Goal: Task Accomplishment & Management: Use online tool/utility

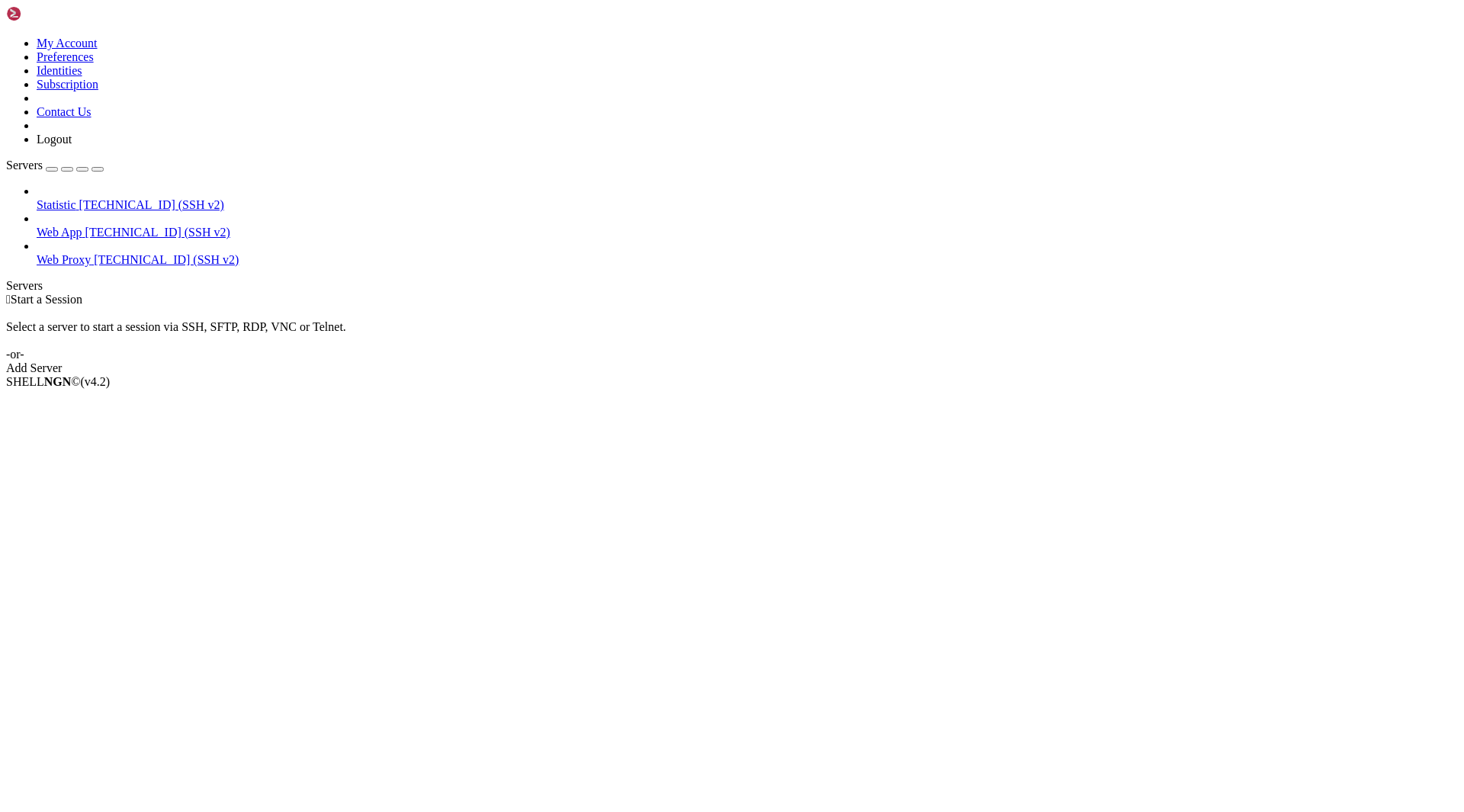
click at [68, 226] on span "Web App" at bounding box center [60, 232] width 46 height 13
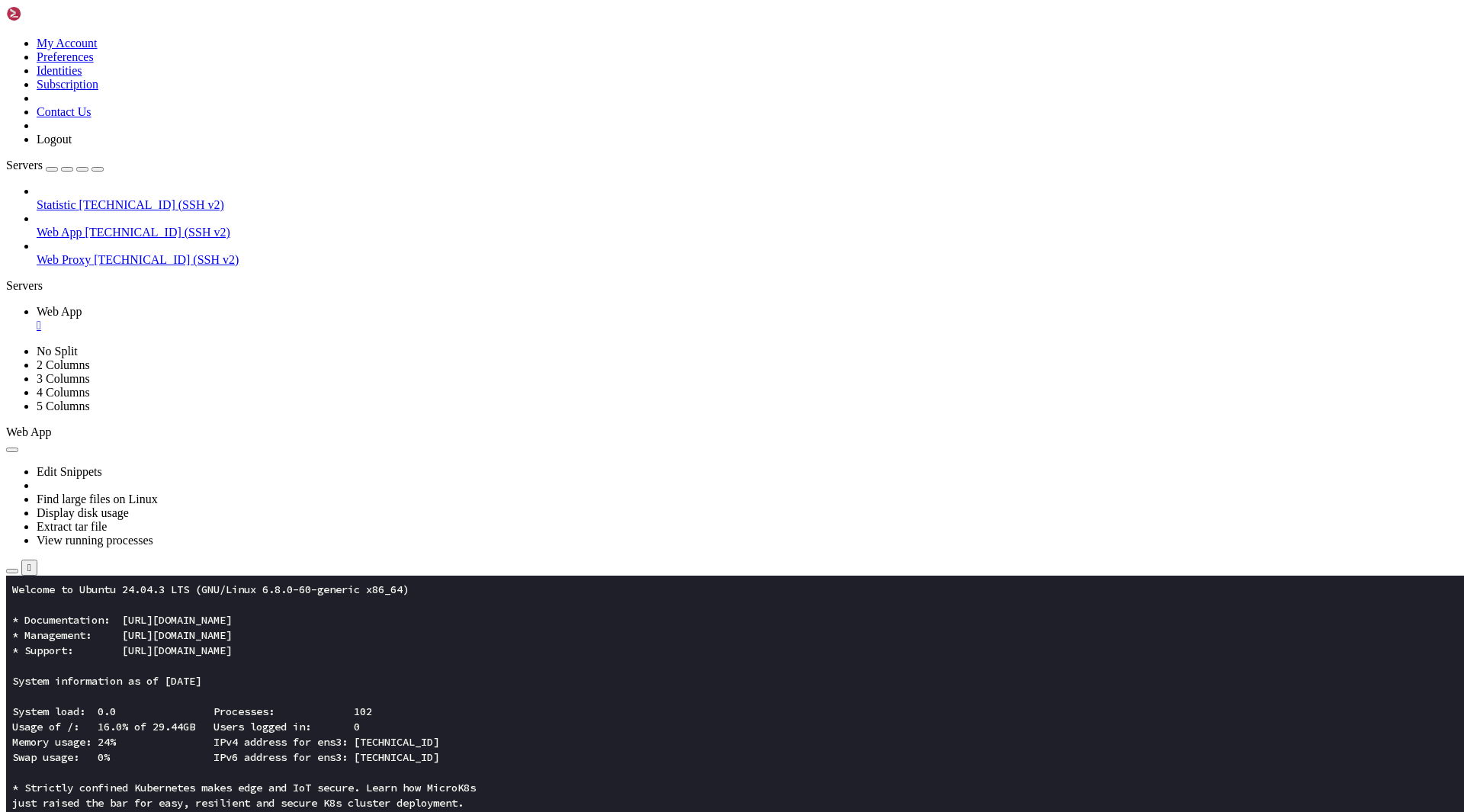
click at [12, 571] on icon "button" at bounding box center [12, 571] width 0 height 0
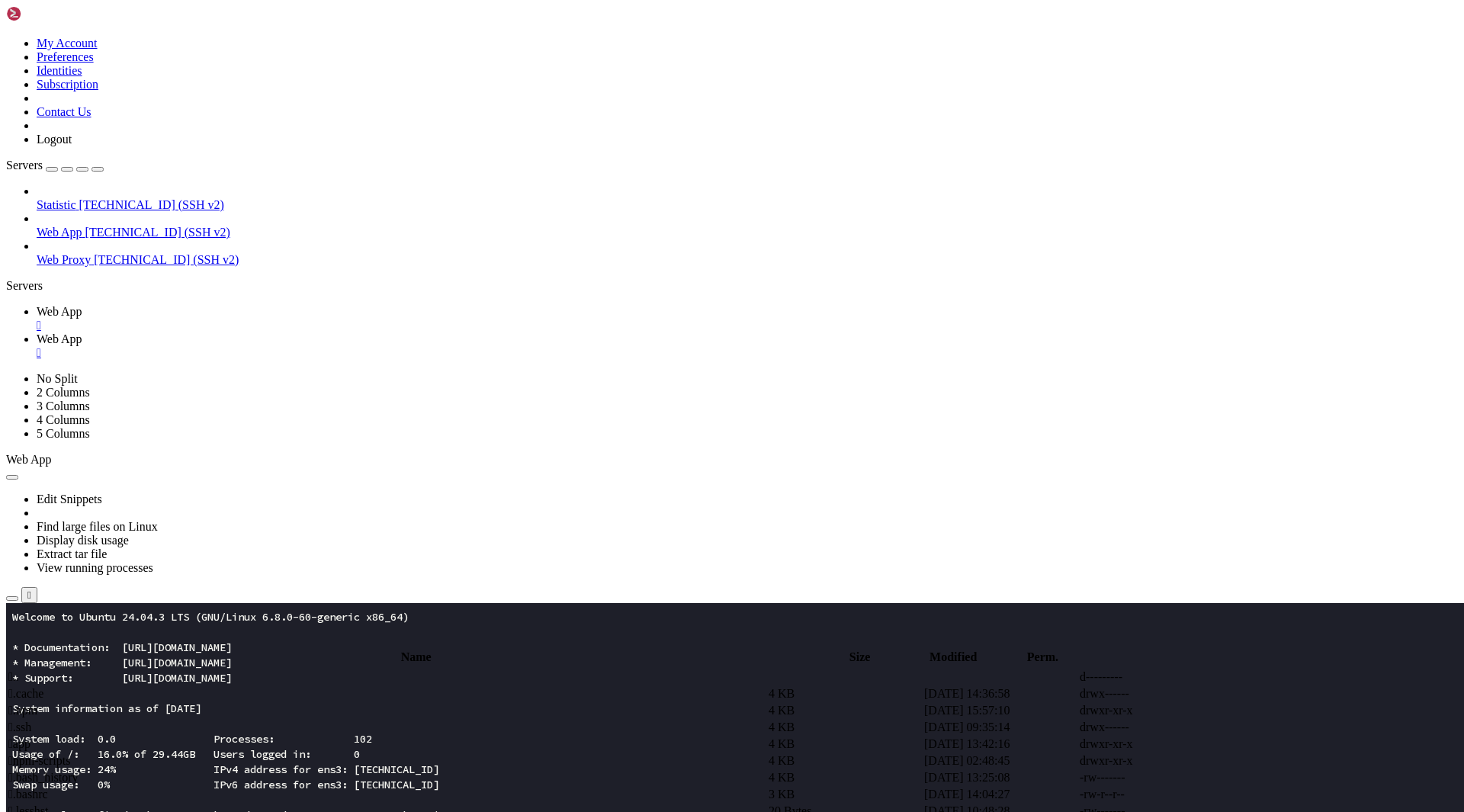
click at [30, 737] on span " app" at bounding box center [19, 744] width 22 height 13
type input "/root/app"
click at [440, 550] on div at bounding box center [732, 406] width 1464 height 812
click at [57, 804] on span " server.py" at bounding box center [33, 810] width 49 height 13
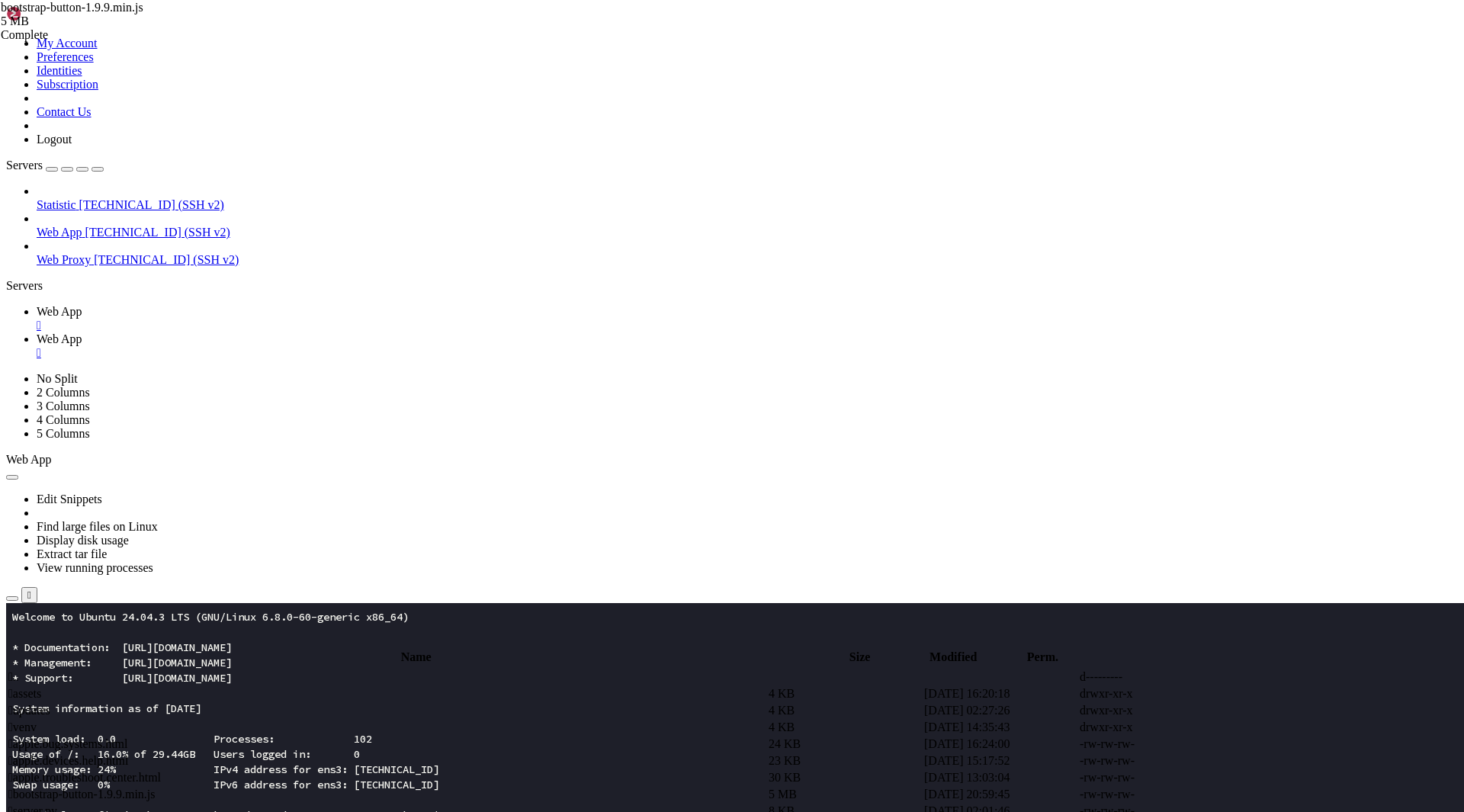
type textarea "path = request.fullpath or "/""
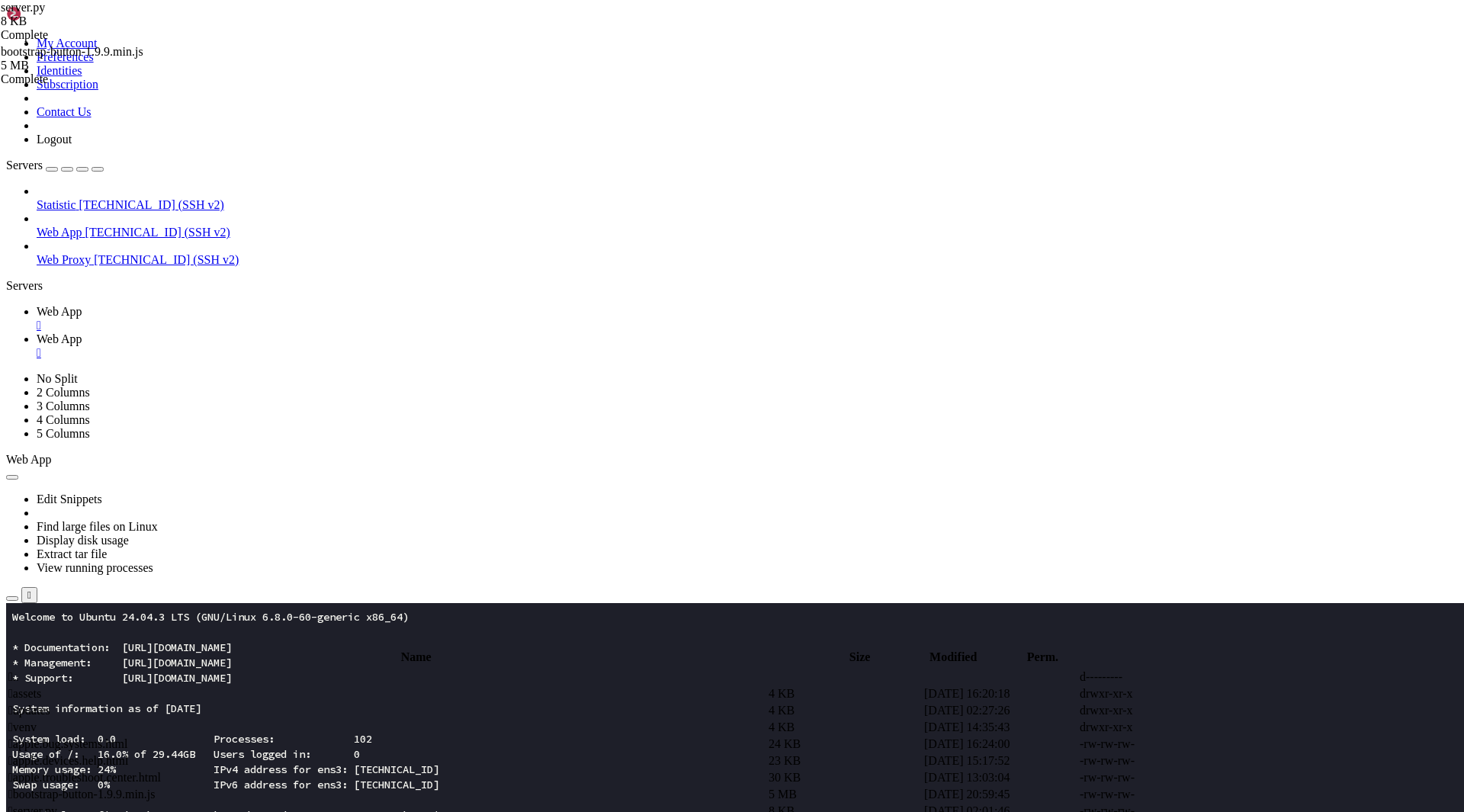
scroll to position [1909, 0]
paste textarea
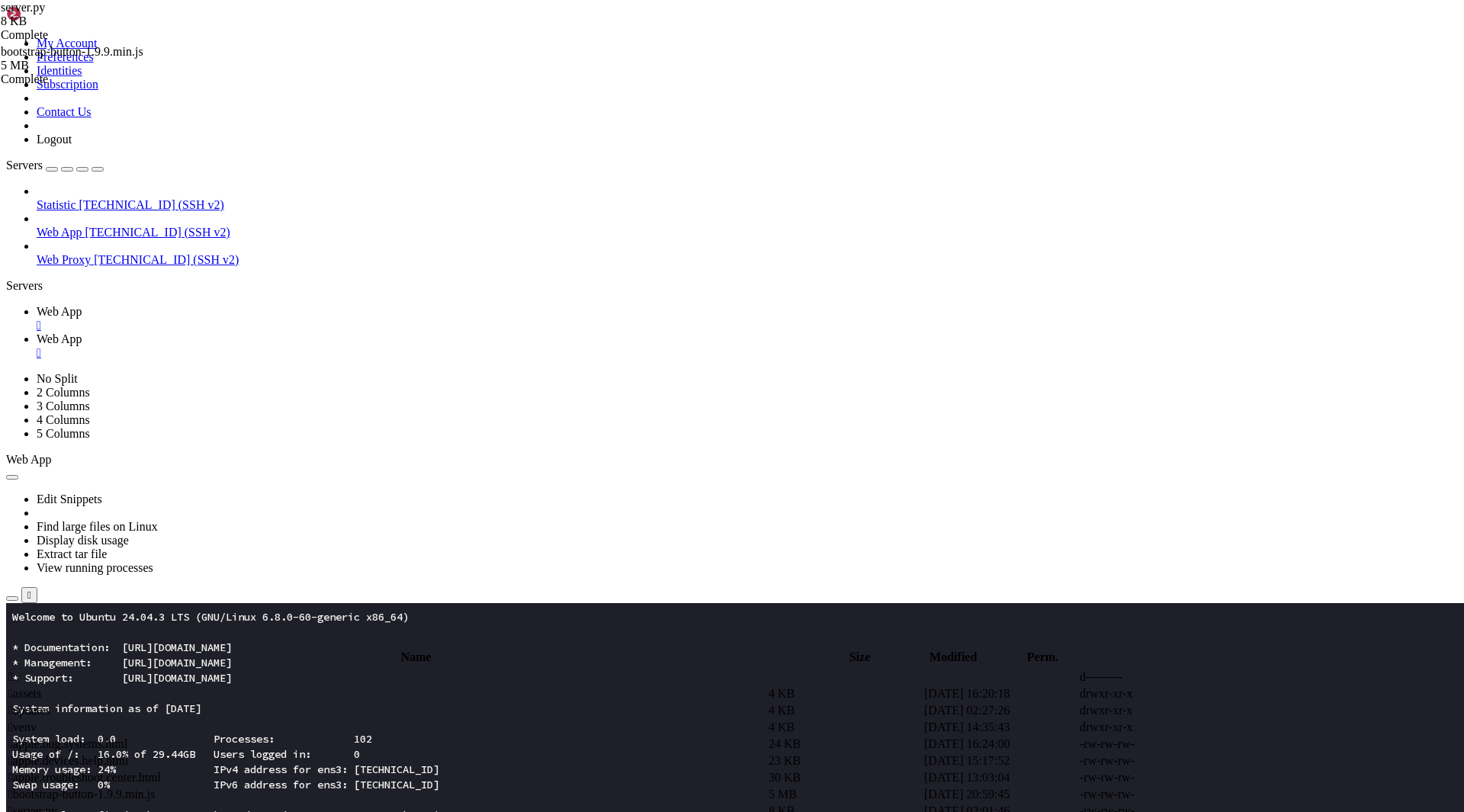
scroll to position [2138, 0]
click at [82, 305] on span "Web App" at bounding box center [60, 311] width 46 height 13
click at [236, 811] on x-row "* Strictly confined Kubernetes makes edge and IoT secure. Learn how MicroK8s" at bounding box center [642, 814] width 1260 height 15
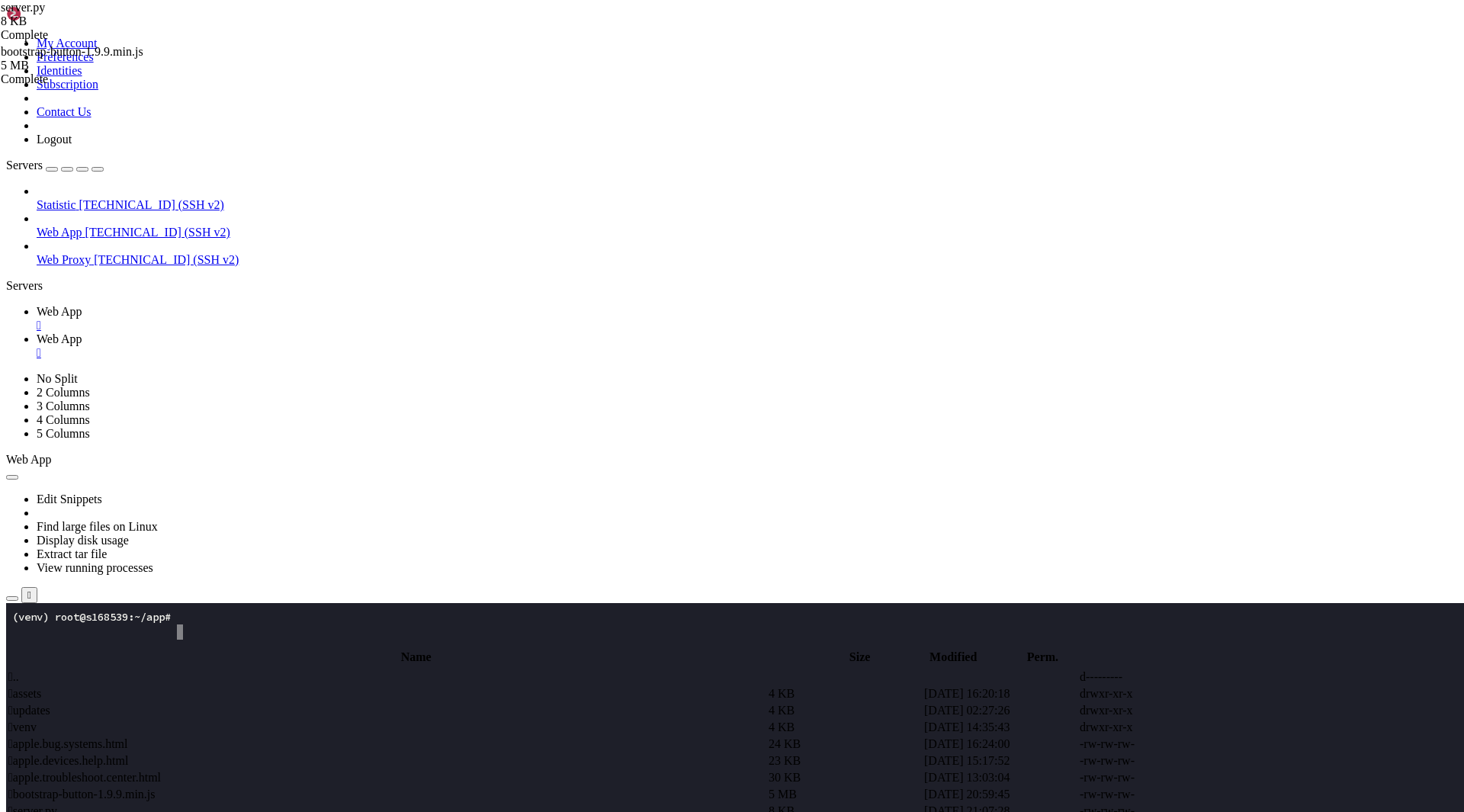
scroll to position [122, 0]
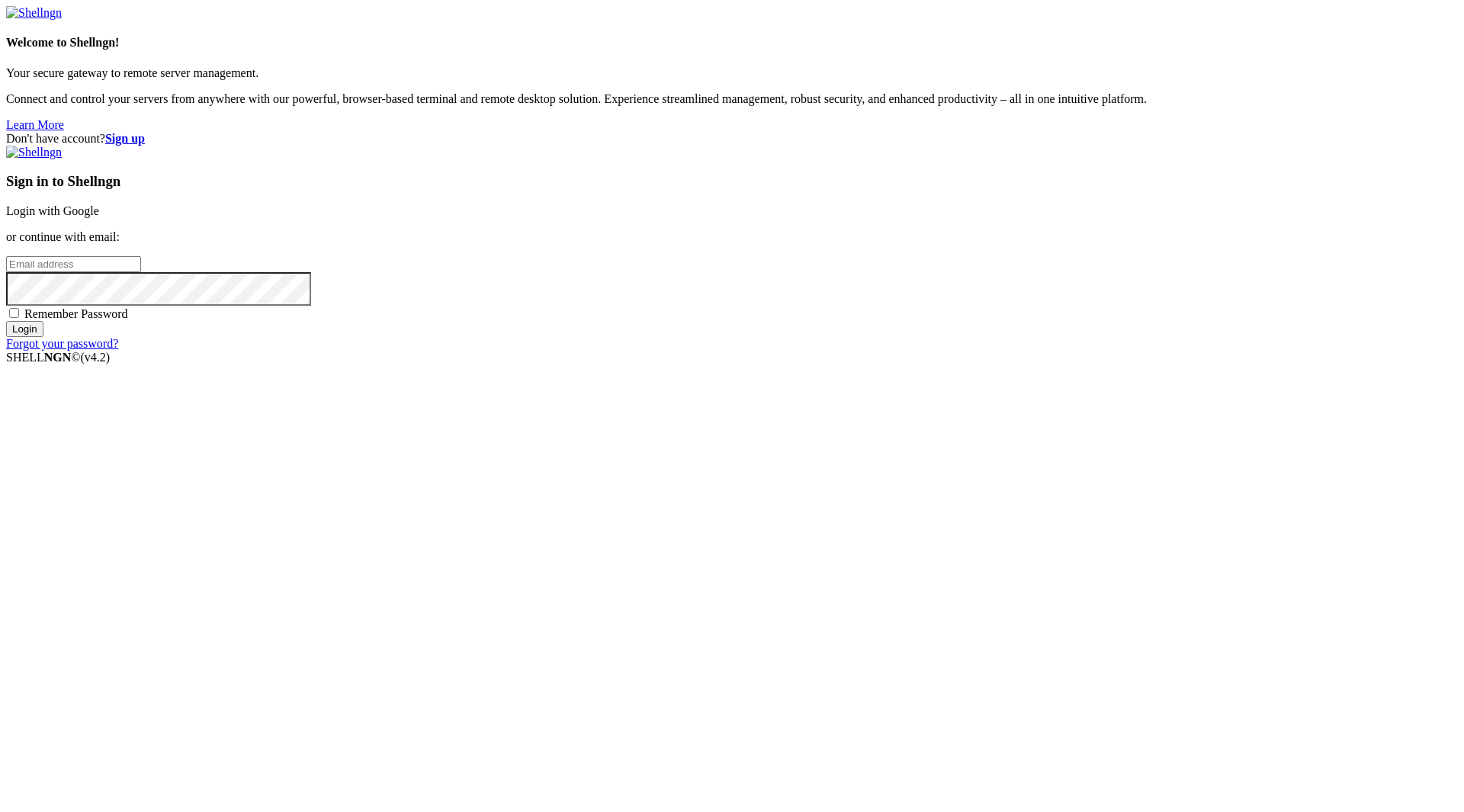
type input "javangaserio@proton.me"
click at [128, 320] on span "Remember Password" at bounding box center [76, 314] width 104 height 13
click at [19, 318] on input "Remember Password" at bounding box center [14, 313] width 10 height 10
checkbox input "true"
click at [43, 337] on input "Login" at bounding box center [24, 329] width 38 height 16
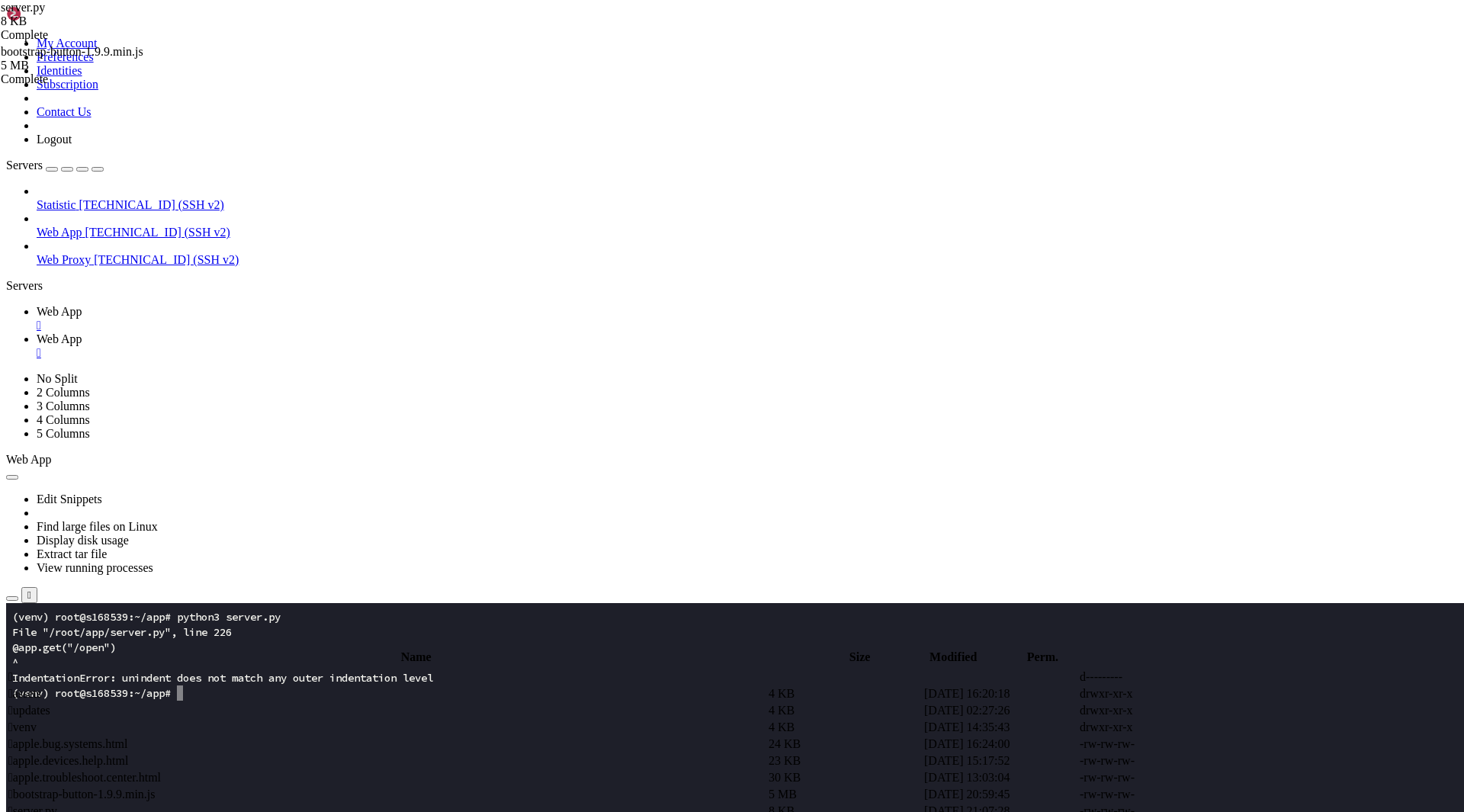
scroll to position [122, 0]
click at [310, 756] on x-row at bounding box center [642, 753] width 1260 height 15
click at [82, 333] on span "Web App" at bounding box center [60, 339] width 46 height 13
click at [241, 305] on link "Web App " at bounding box center [747, 319] width 1422 height 28
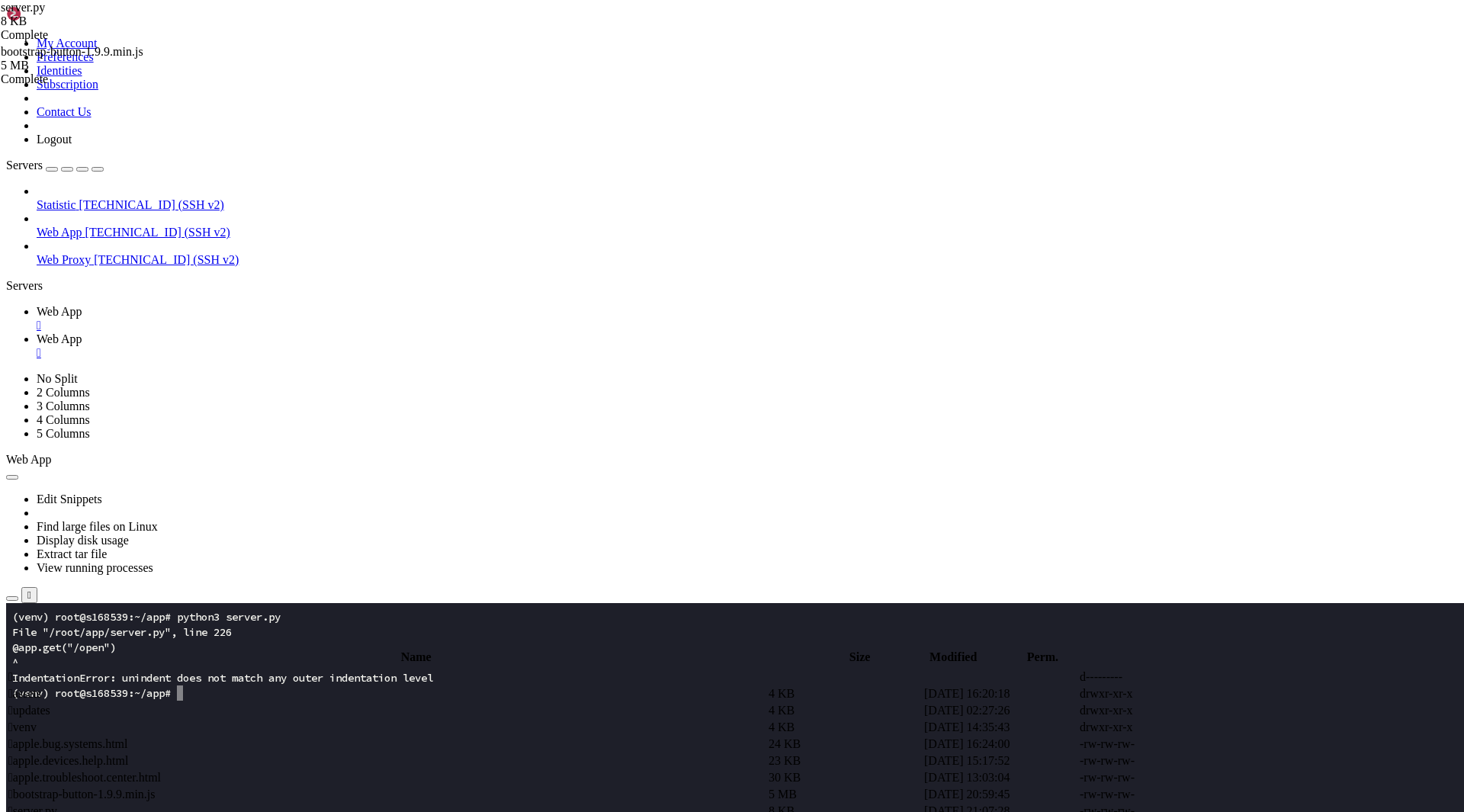
click at [82, 333] on span "Web App" at bounding box center [60, 339] width 46 height 13
click at [57, 804] on span " server.py" at bounding box center [33, 810] width 49 height 13
click at [82, 305] on span "Web App" at bounding box center [60, 311] width 46 height 13
click at [82, 333] on span "Web App" at bounding box center [60, 339] width 46 height 13
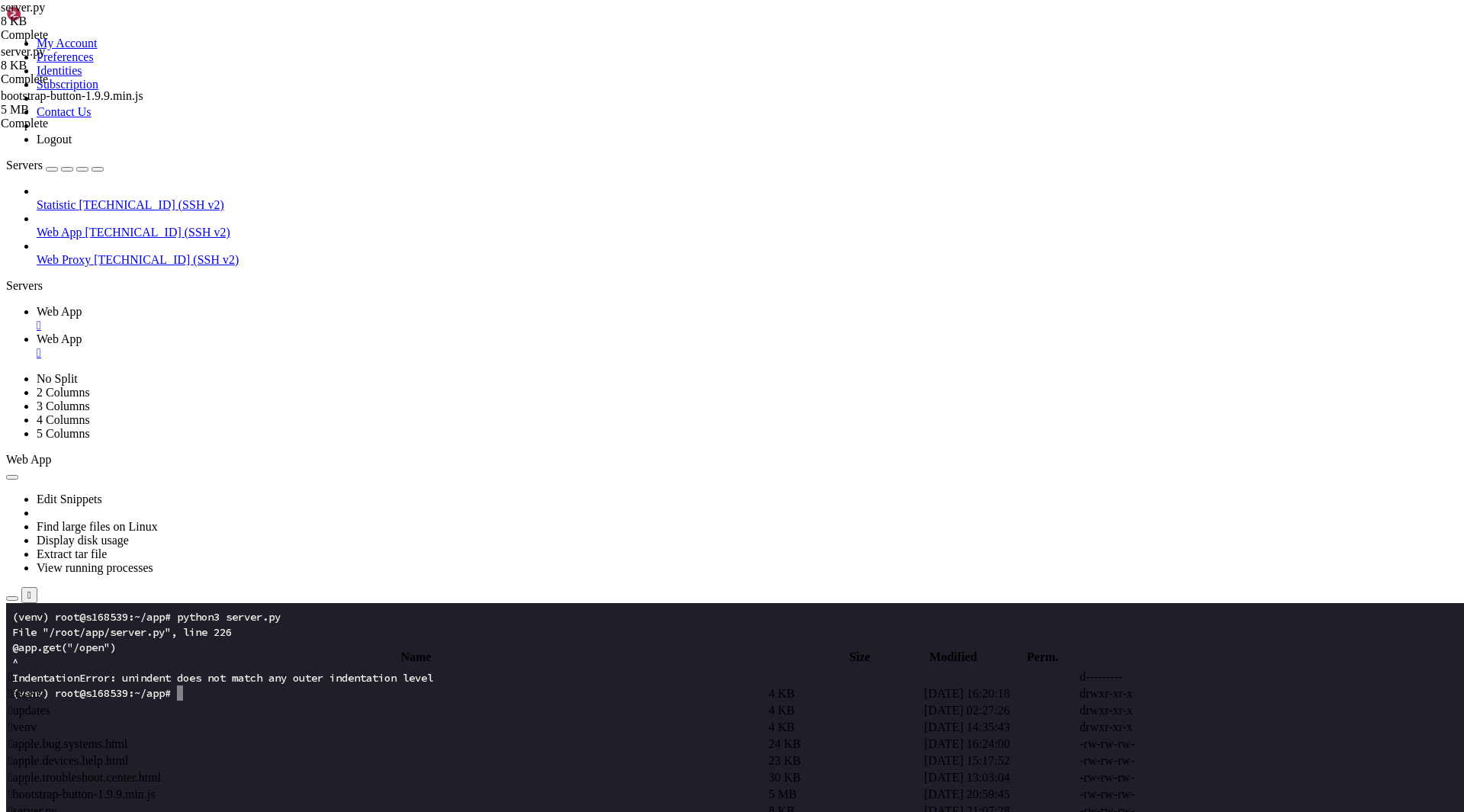
scroll to position [2138, 0]
click at [82, 305] on span "Web App" at bounding box center [60, 311] width 46 height 13
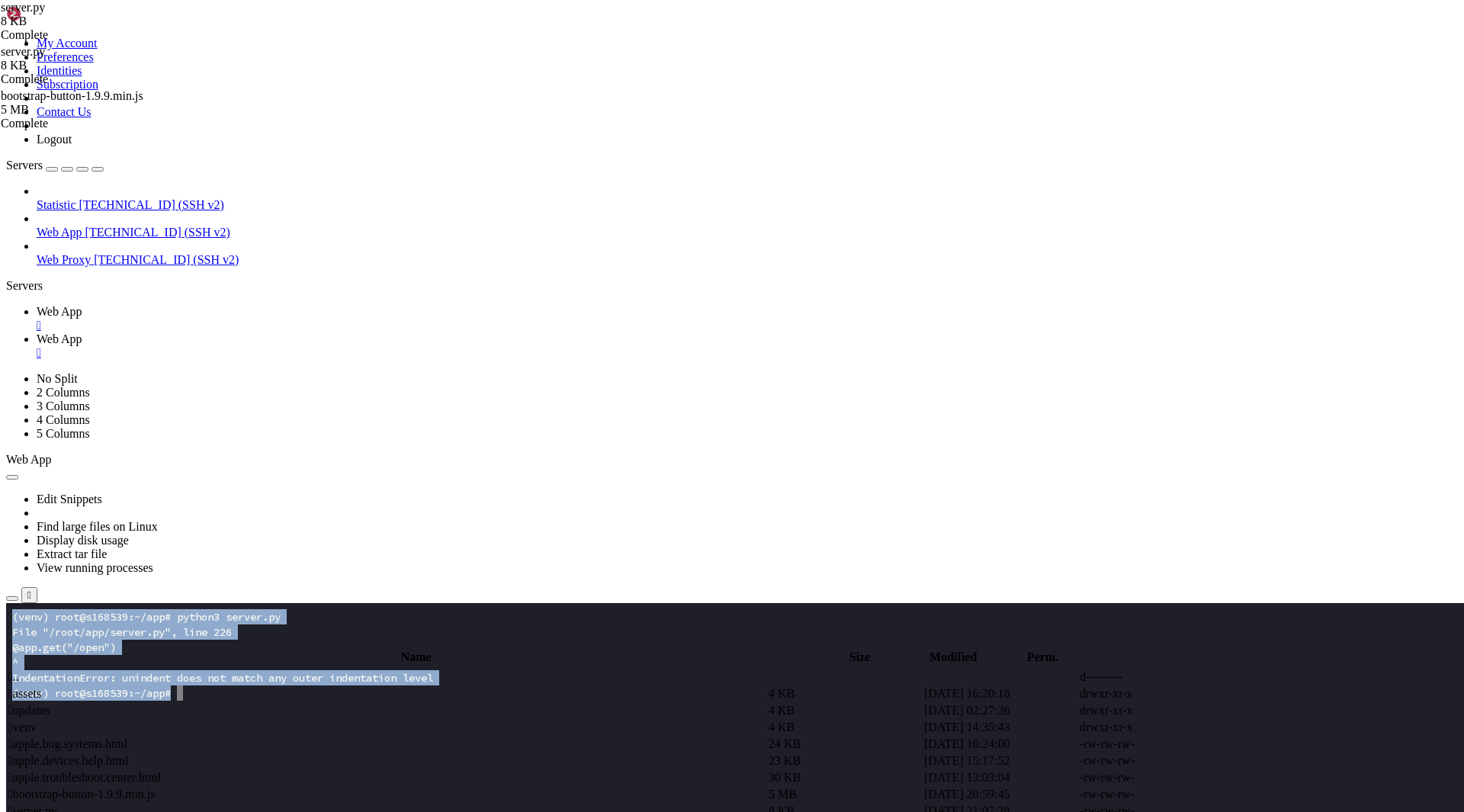
drag, startPoint x: 190, startPoint y: 749, endPoint x: 6, endPoint y: 612, distance: 229.4
copy div "(venv) root@s168539:~/app# python3 server.py File "/root/app/server.py", line 2…"
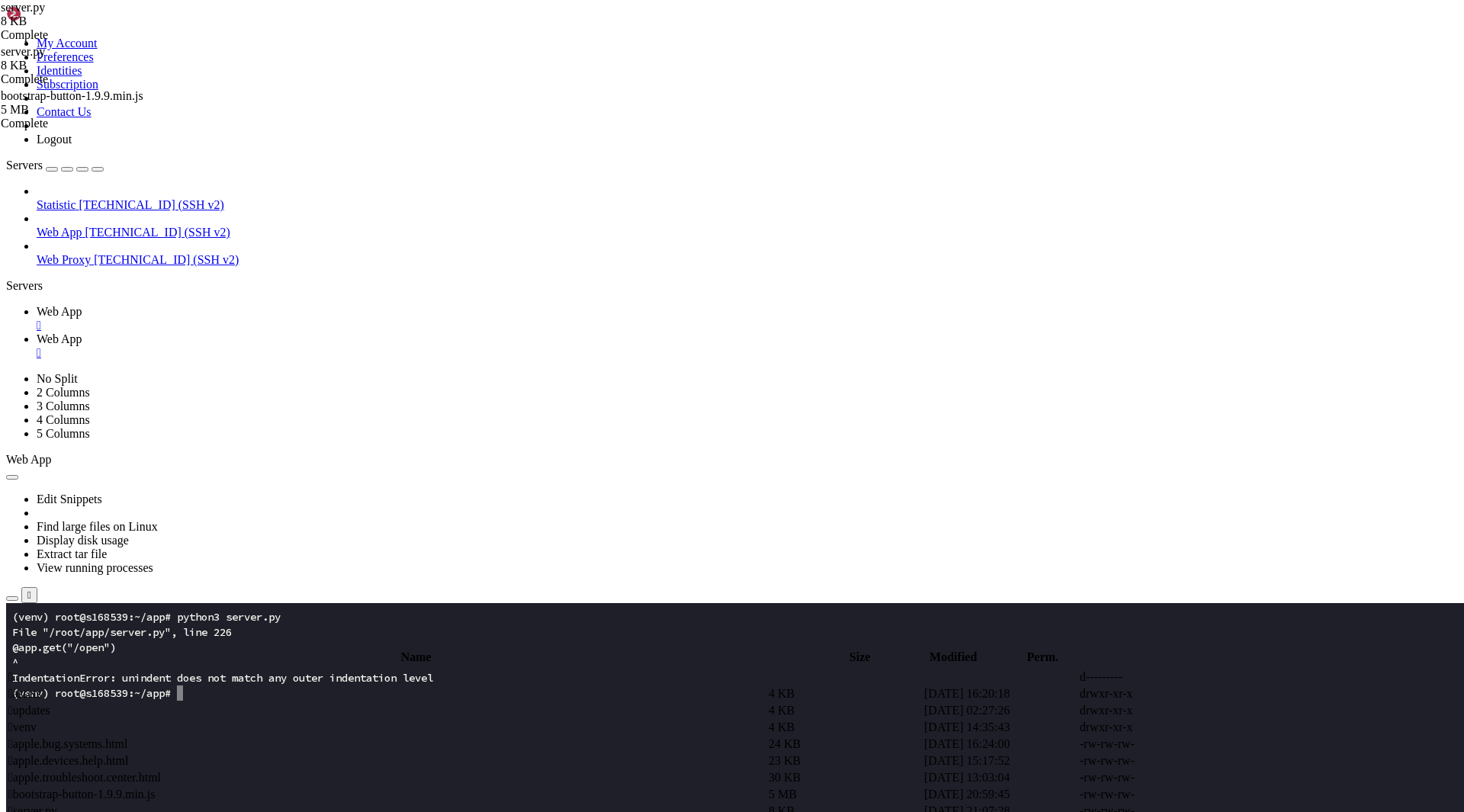
click at [82, 333] on span "Web App" at bounding box center [60, 339] width 46 height 13
drag, startPoint x: 308, startPoint y: 699, endPoint x: 221, endPoint y: 524, distance: 195.4
type textarea "@app.get("/open")"
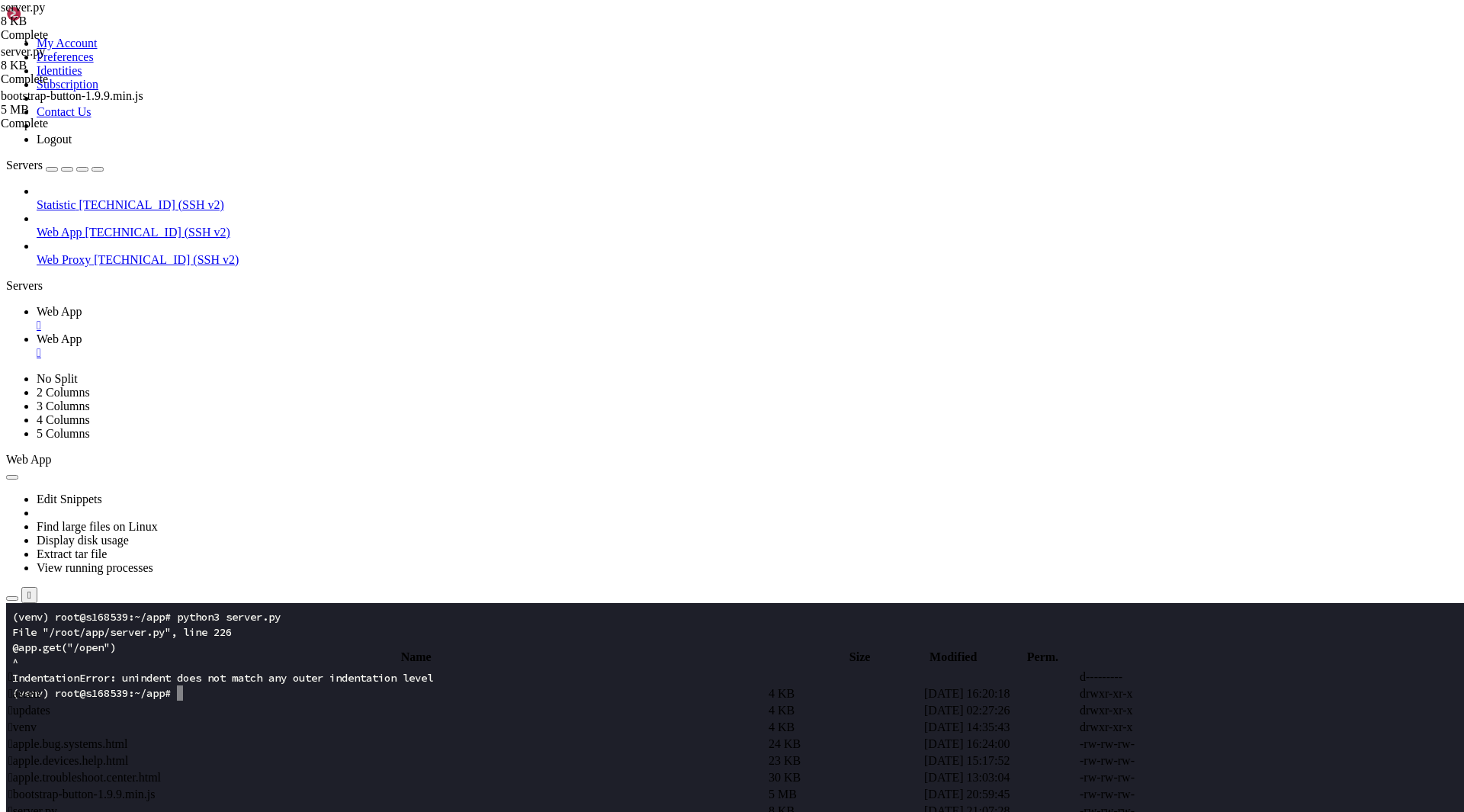
click at [82, 305] on span "Web App" at bounding box center [60, 311] width 46 height 13
click at [221, 797] on x-row at bounding box center [642, 800] width 1260 height 15
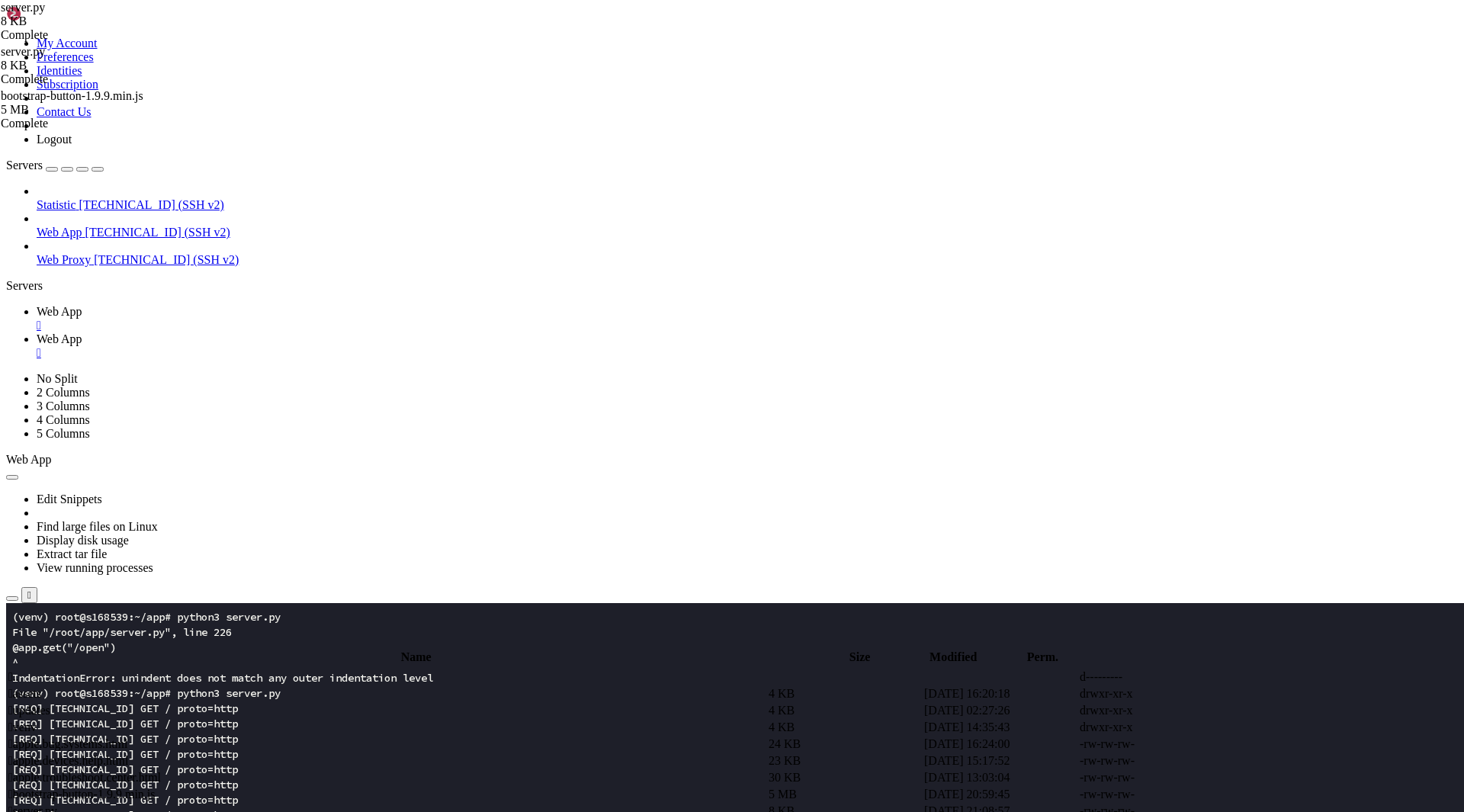
click at [322, 333] on link "Web App " at bounding box center [747, 346] width 1422 height 28
click at [156, 788] on span " bootstrap-button-1.9.9.min.js" at bounding box center [82, 794] width 147 height 13
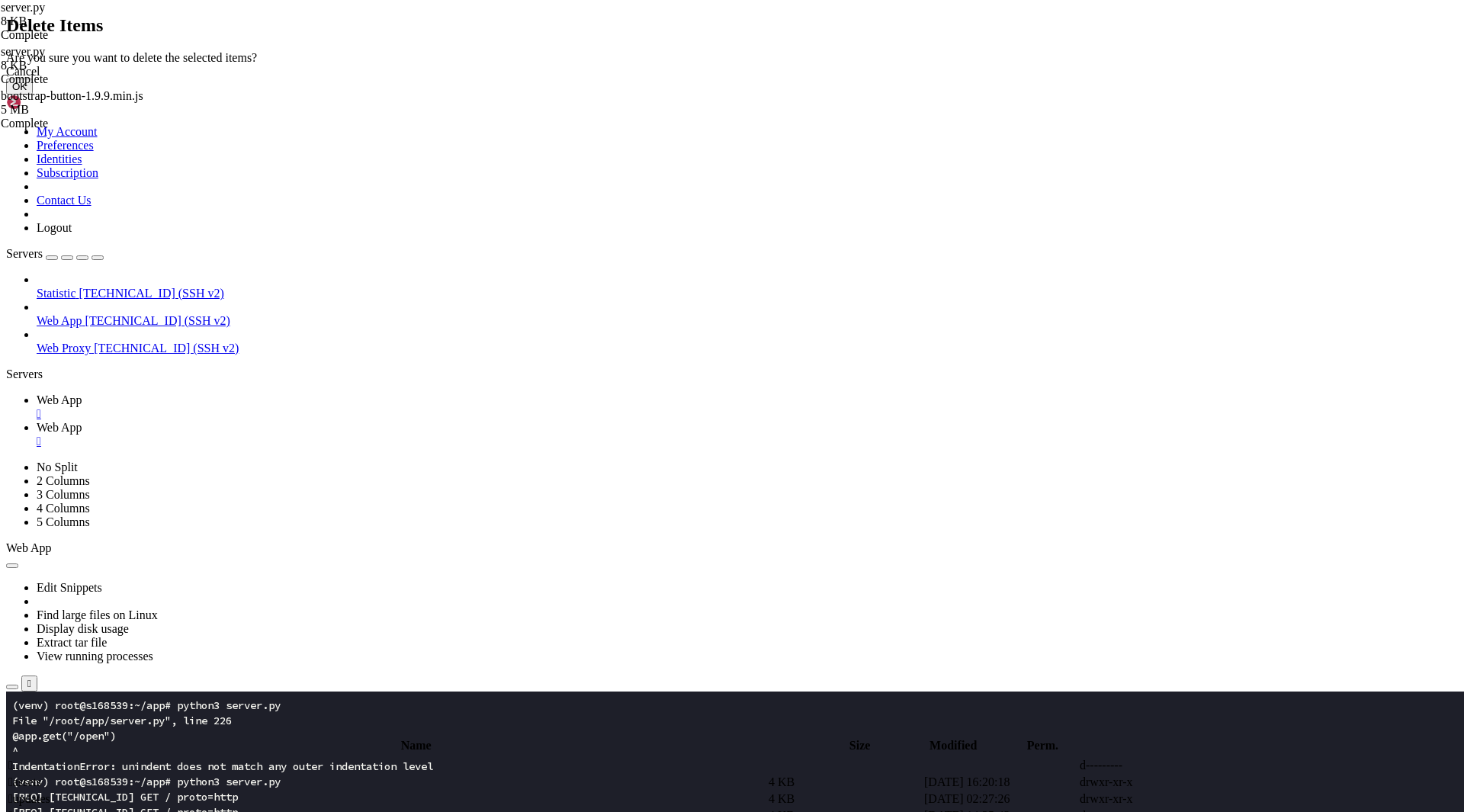
click at [33, 95] on button "OK" at bounding box center [19, 86] width 27 height 16
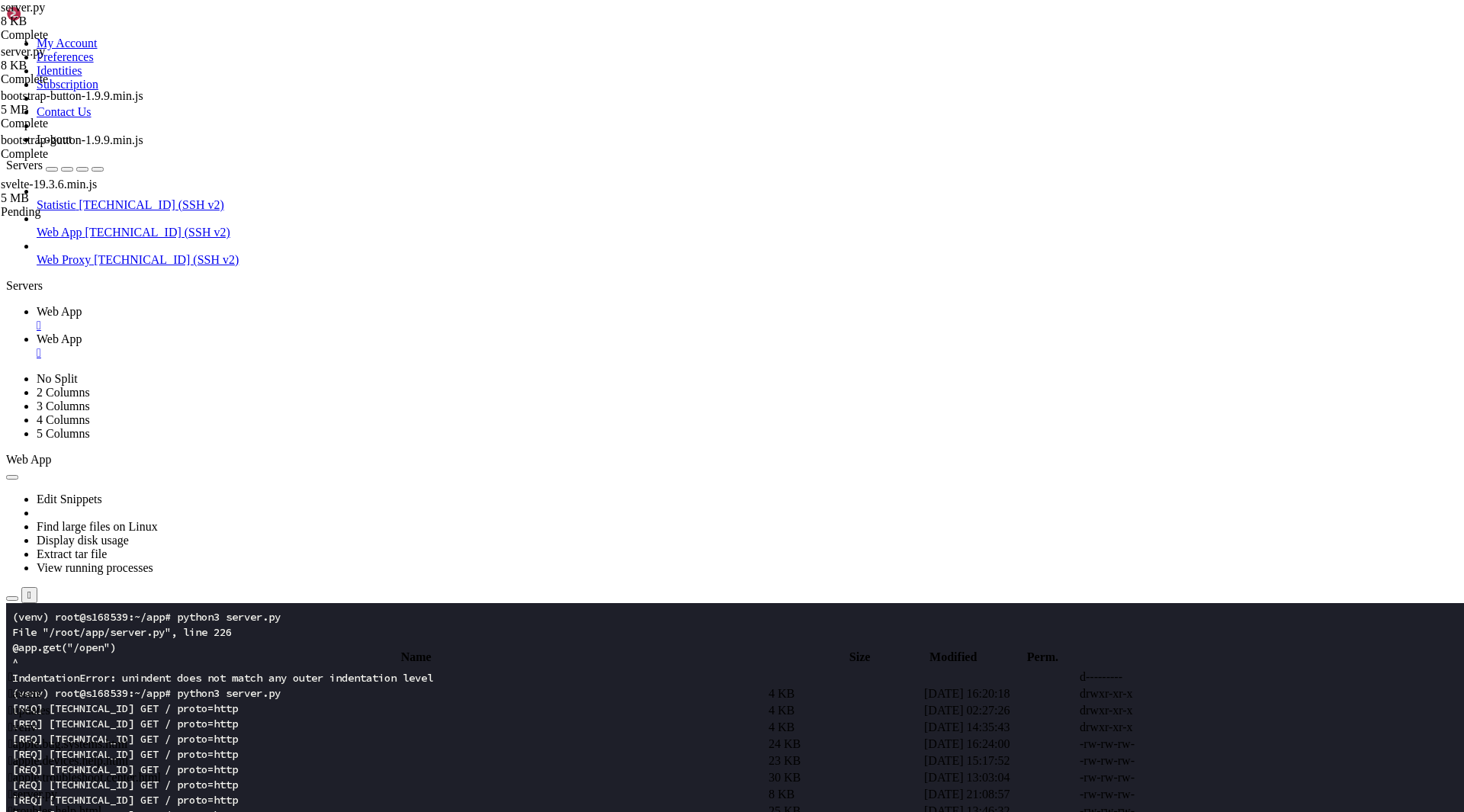
click at [30, 737] on span " app" at bounding box center [19, 744] width 22 height 13
type input "/root/app"
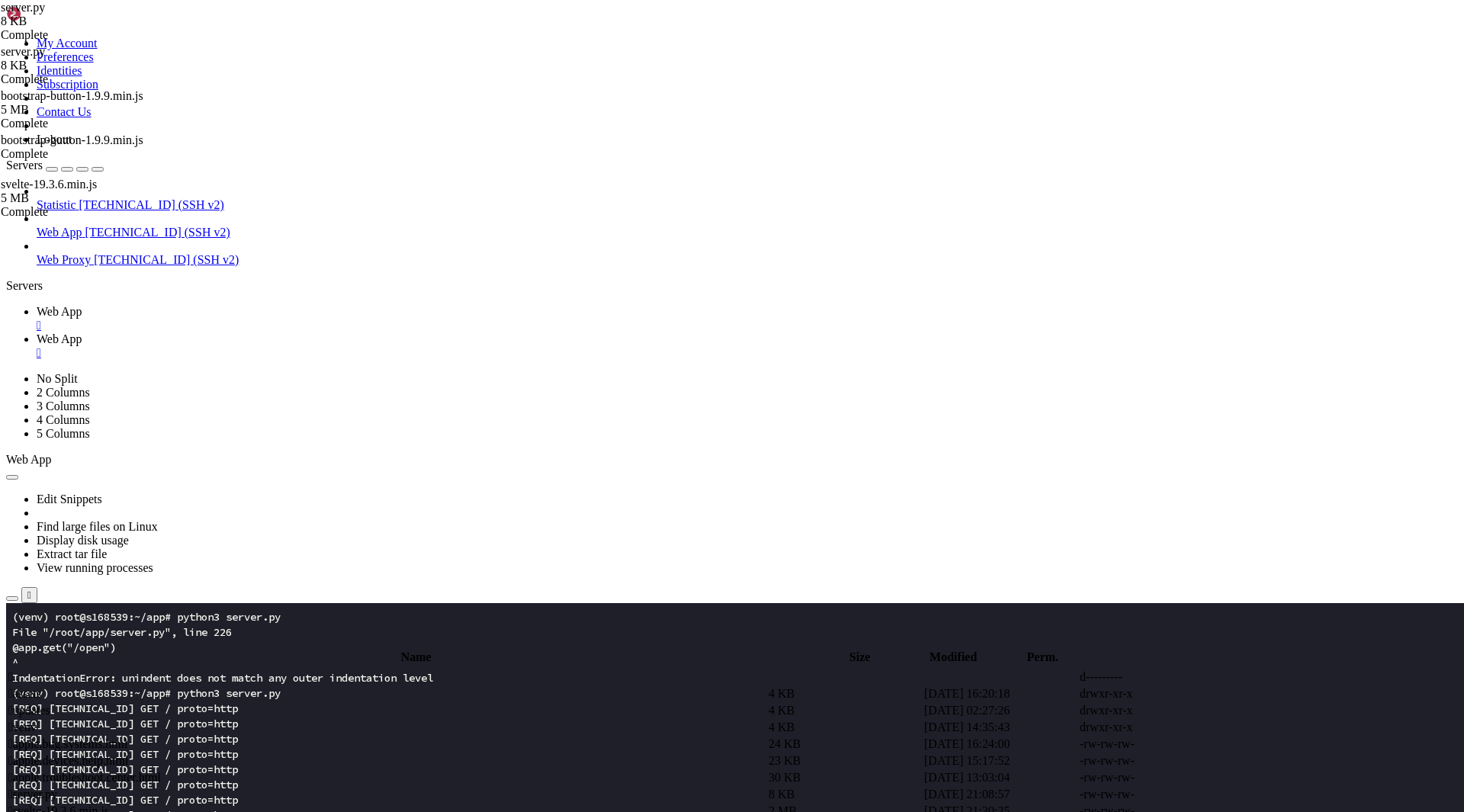
click at [57, 788] on span " server.py" at bounding box center [33, 794] width 49 height 13
drag, startPoint x: 308, startPoint y: 558, endPoint x: 440, endPoint y: 562, distance: 132.1
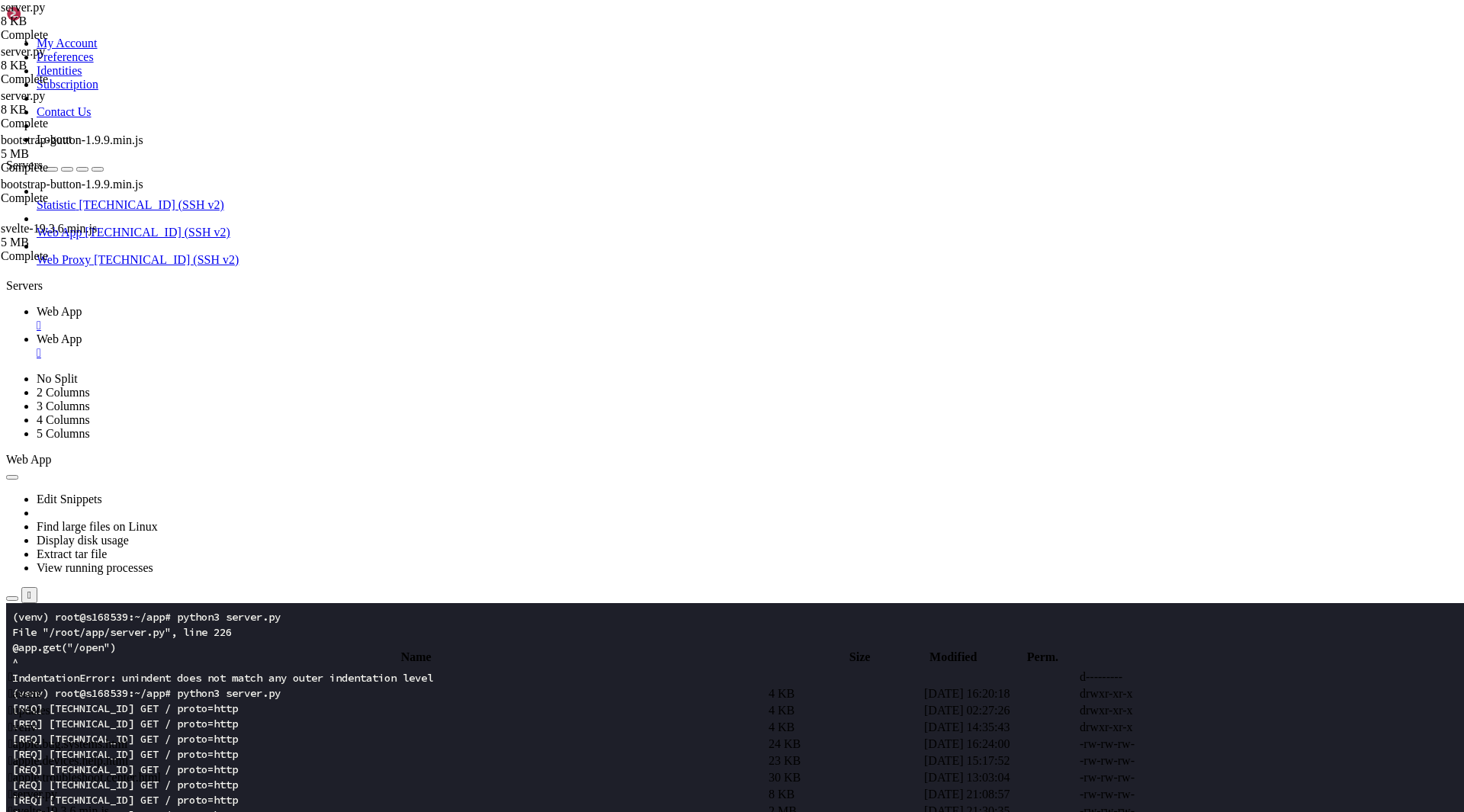
type textarea "f = BASE / "svelte-19.3.6.min.js""
click at [82, 305] on span "Web App" at bounding box center [60, 311] width 46 height 13
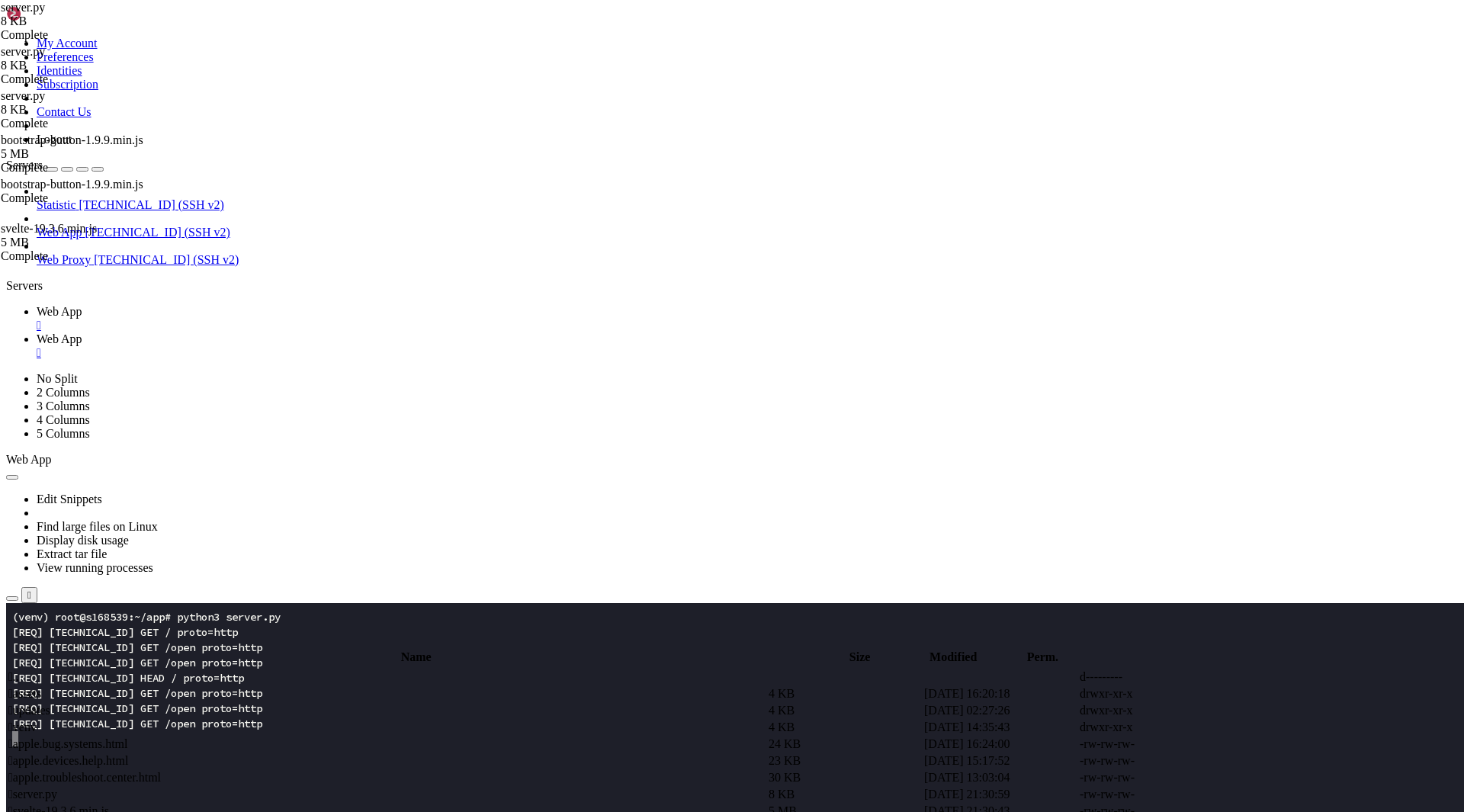
click at [82, 333] on span "Web App" at bounding box center [60, 339] width 46 height 13
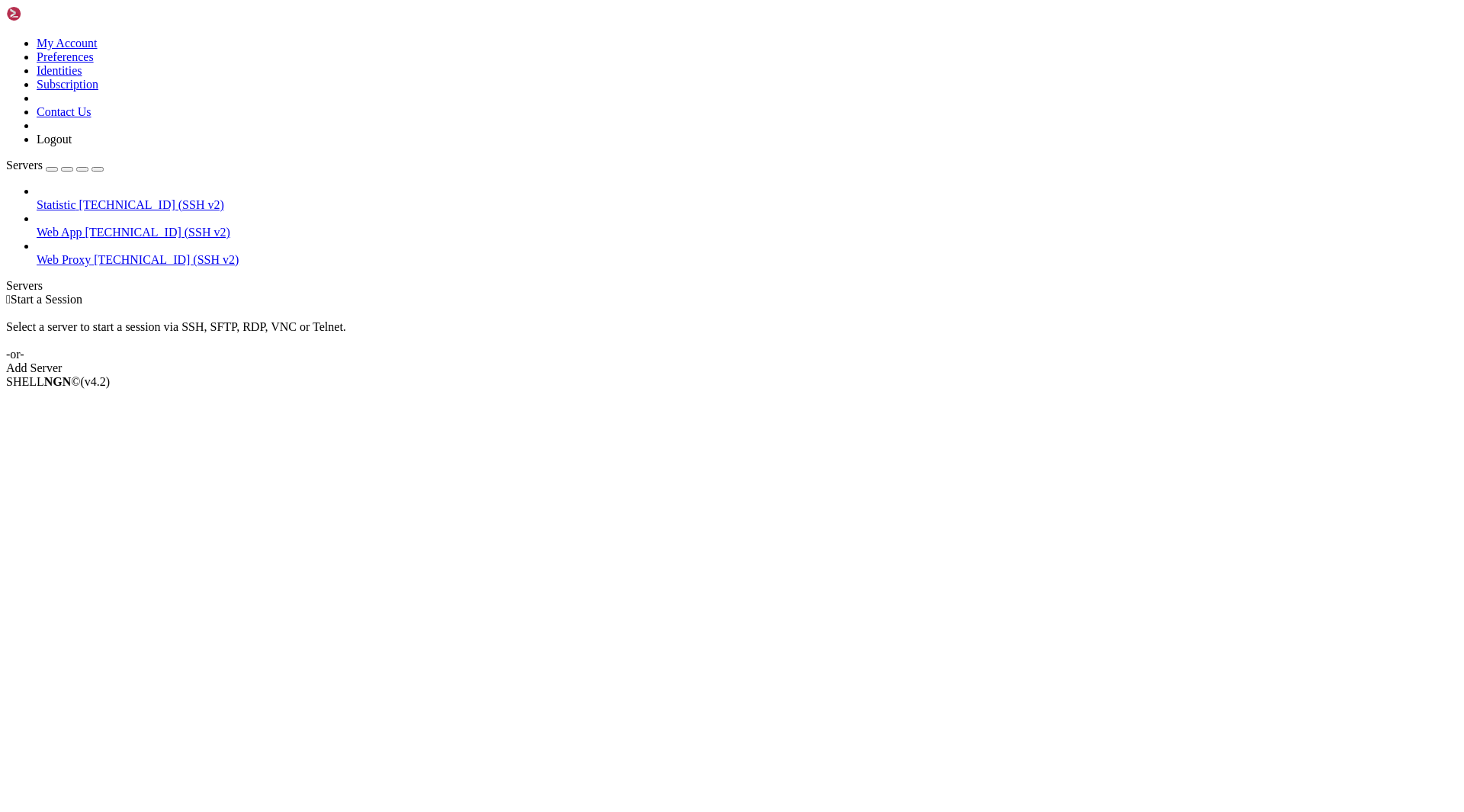
click at [114, 253] on span "[TECHNICAL_ID] (SSH v2)" at bounding box center [166, 259] width 145 height 13
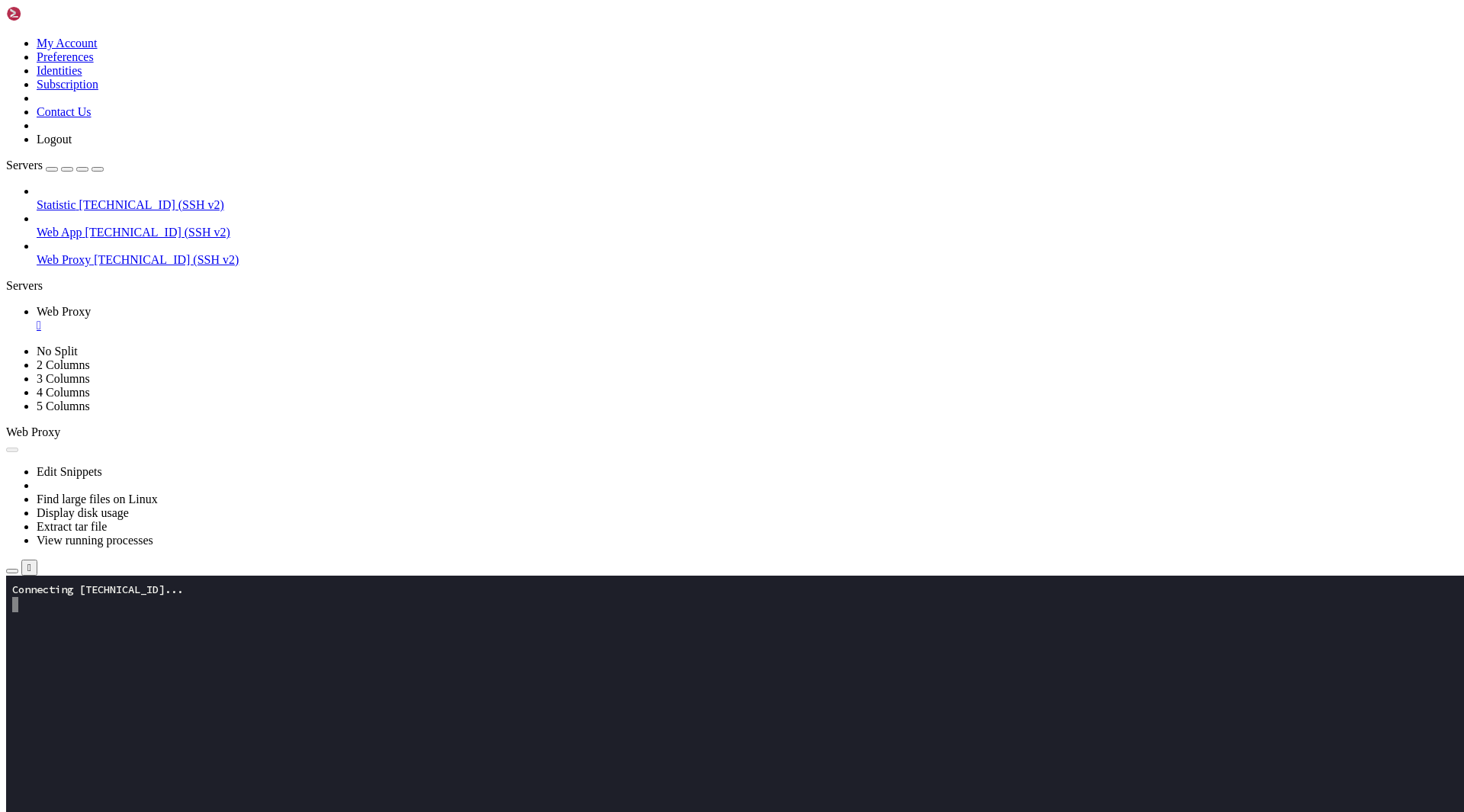
click at [86, 226] on span "[TECHNICAL_ID] (SSH v2)" at bounding box center [158, 232] width 145 height 13
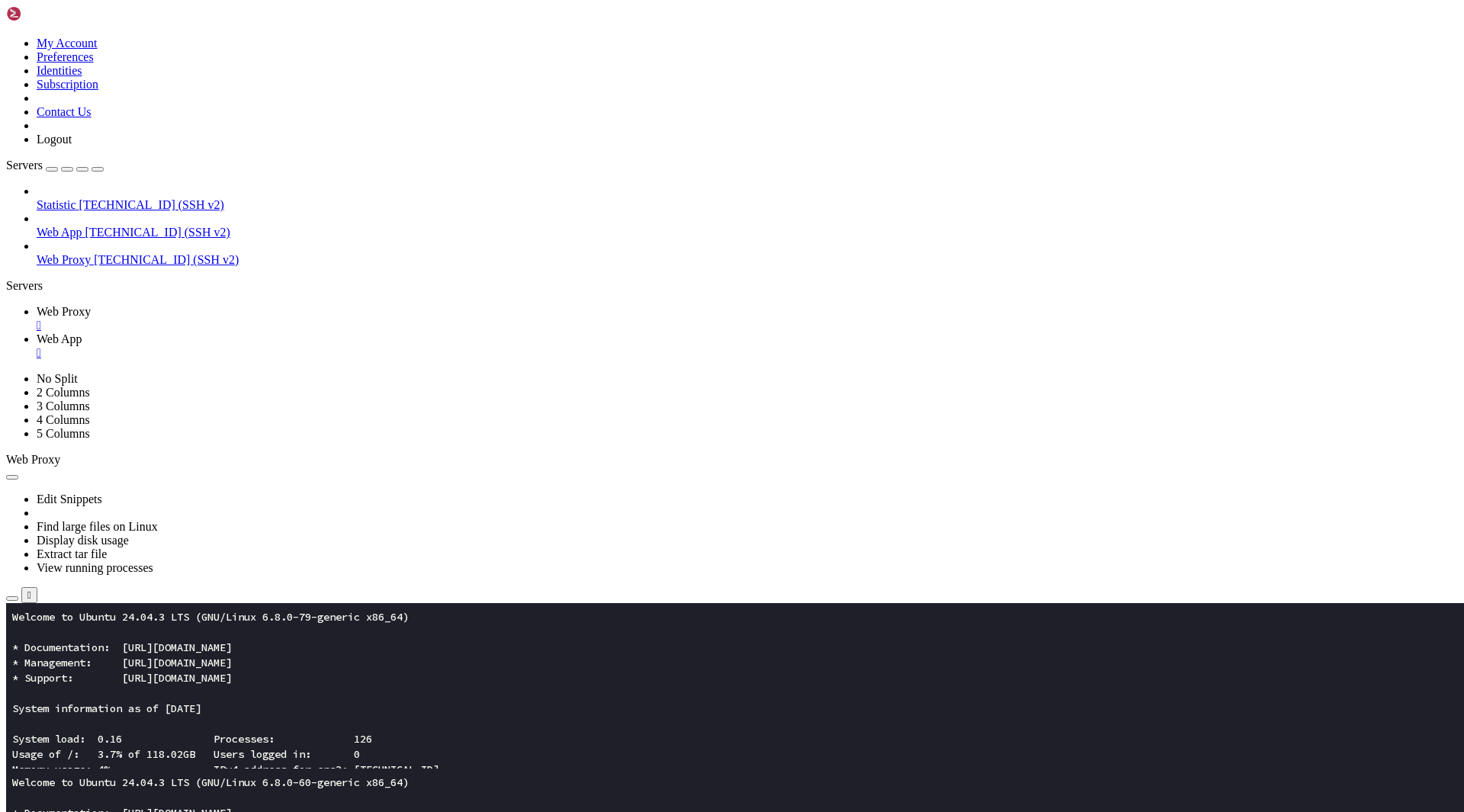
click at [383, 346] on div "" at bounding box center [747, 353] width 1422 height 14
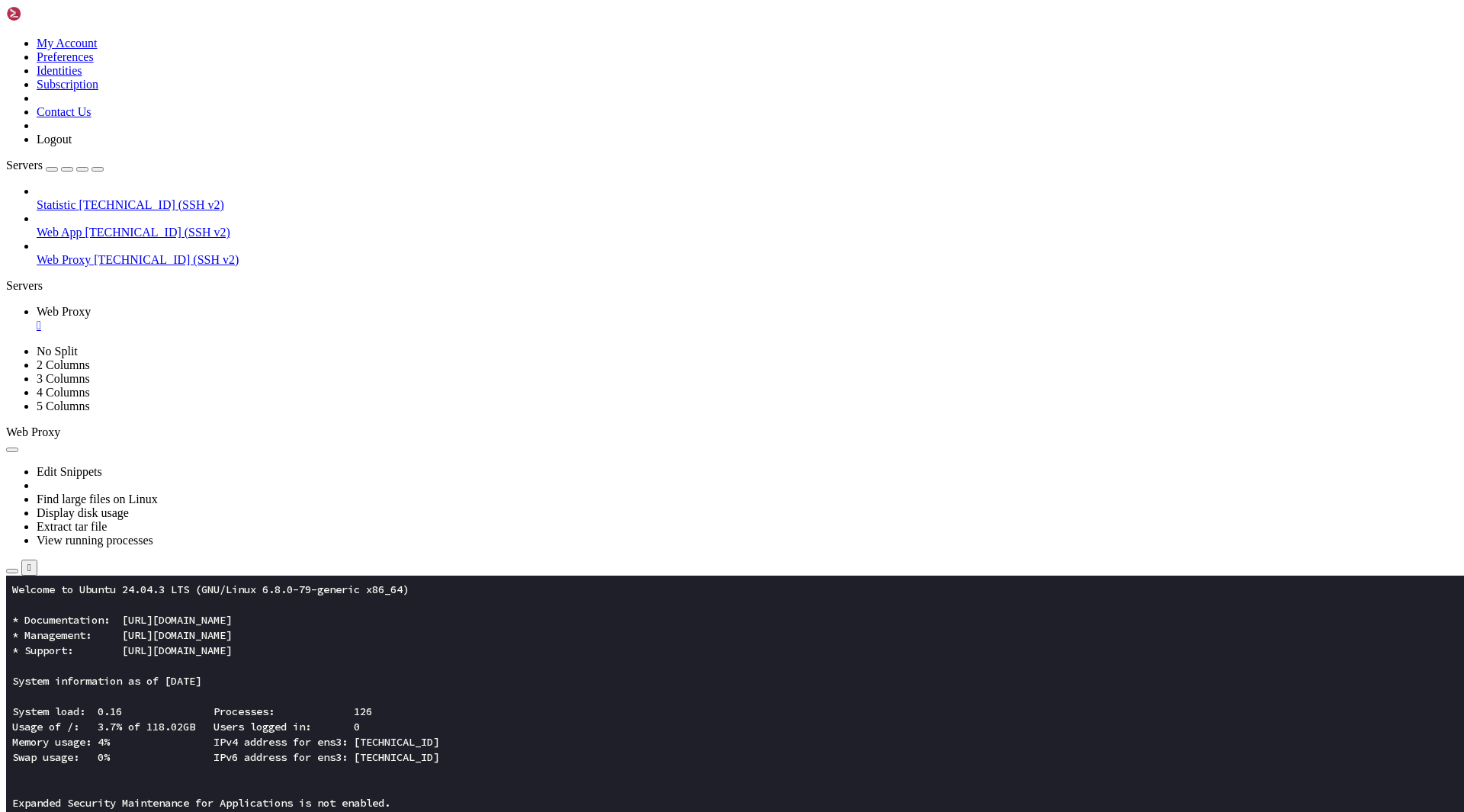
click at [285, 319] on div "" at bounding box center [747, 325] width 1422 height 14
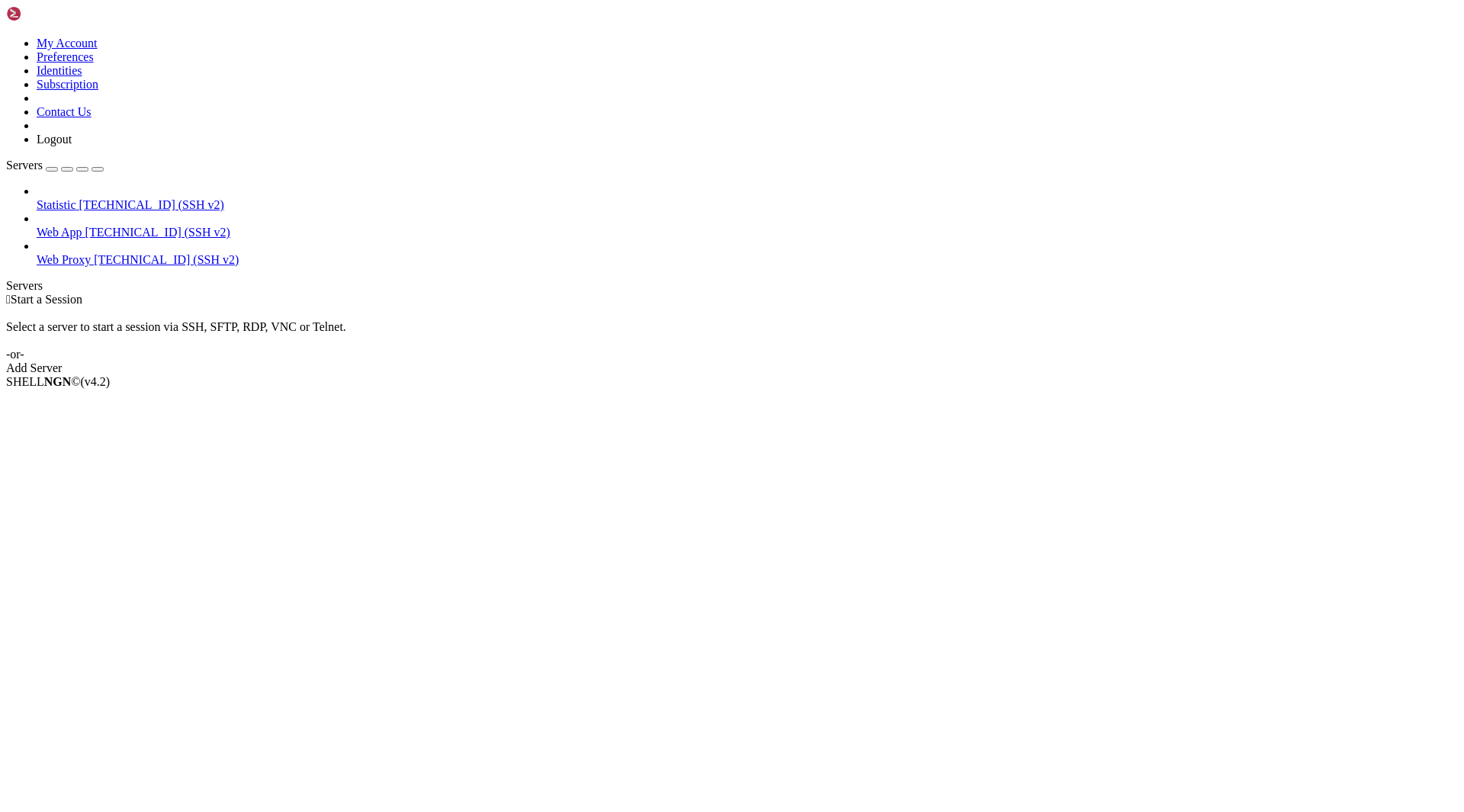
click at [82, 226] on span "Web App" at bounding box center [60, 232] width 46 height 13
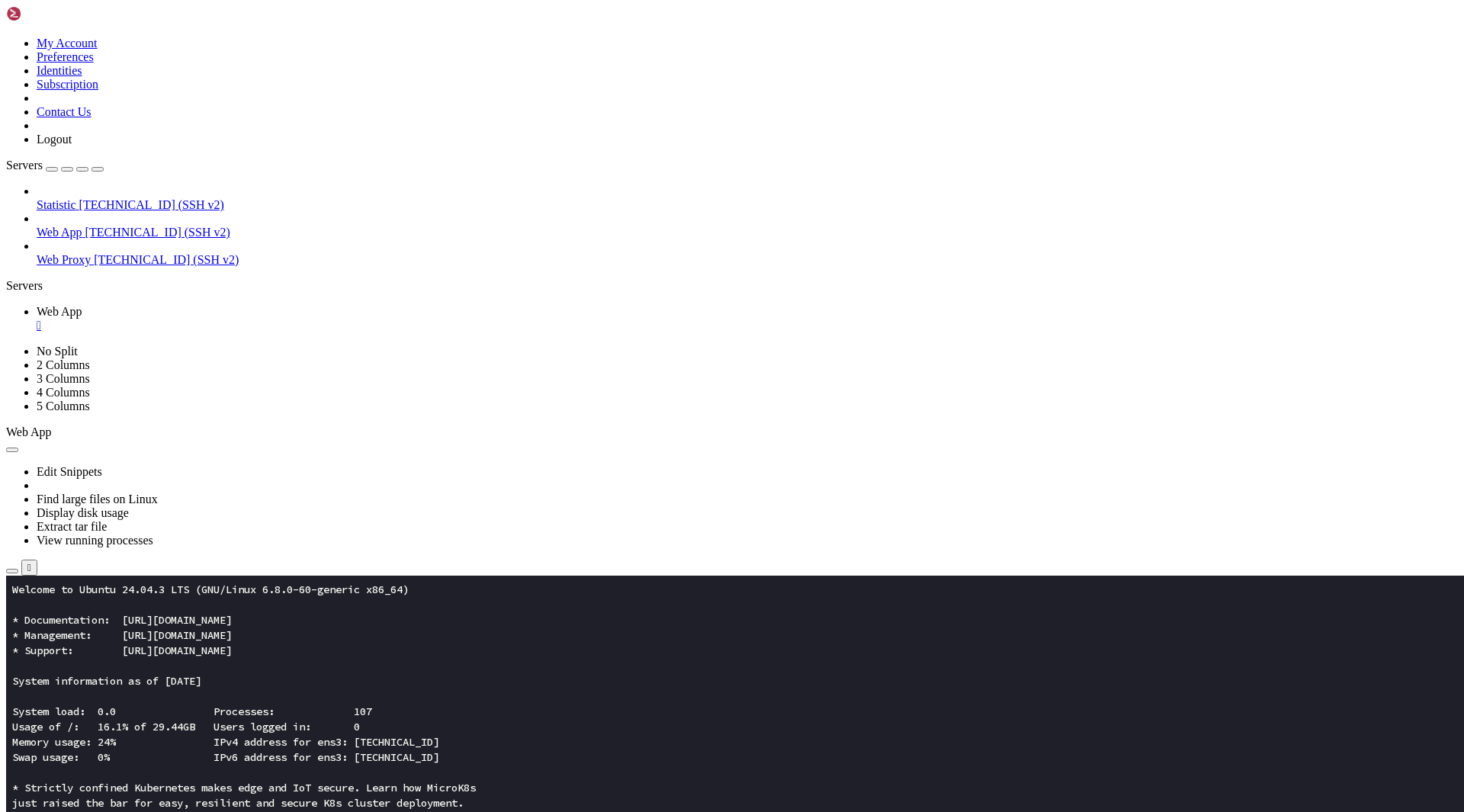
click at [94, 253] on span "[TECHNICAL_ID] (SSH v2)" at bounding box center [166, 259] width 145 height 13
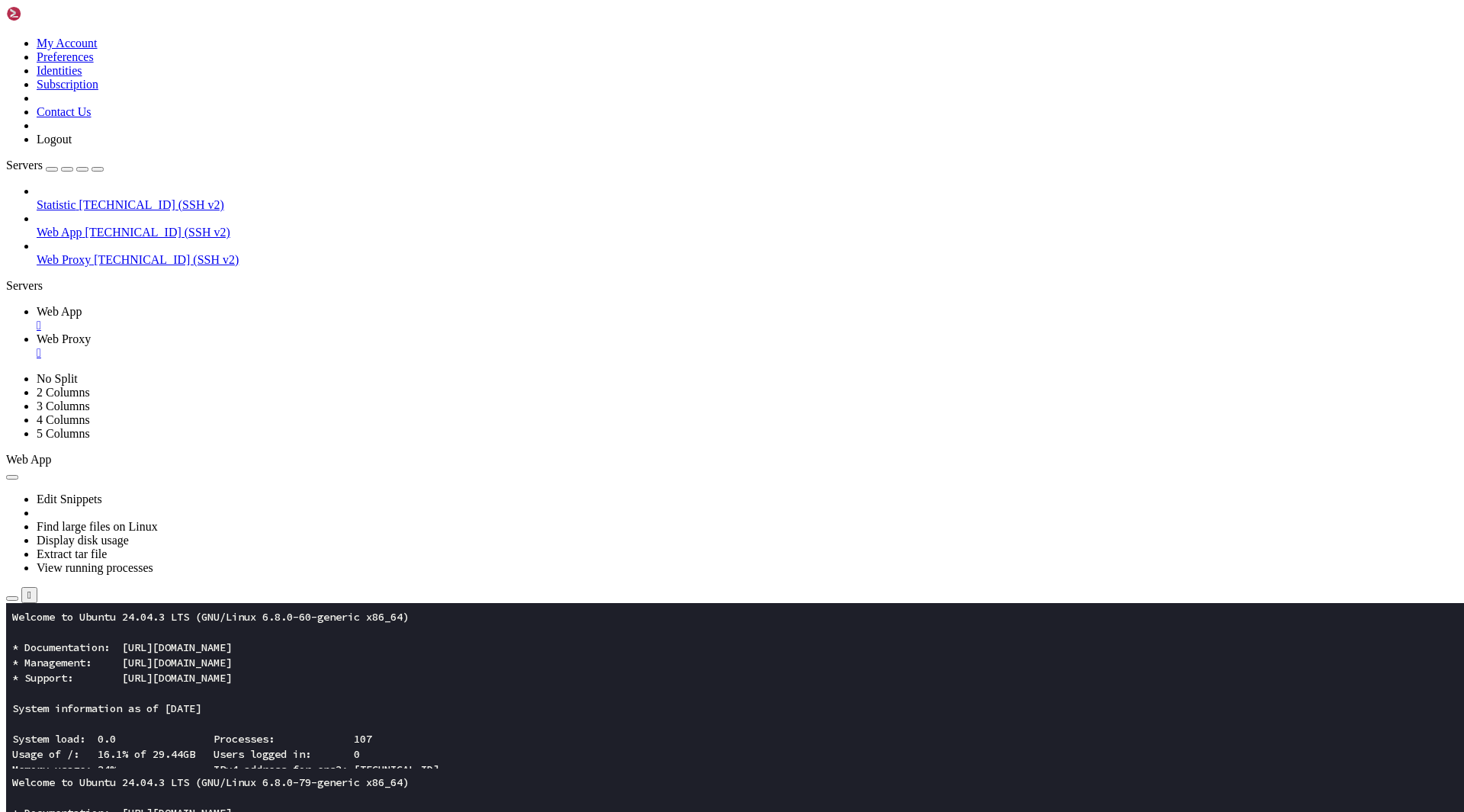
click at [12, 764] on icon "button" at bounding box center [12, 764] width 0 height 0
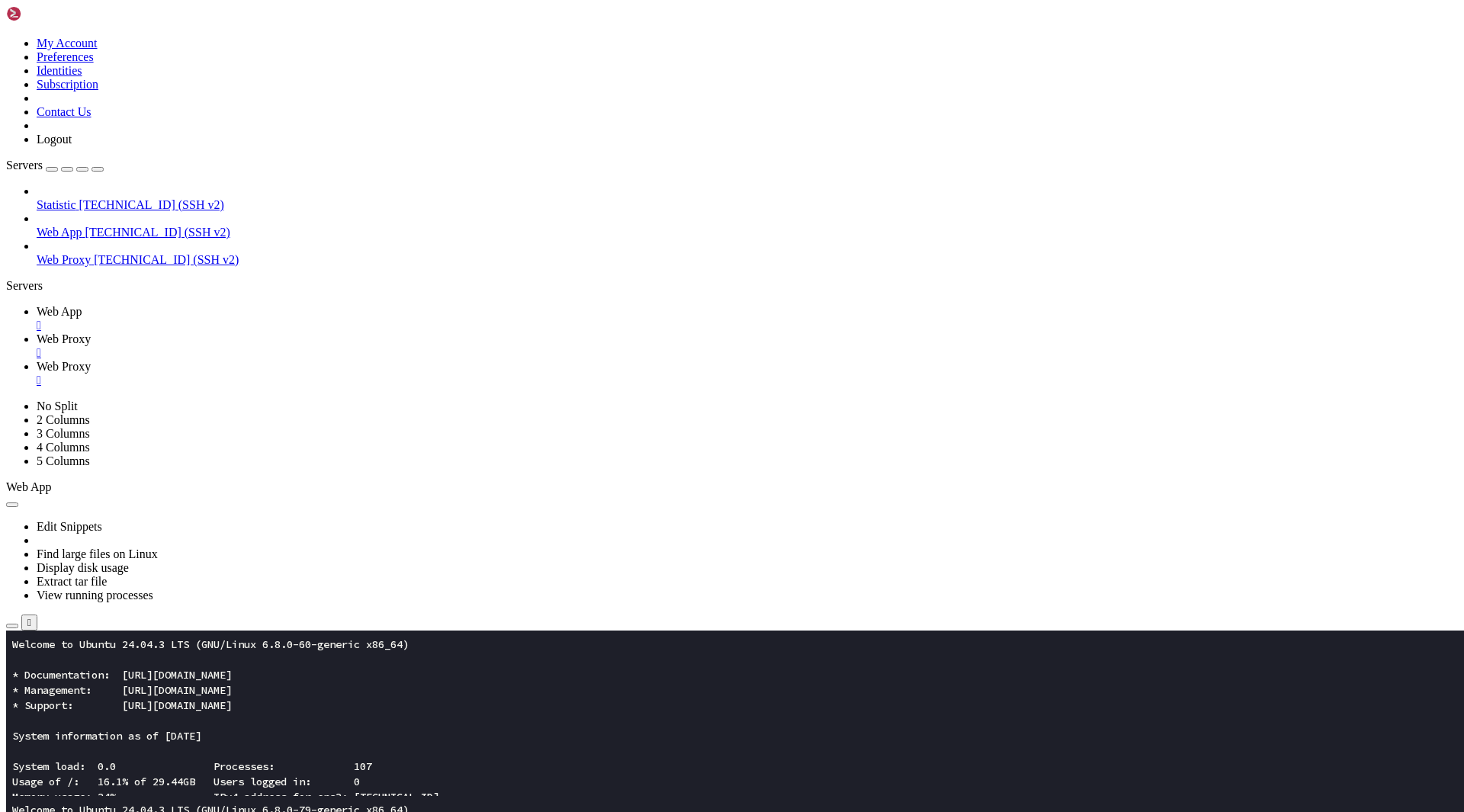
type input "/etc/nginx/sites-available"
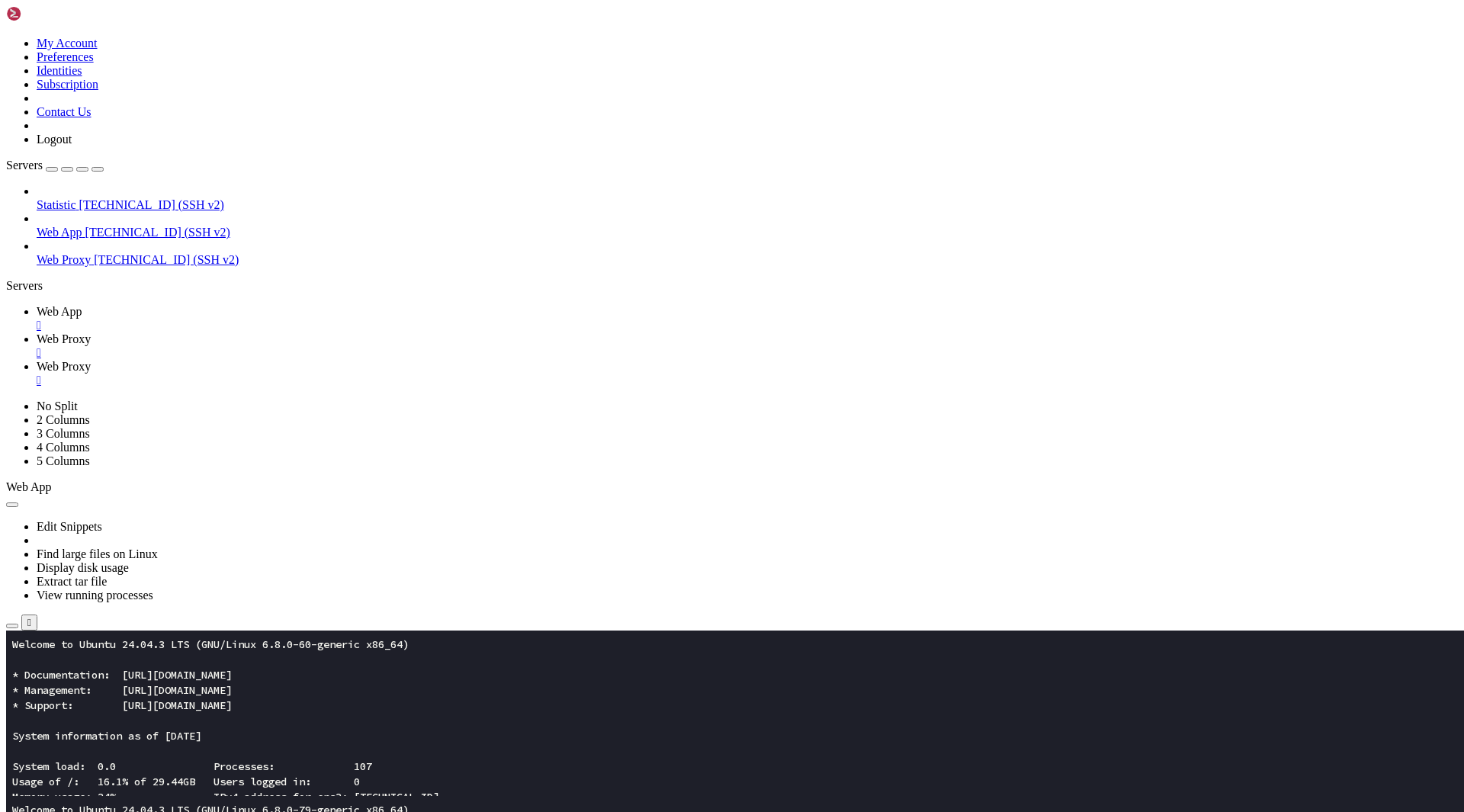
type textarea "}"
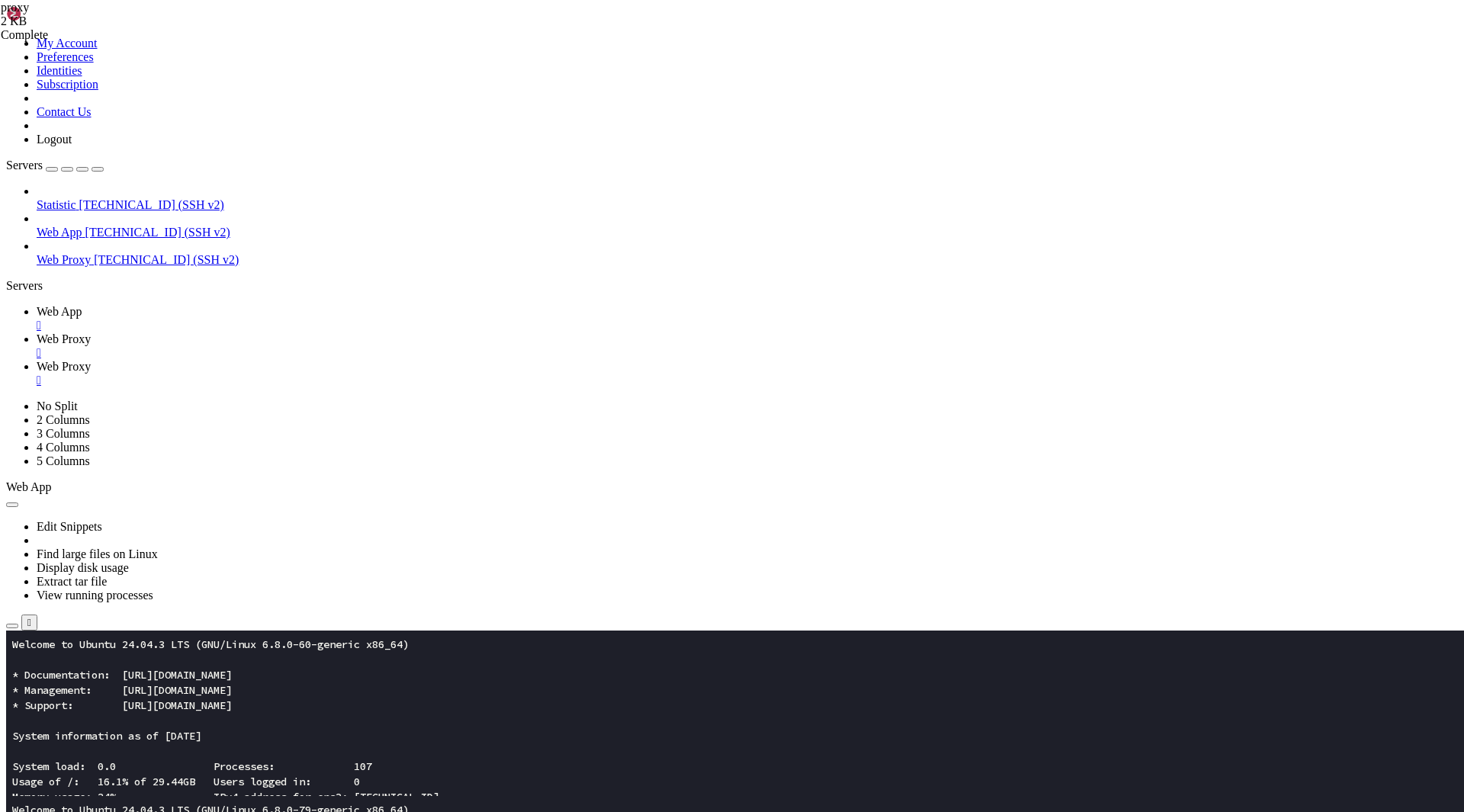
type textarea "proxy_hide_header Content-Security-Policy;"
paste textarea "sub_filter "</body>" "<script>(function(){function removeBanner(){var found=nul…"
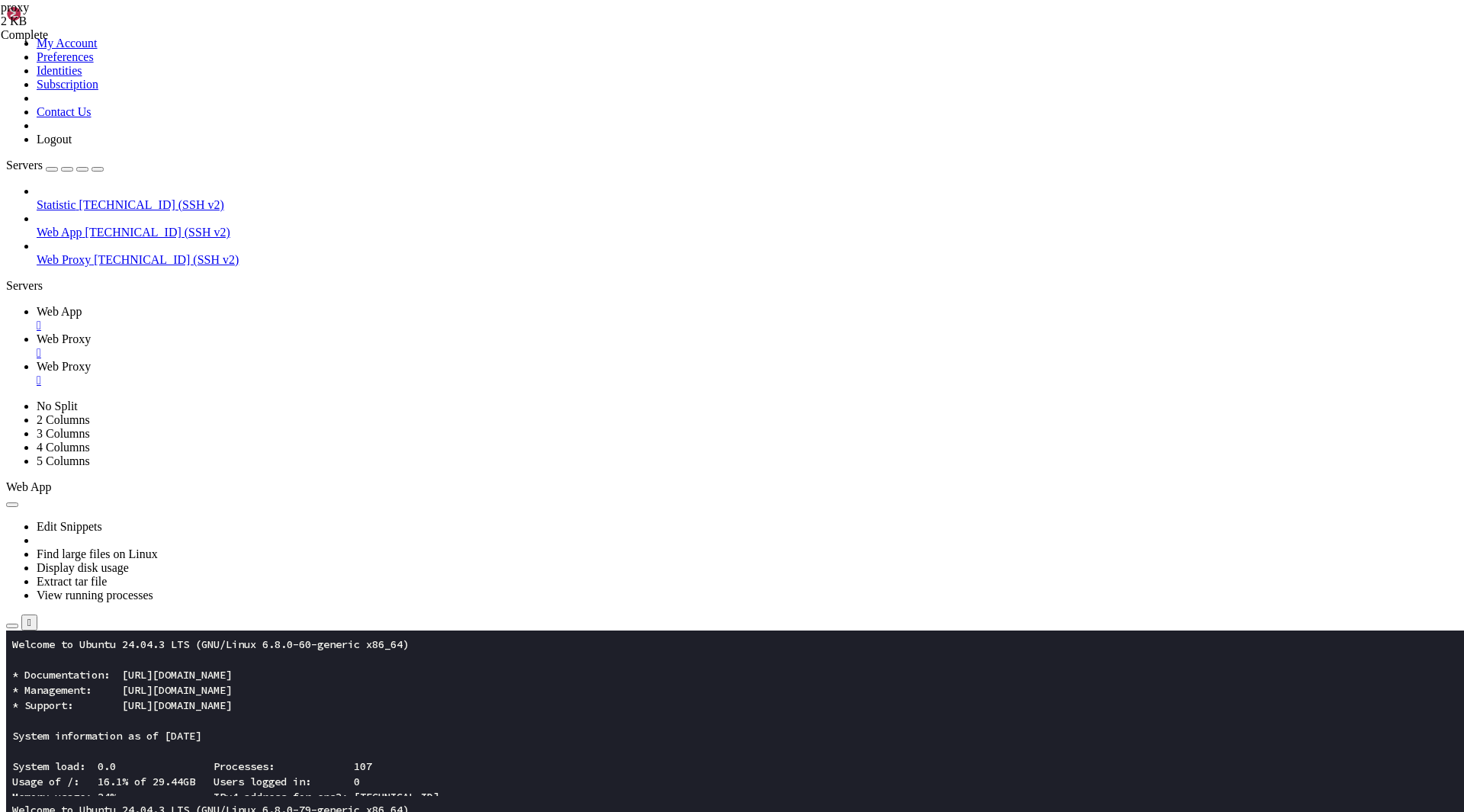
type textarea "sub_filter "</body>" "<script>(function(){function removeBanner(){var found=nul…"
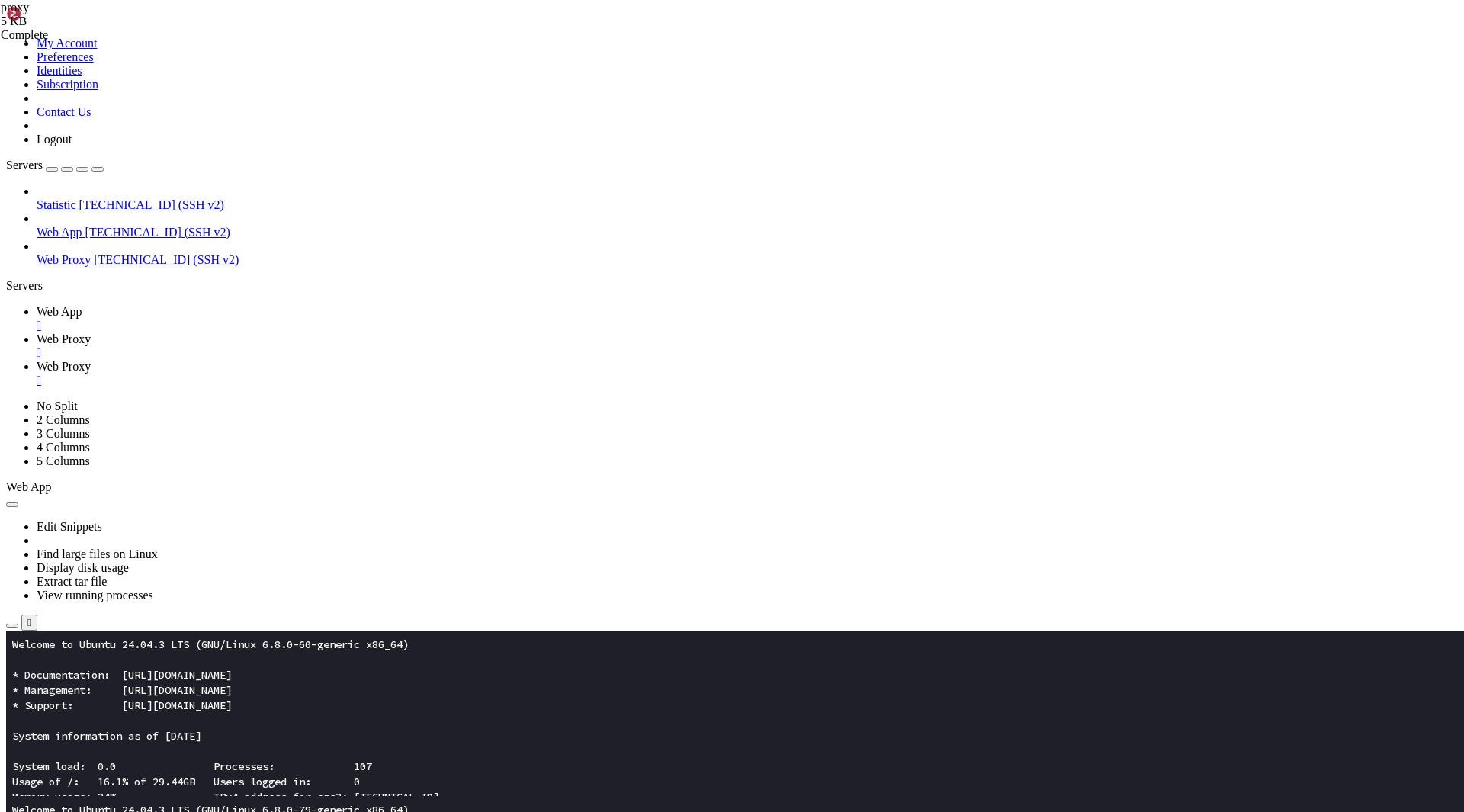
click at [91, 333] on span "Web Proxy" at bounding box center [64, 339] width 54 height 13
click at [91, 360] on span "Web Proxy" at bounding box center [64, 366] width 54 height 13
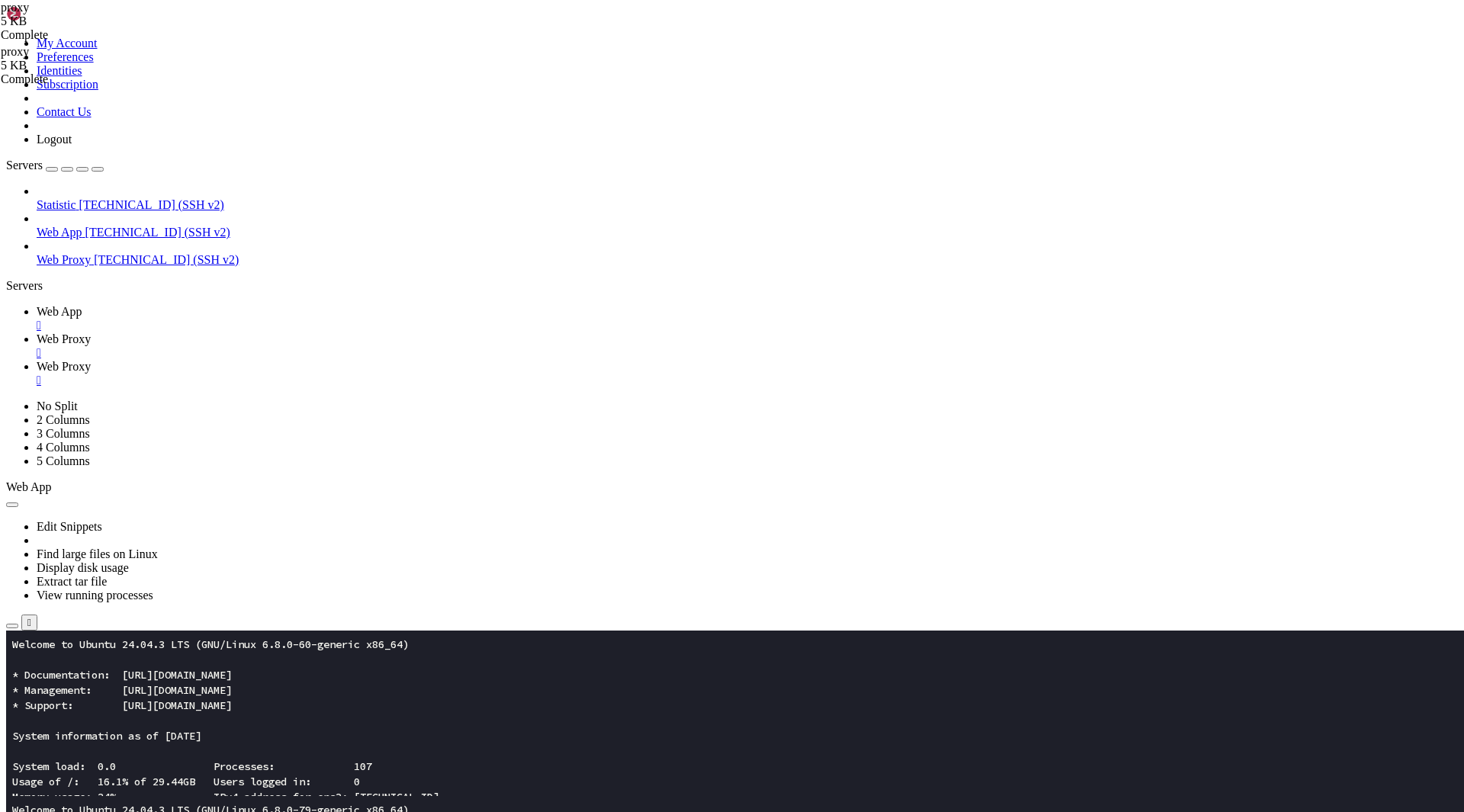
type textarea "}"
paste textarea
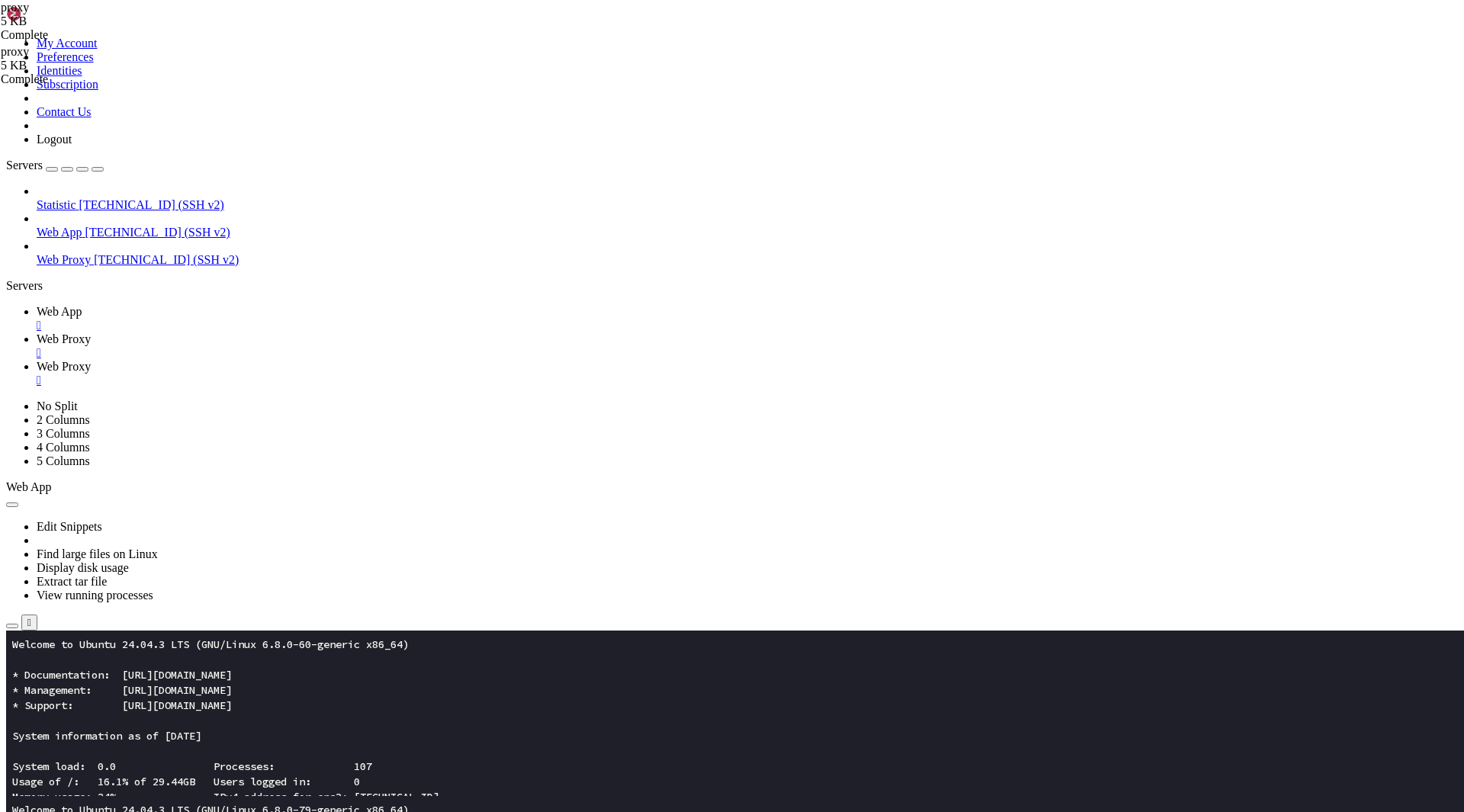
click at [91, 333] on span "Web Proxy" at bounding box center [64, 339] width 54 height 13
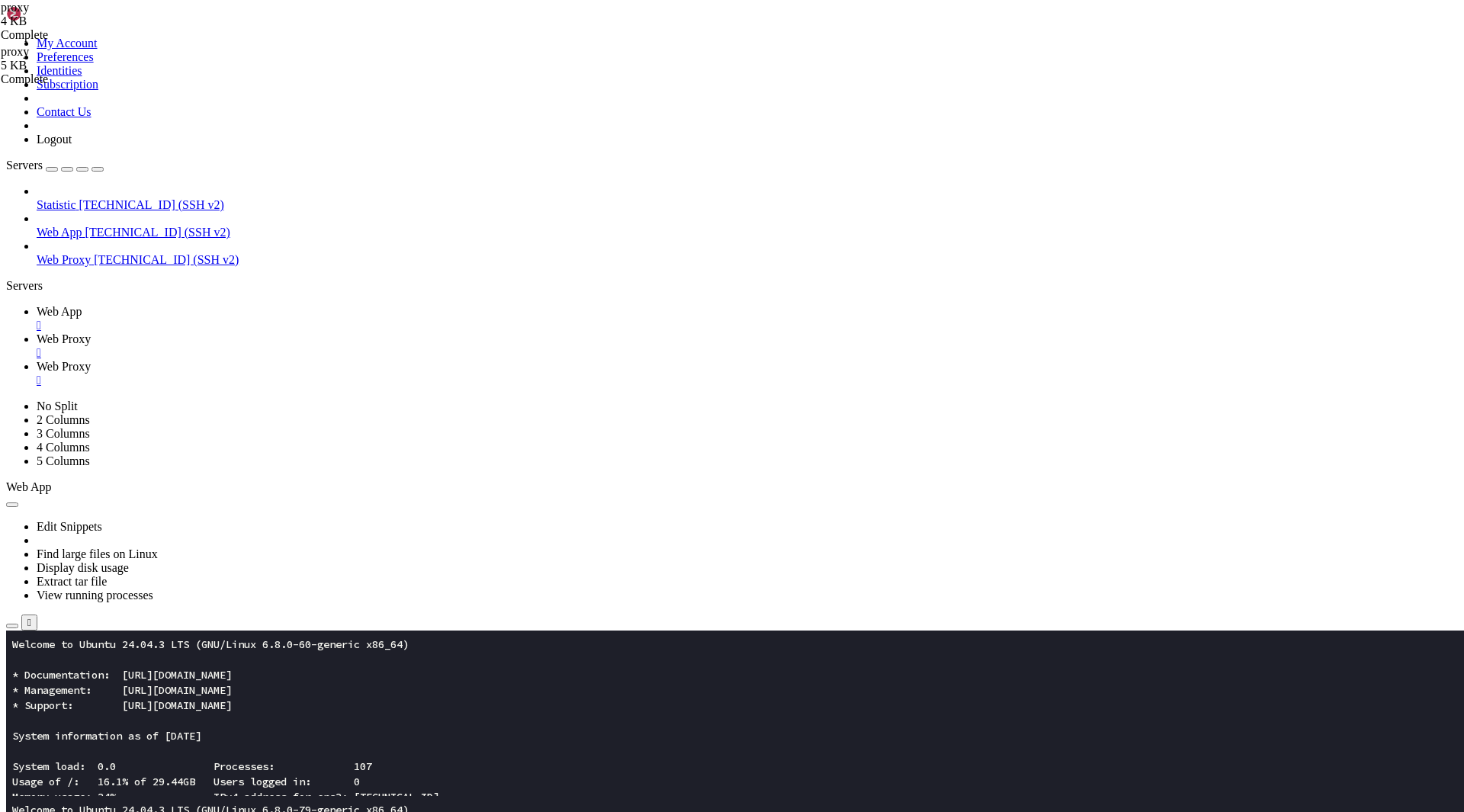
click at [91, 360] on span "Web Proxy" at bounding box center [64, 366] width 54 height 13
click at [84, 253] on span "Web Proxy" at bounding box center [64, 259] width 54 height 13
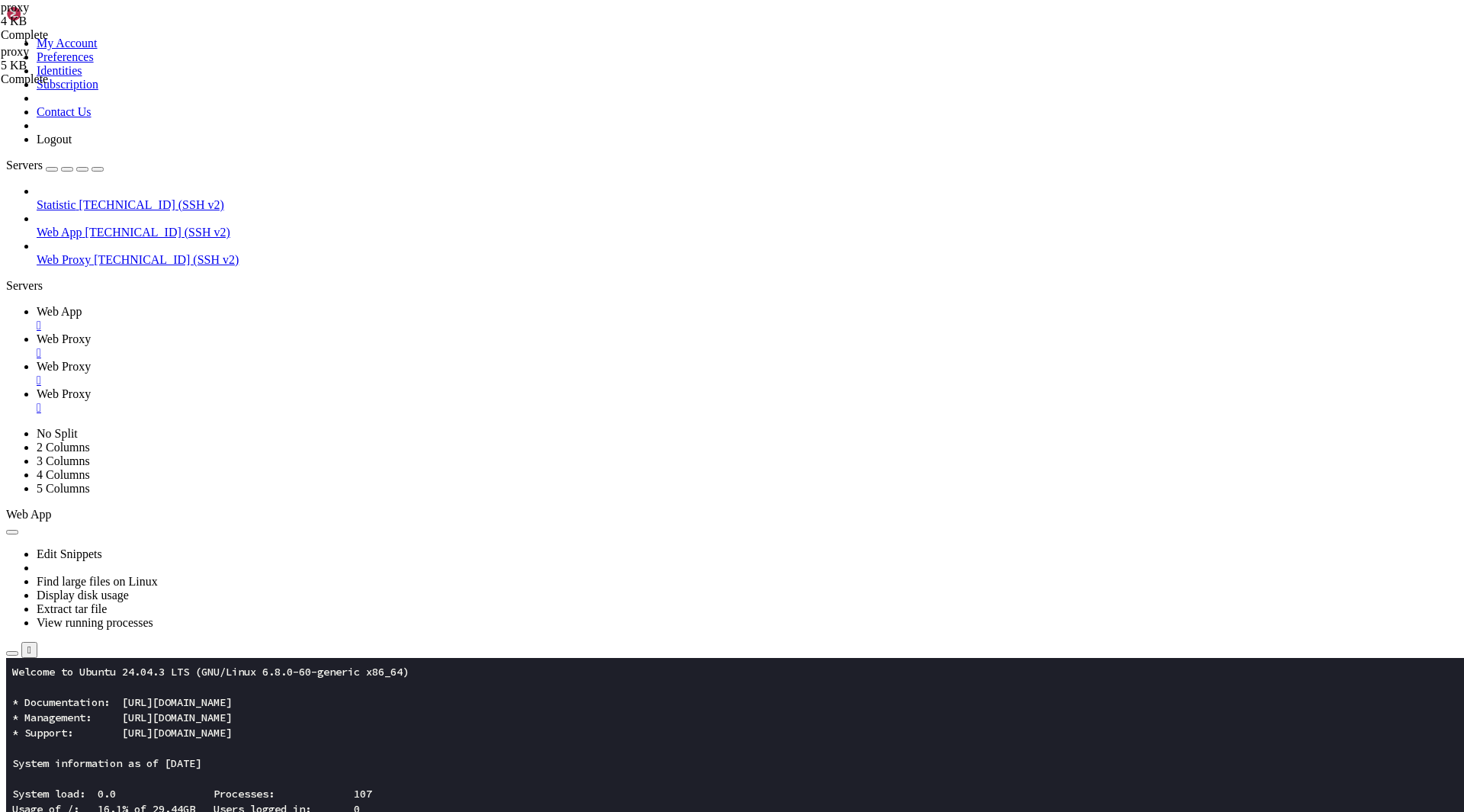
scroll to position [0, 0]
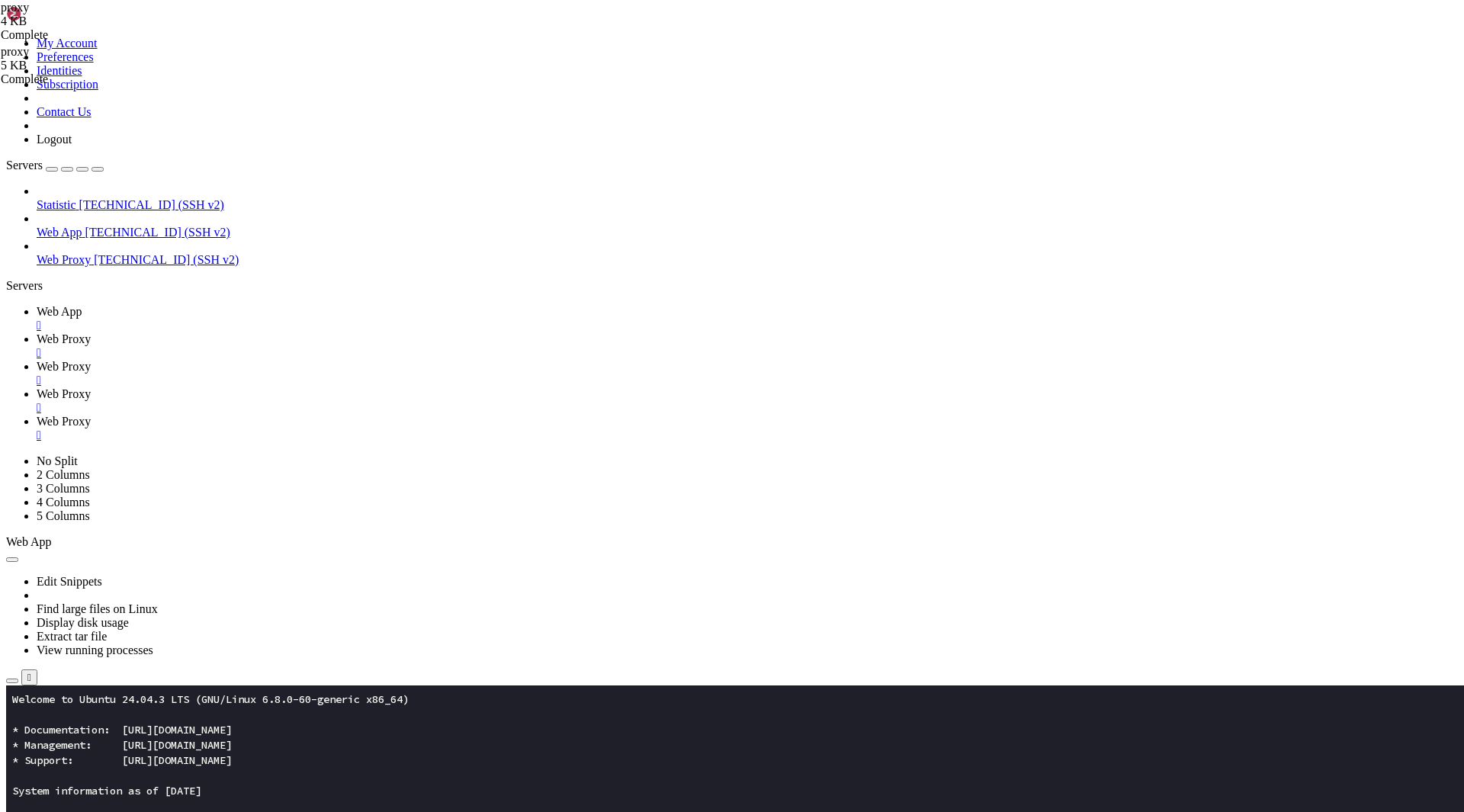
click at [598, 401] on div "" at bounding box center [747, 408] width 1422 height 14
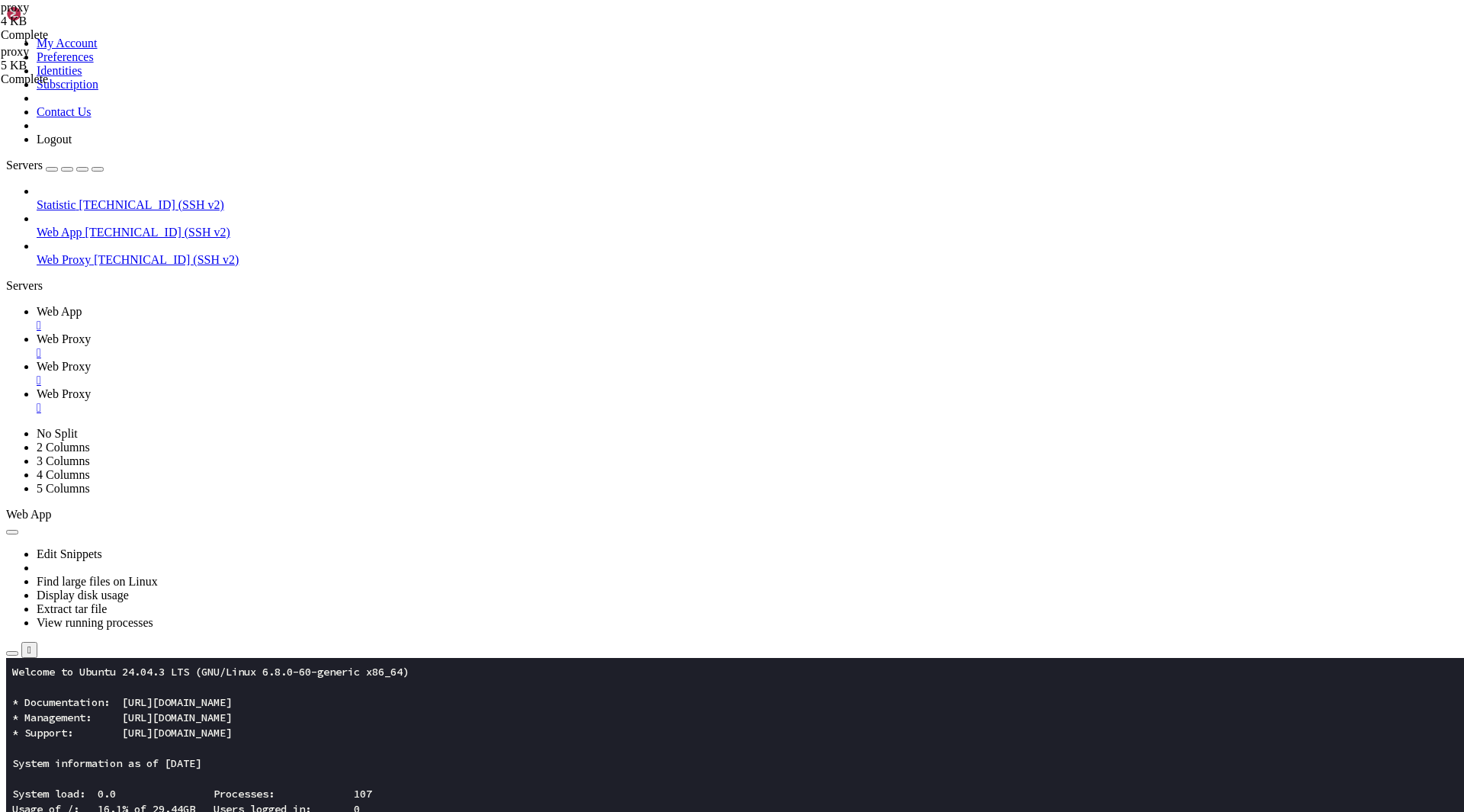
click at [91, 387] on span "Web Proxy" at bounding box center [64, 394] width 54 height 13
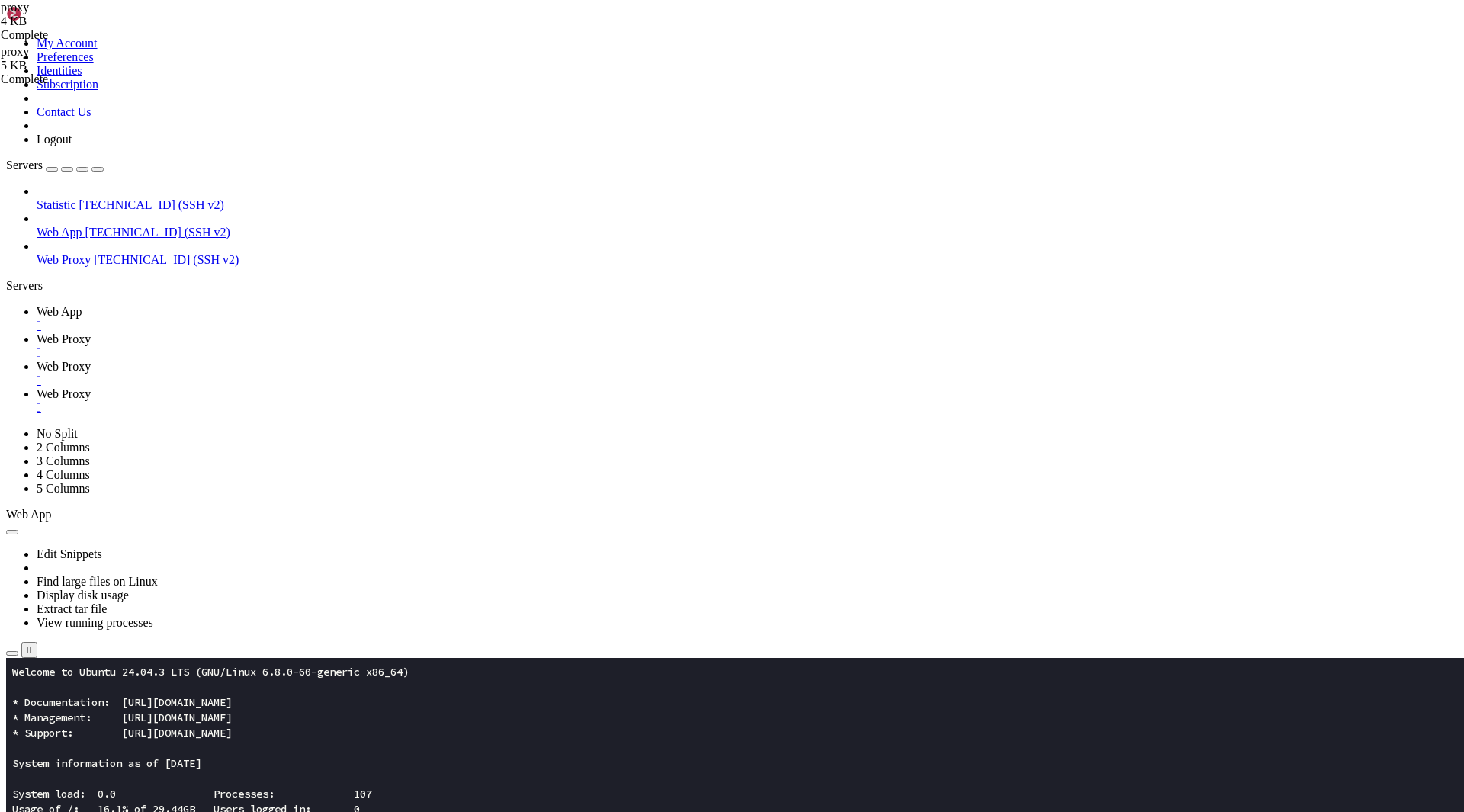
type input "/var/www/[DOMAIN_NAME]"
click at [91, 360] on span "Web Proxy" at bounding box center [64, 366] width 54 height 13
click at [91, 333] on span "Web Proxy" at bounding box center [64, 339] width 54 height 13
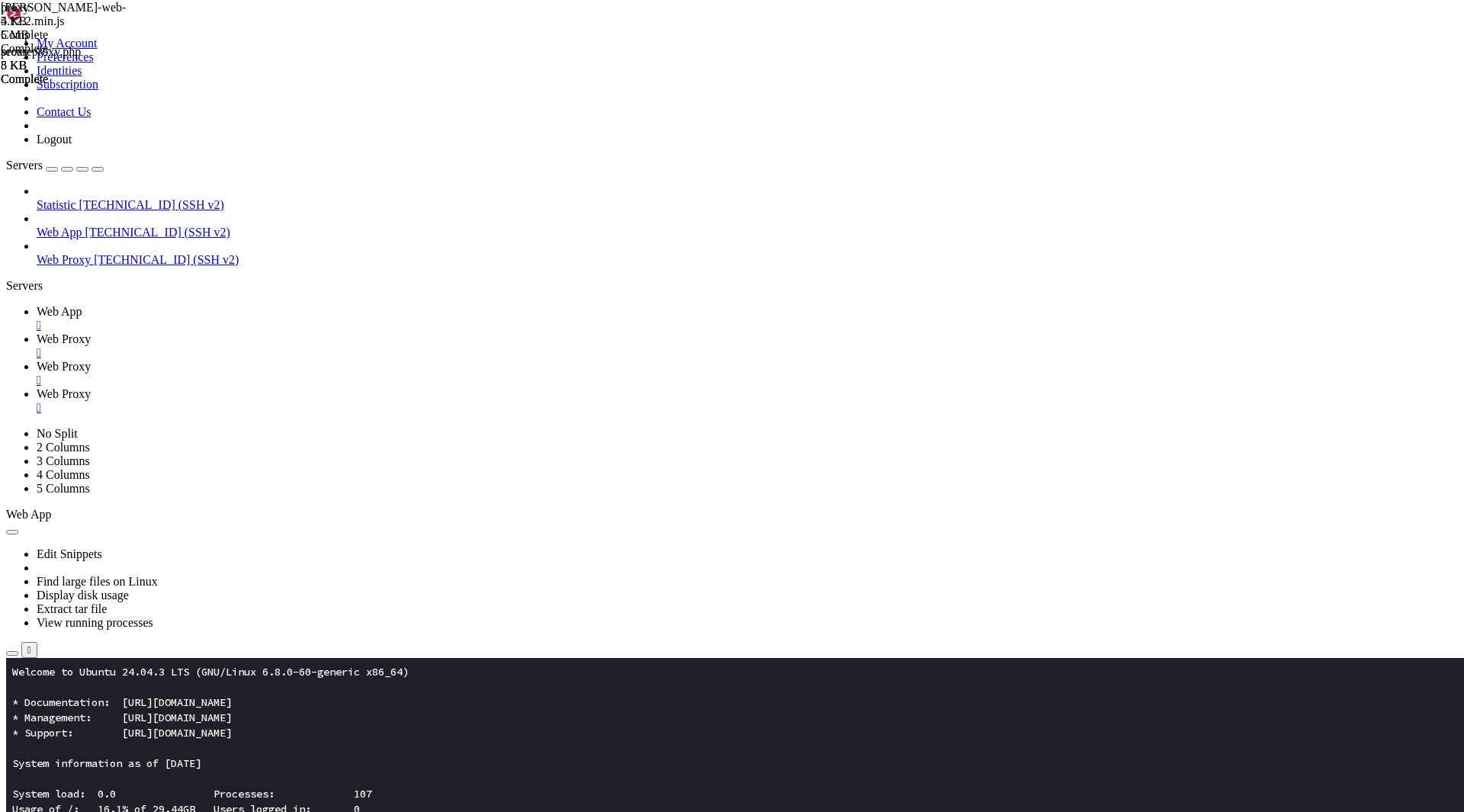
click at [91, 360] on span "Web Proxy" at bounding box center [64, 366] width 54 height 13
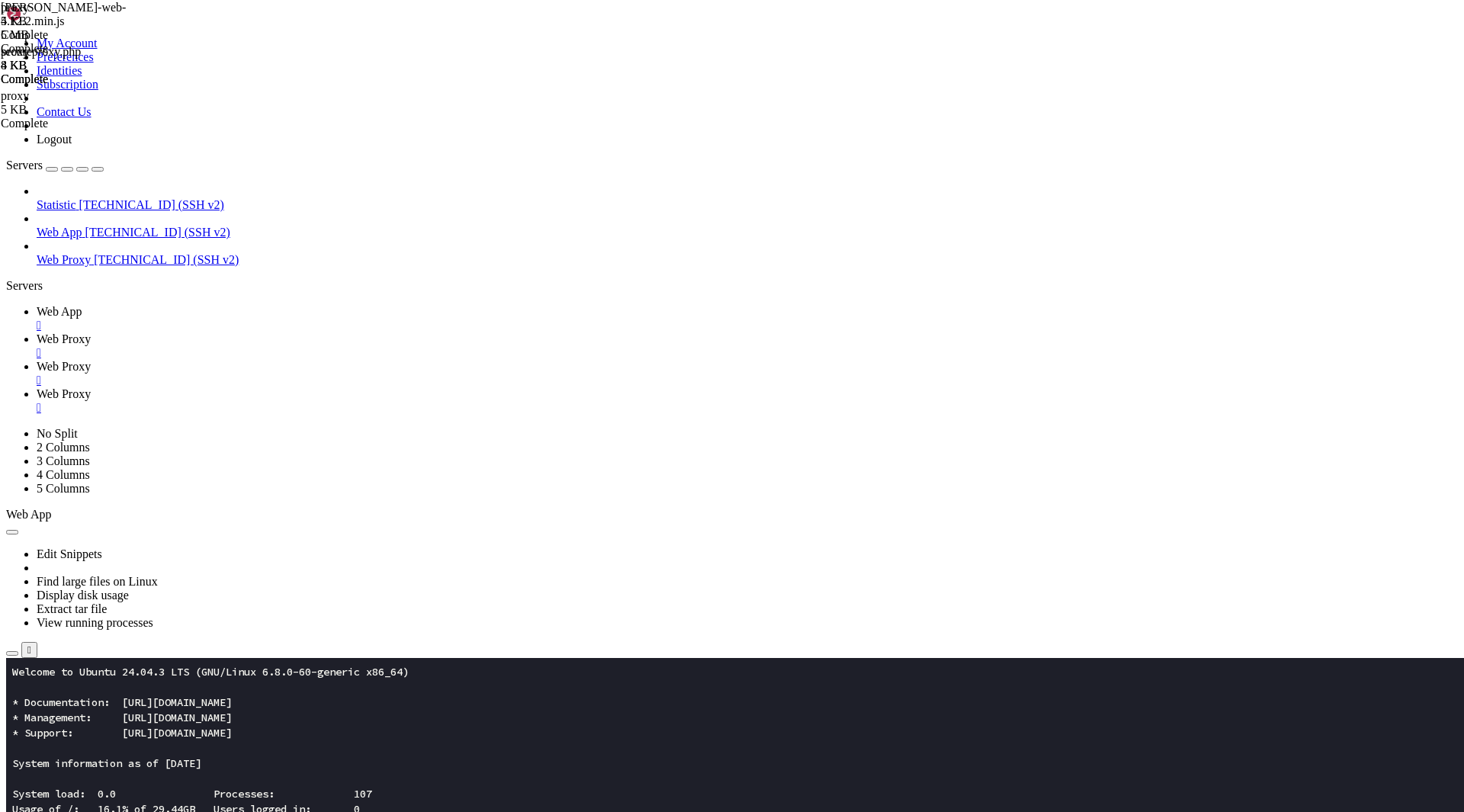
type textarea "}"
click at [91, 333] on span "Web Proxy" at bounding box center [64, 339] width 54 height 13
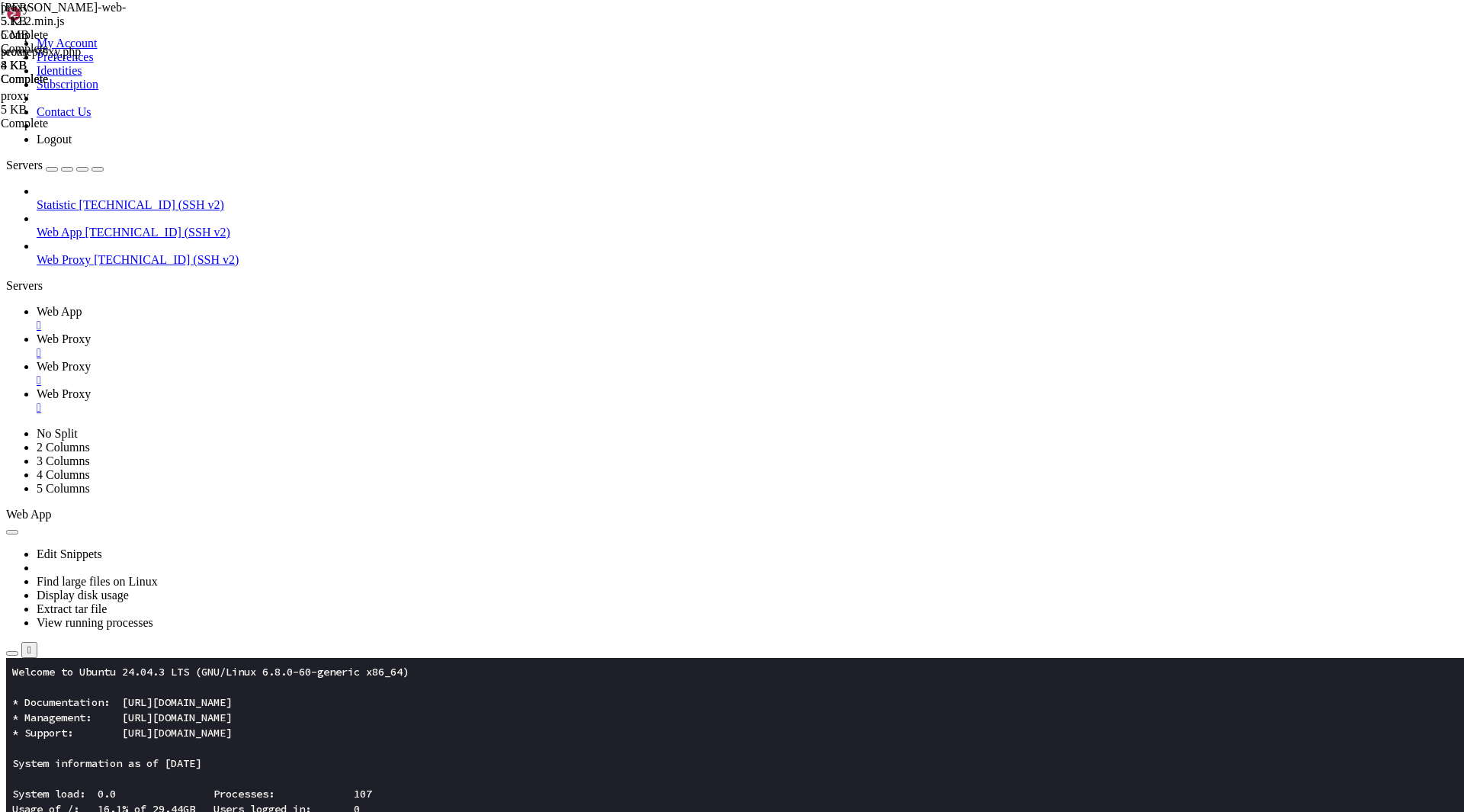
click at [91, 360] on span "Web Proxy" at bounding box center [64, 366] width 54 height 13
click at [91, 387] on span "Web Proxy" at bounding box center [64, 394] width 54 height 13
click at [91, 360] on span "Web Proxy" at bounding box center [64, 366] width 54 height 13
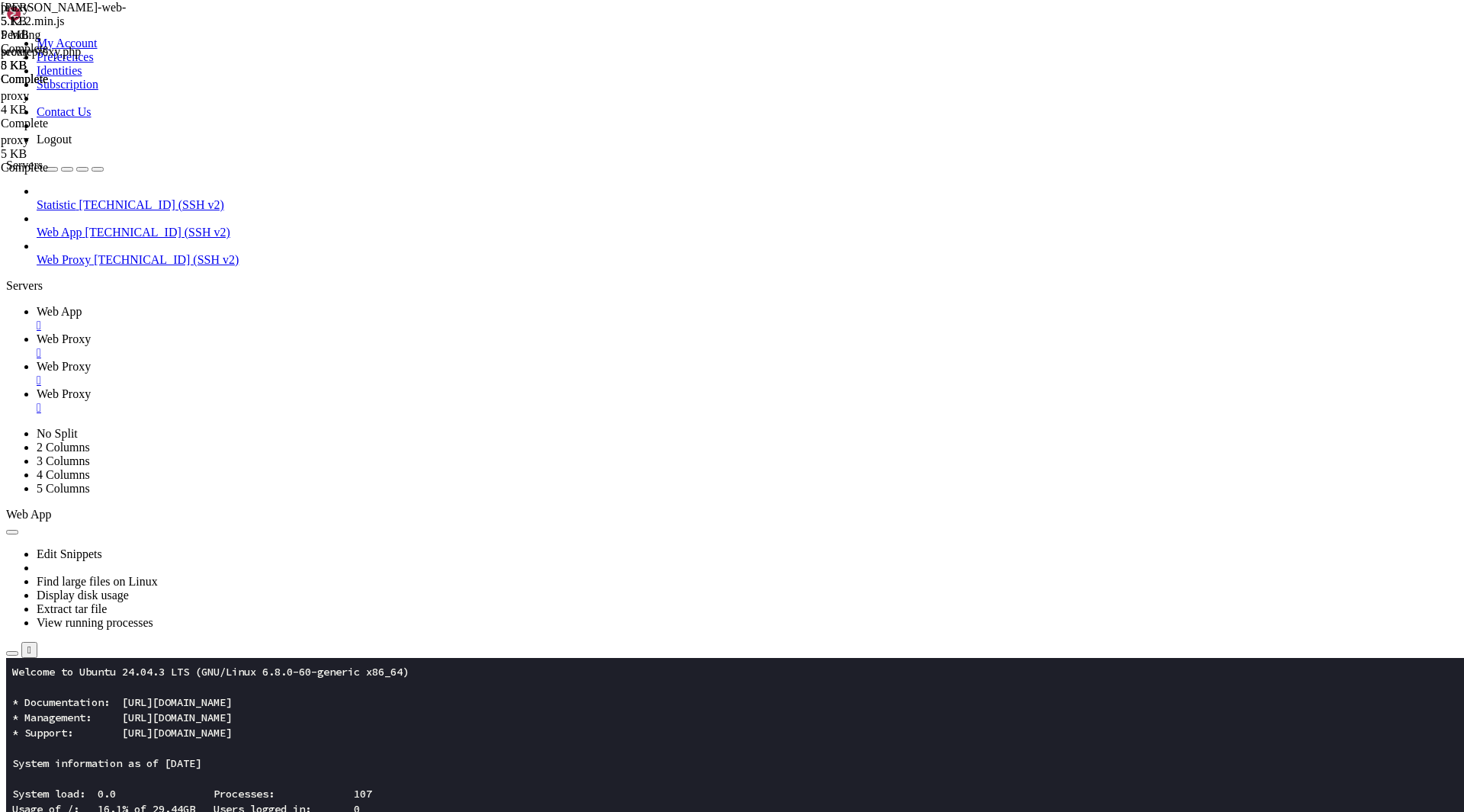
type textarea "sub_filter "</body>" "<script>(function(){function removeBanner(){var found=nul…"
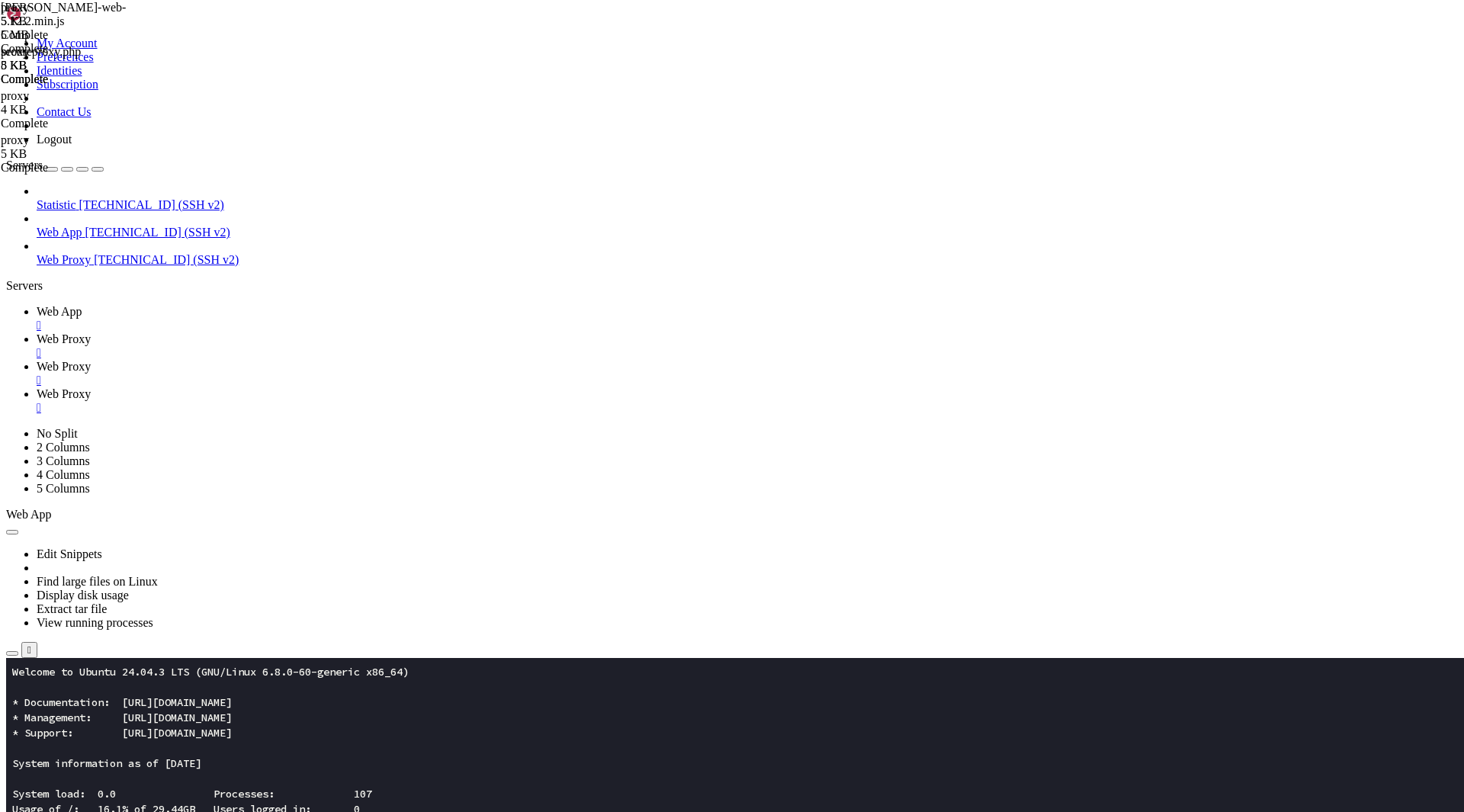
type textarea "sub_filter "</body>" "<script>(function(){function removeBanner(){var found=nul…"
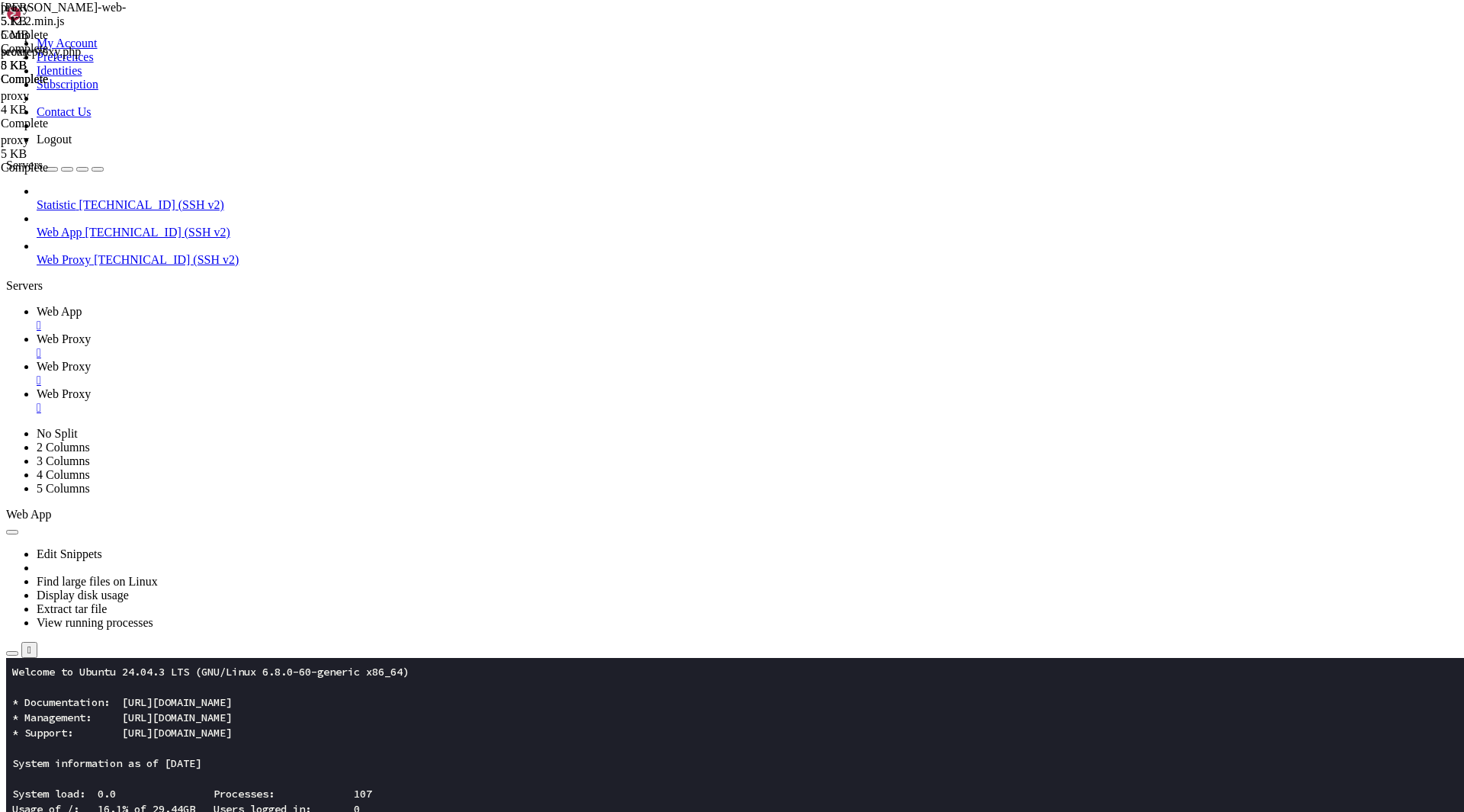
paste textarea
type textarea "sub_filter "</body>" "<script>(function(){function removeBanner(){var found=nul…"
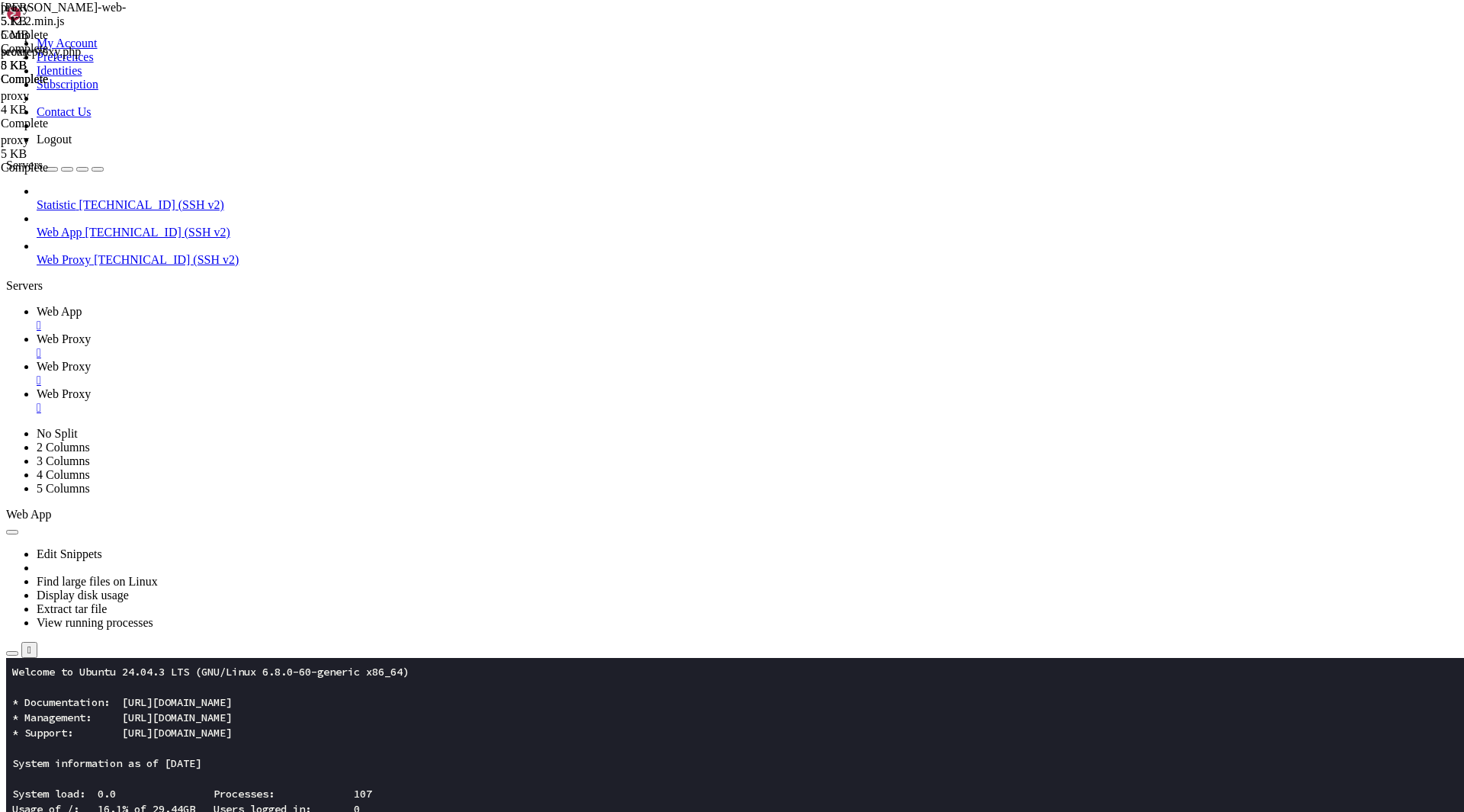
type textarea "sub_filter "</body>" "<script>(function(){function removeBanner(){var found=nul…"
click at [317, 333] on link "Web Proxy " at bounding box center [747, 346] width 1422 height 28
click at [91, 387] on span "Web Proxy" at bounding box center [64, 394] width 54 height 13
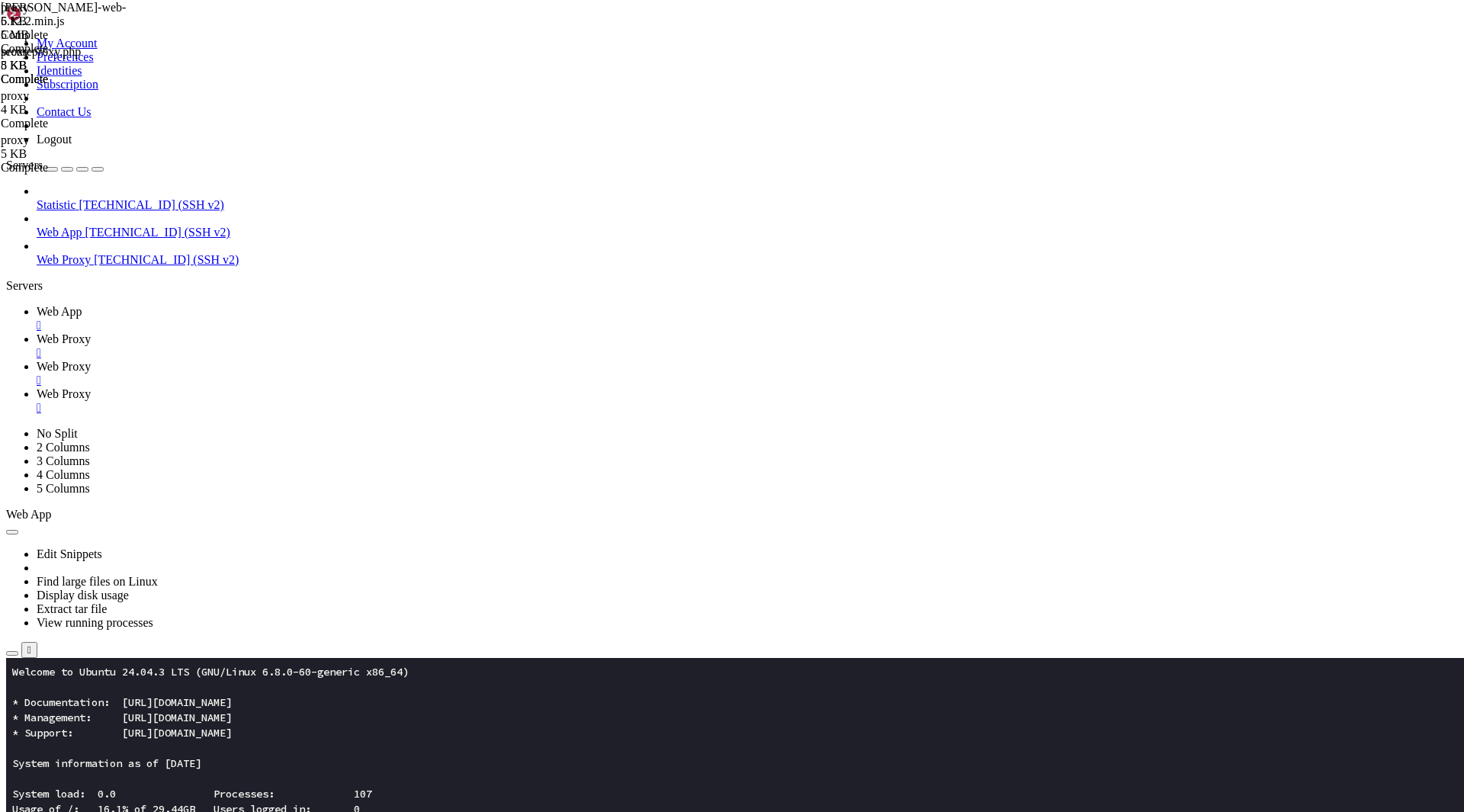
click at [91, 360] on span "Web Proxy" at bounding box center [64, 366] width 54 height 13
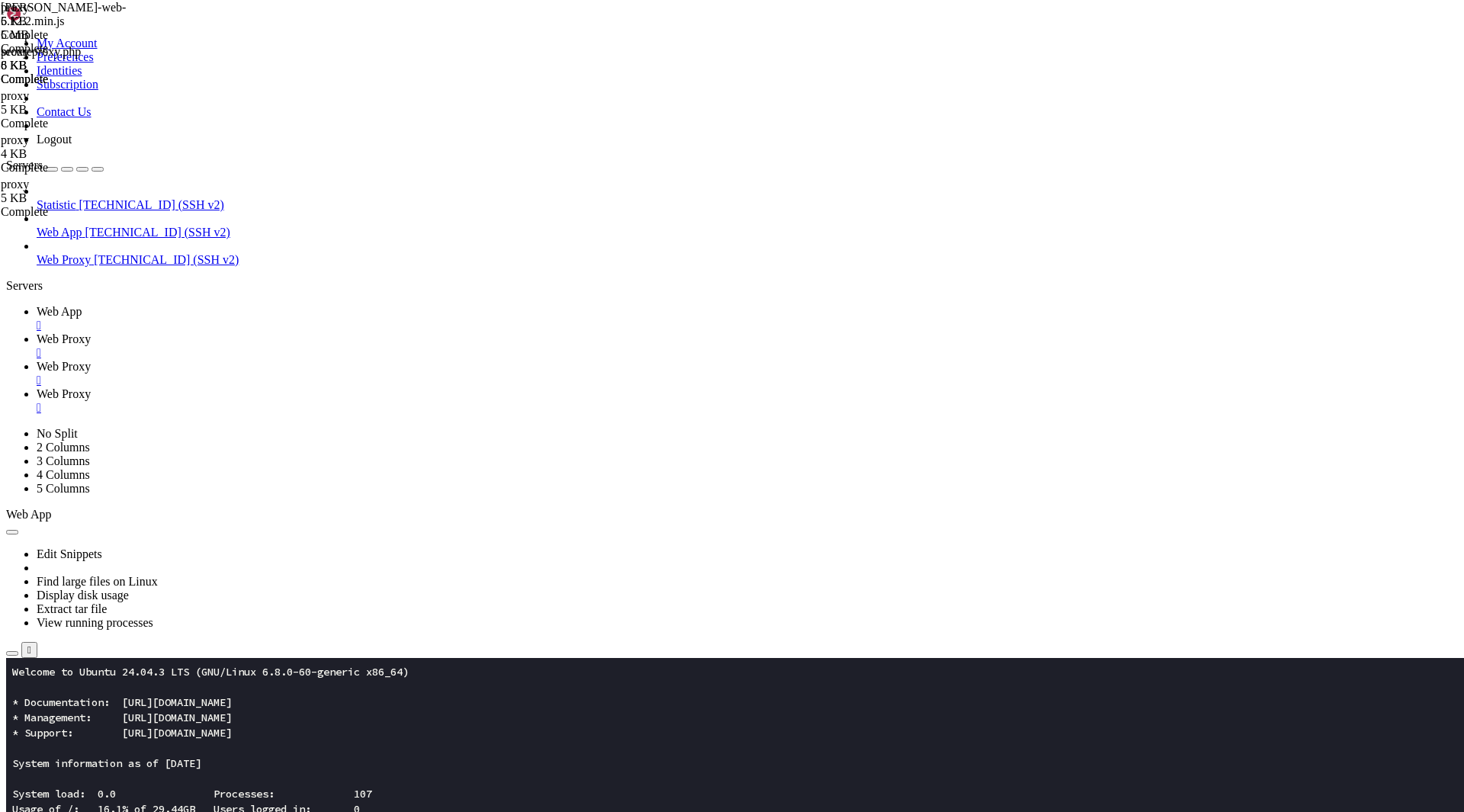
type textarea "sub_filter "</body>" "<script>(function(){function removeBanner(){var found=nul…"
click at [91, 333] on span "Web Proxy" at bounding box center [64, 339] width 54 height 13
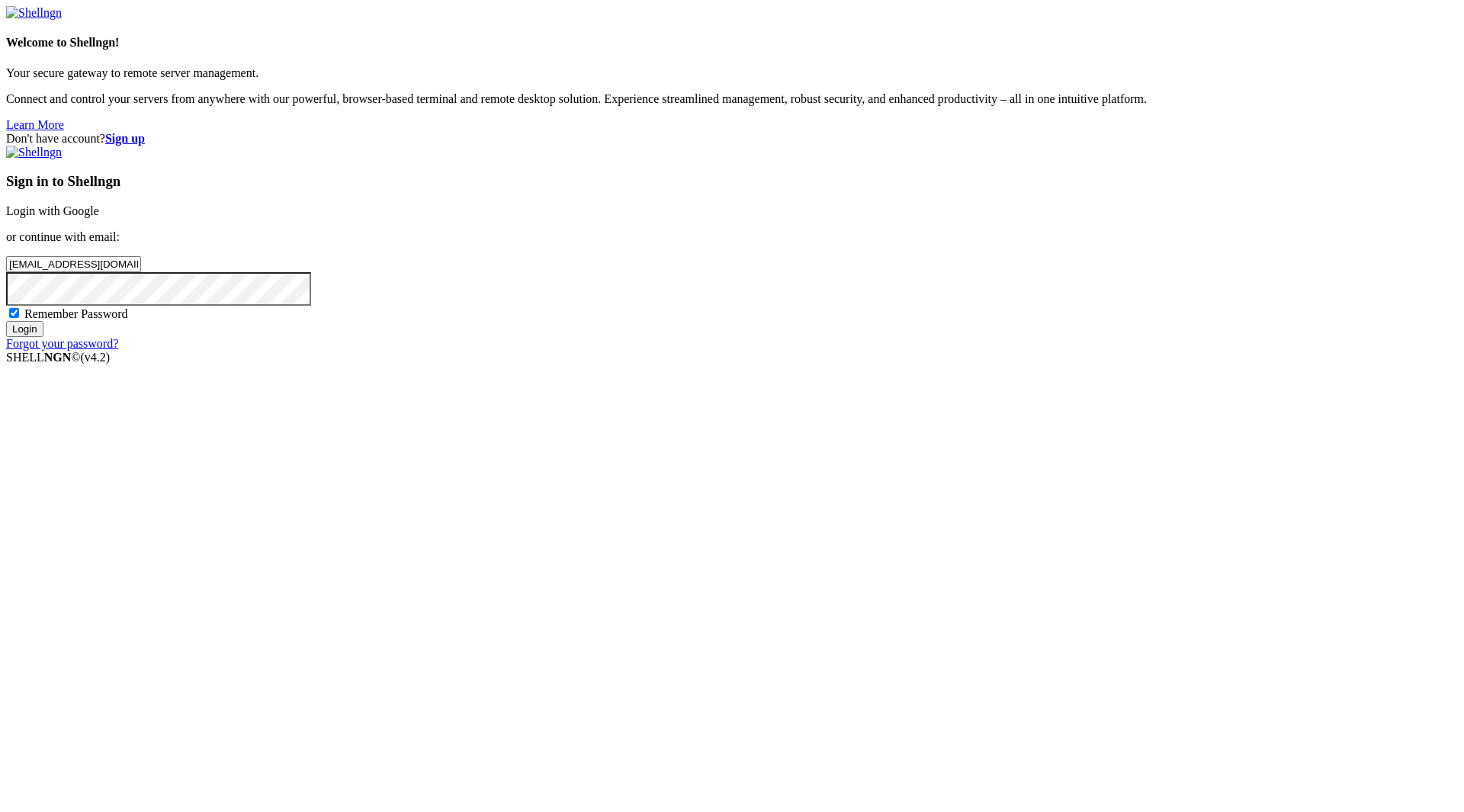
click at [43, 337] on input "Login" at bounding box center [24, 329] width 38 height 16
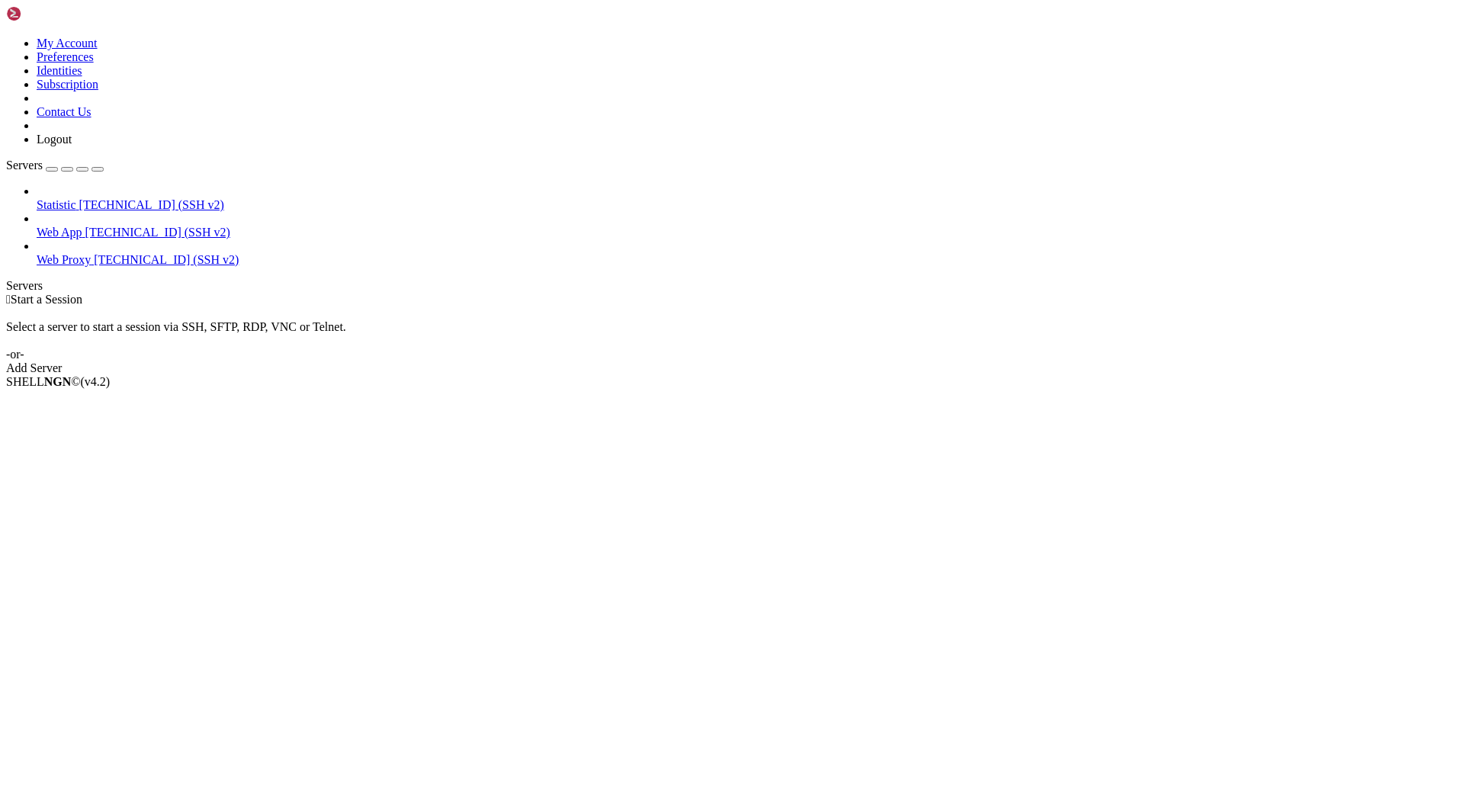
click at [64, 253] on span "Web Proxy" at bounding box center [64, 259] width 54 height 13
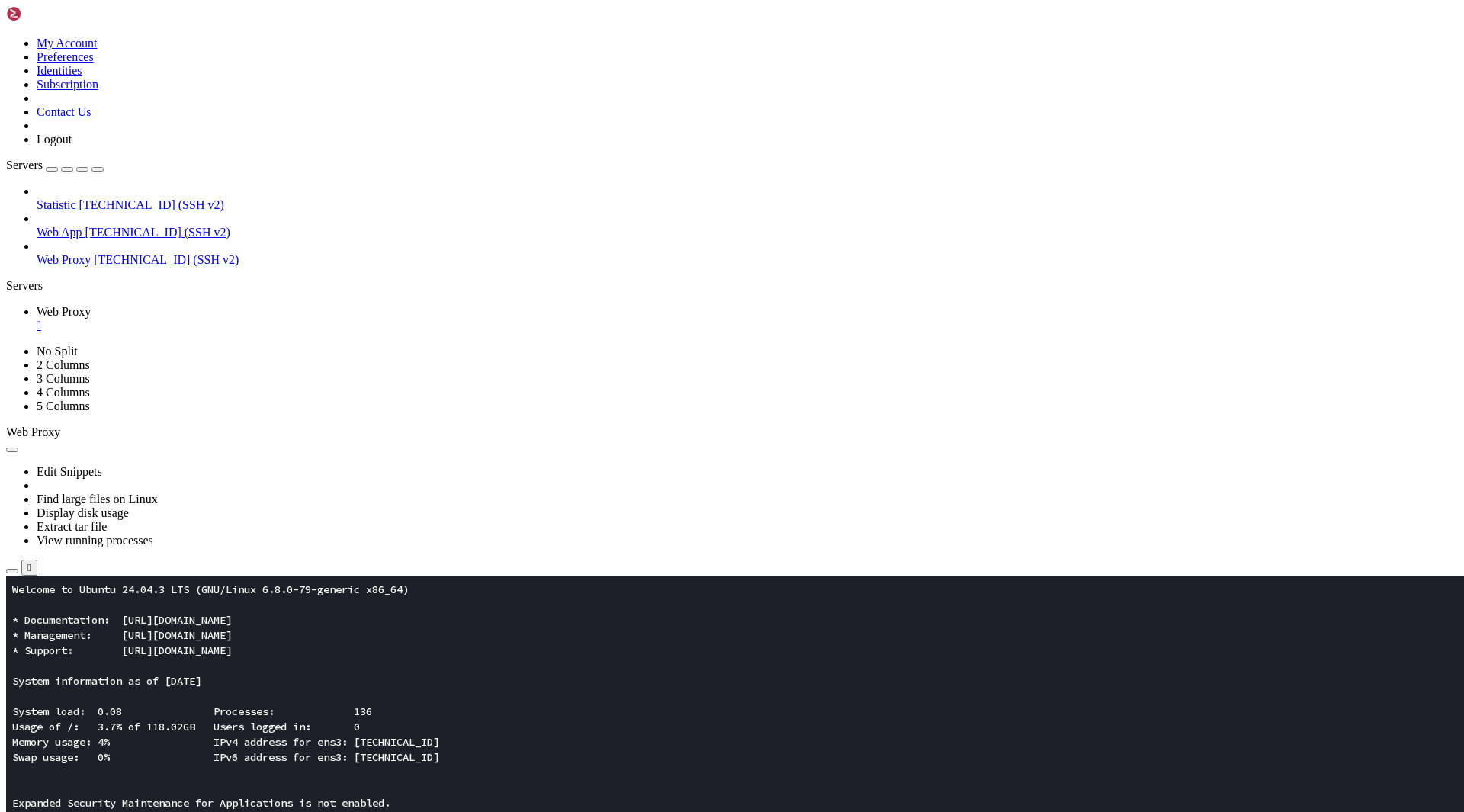
click at [12, 571] on icon "button" at bounding box center [12, 571] width 0 height 0
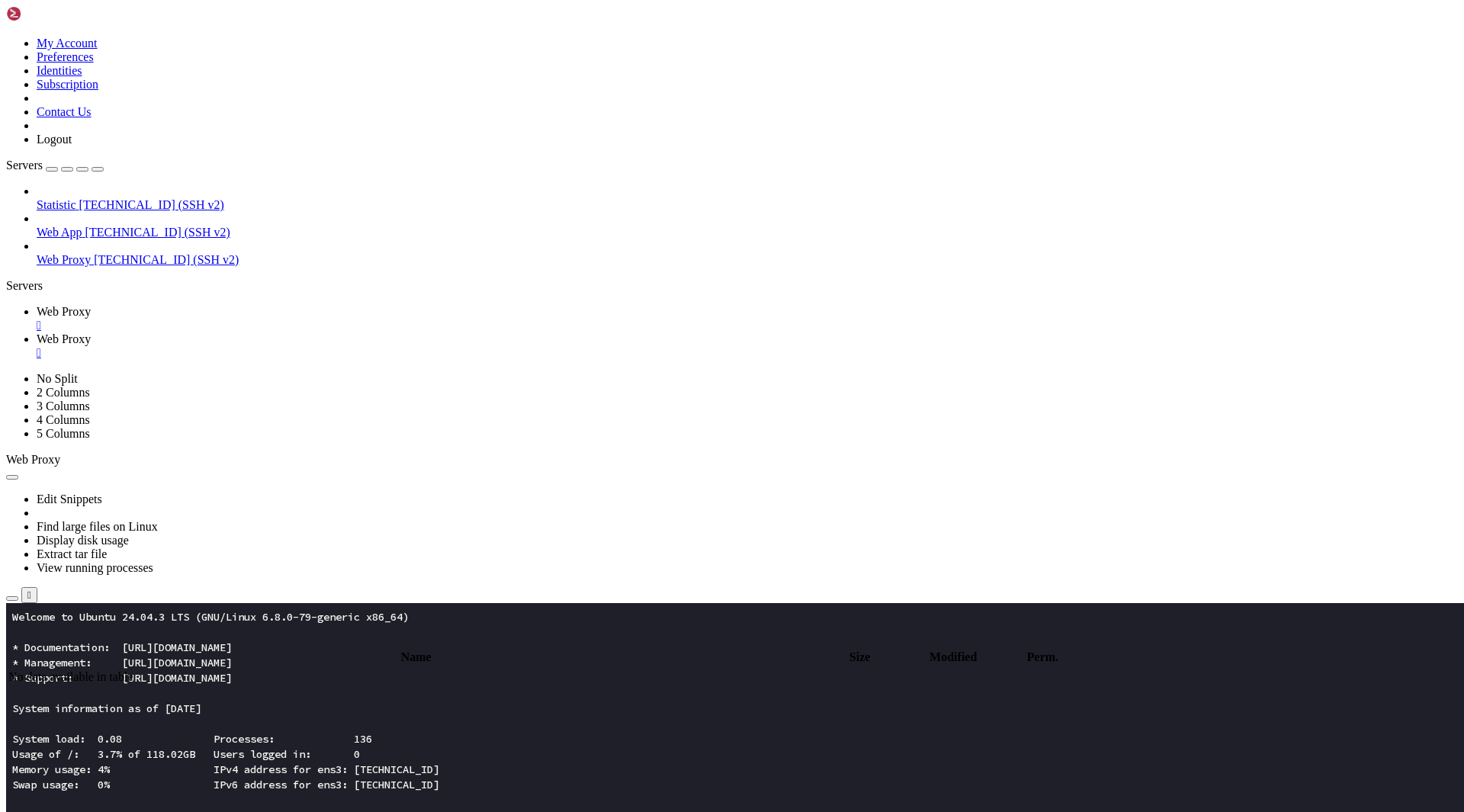
click at [157, 632] on input "/" at bounding box center [89, 640] width 135 height 16
type input "/etc/nginx/sites-available"
click at [91, 305] on span "Web Proxy" at bounding box center [64, 311] width 54 height 13
click at [325, 333] on link "Web Proxy " at bounding box center [747, 346] width 1422 height 28
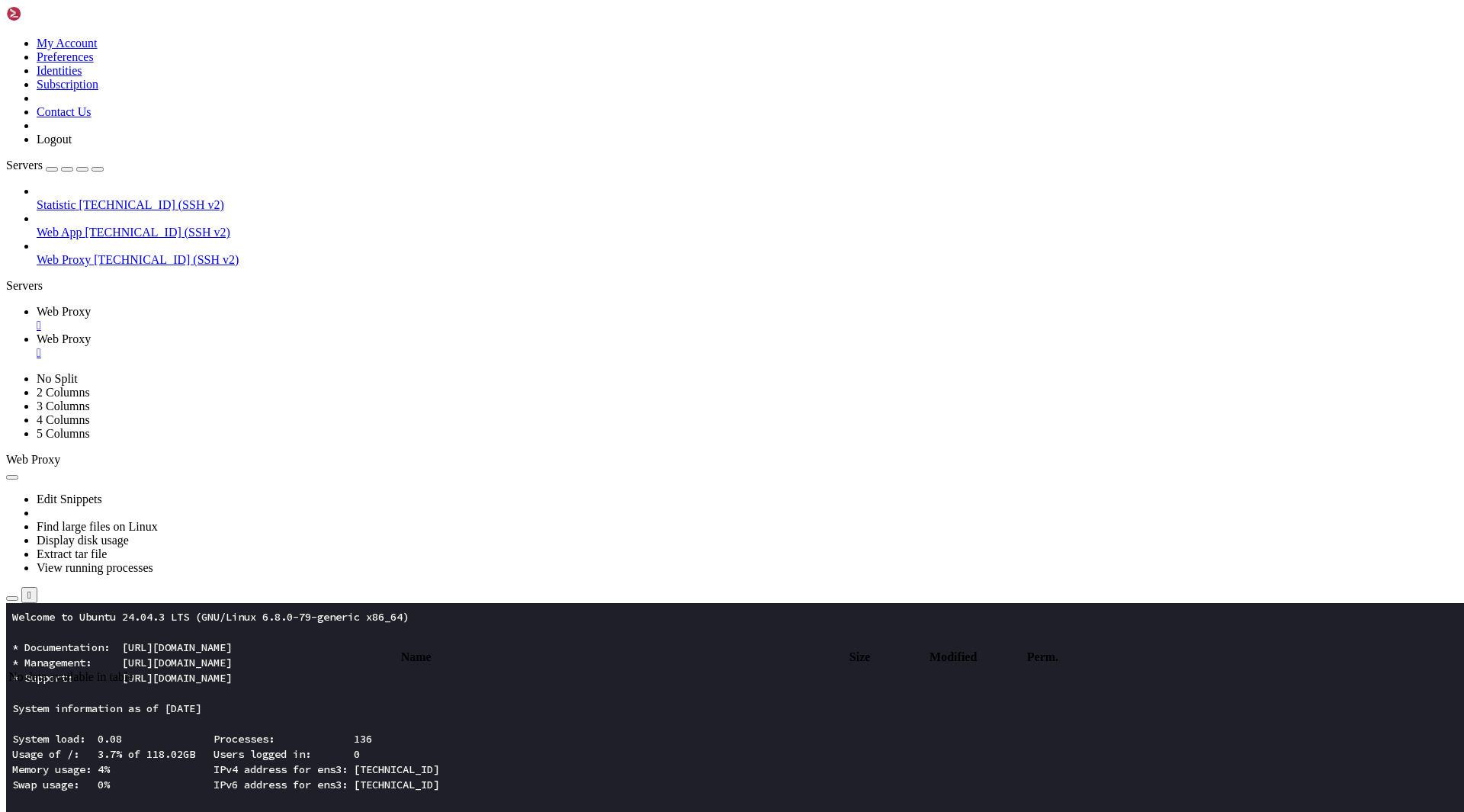
click at [242, 305] on link "Web Proxy " at bounding box center [747, 319] width 1422 height 28
click at [12, 598] on icon "button" at bounding box center [12, 598] width 0 height 0
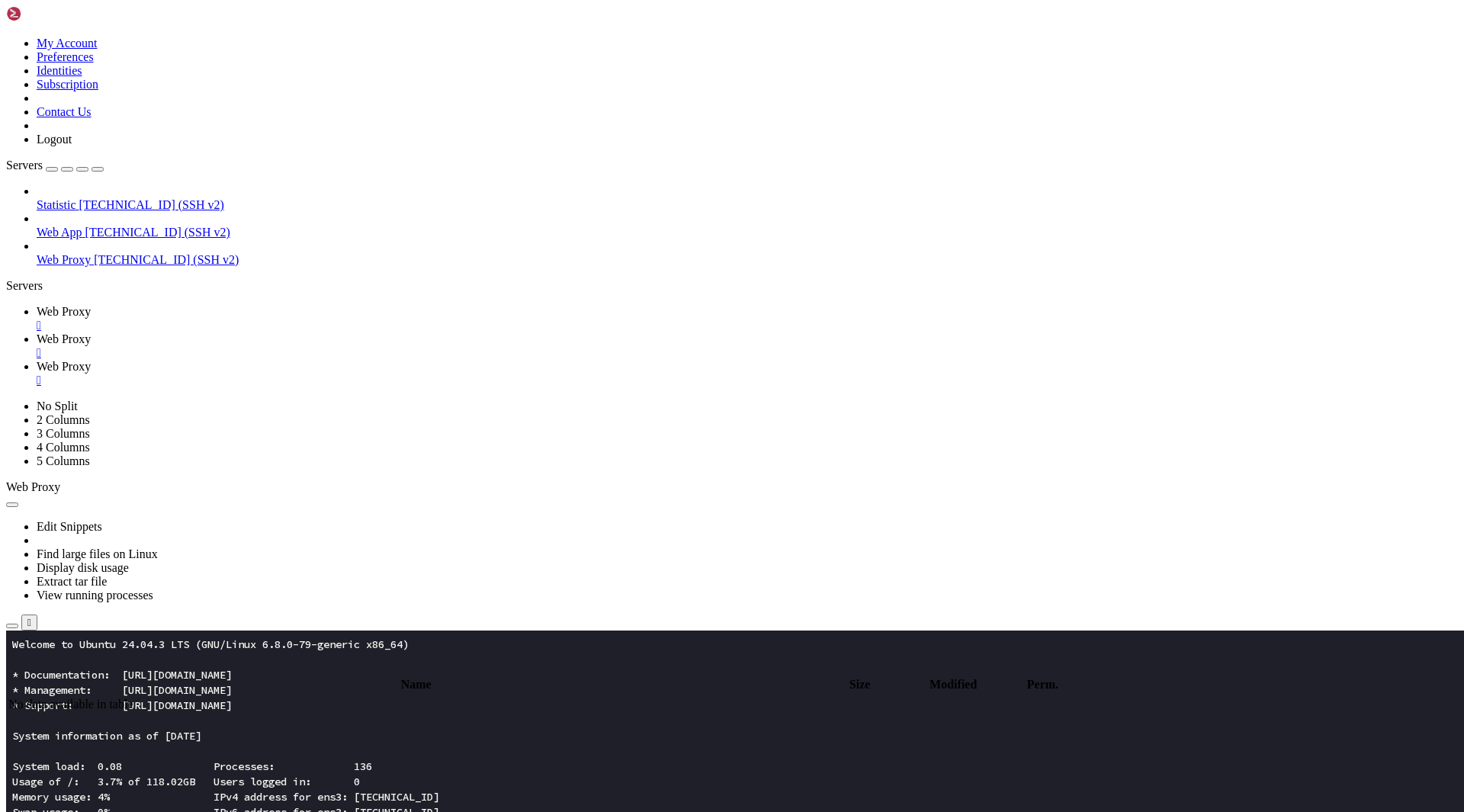
click at [392, 346] on div "" at bounding box center [747, 353] width 1422 height 14
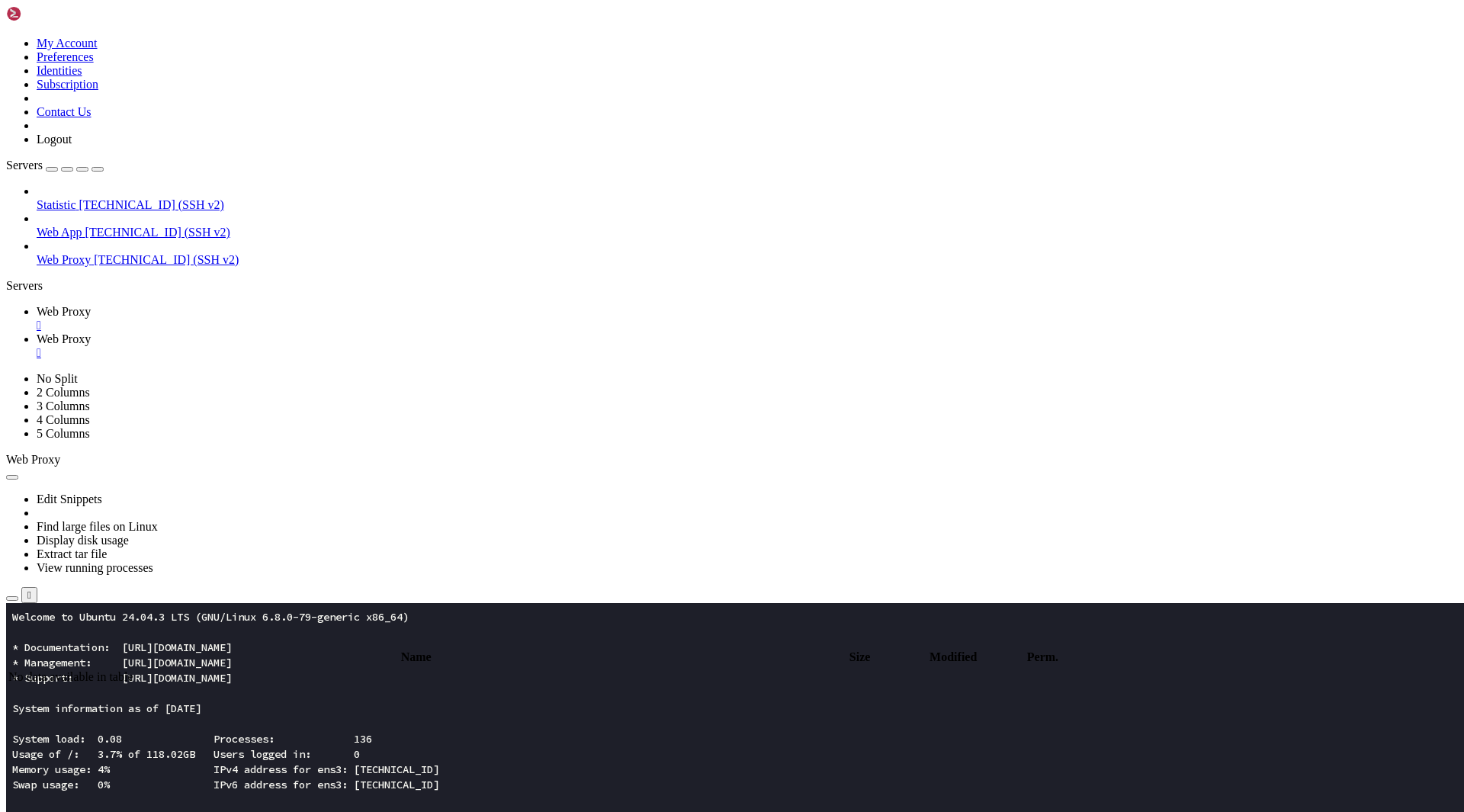
click at [392, 346] on div "" at bounding box center [747, 353] width 1422 height 14
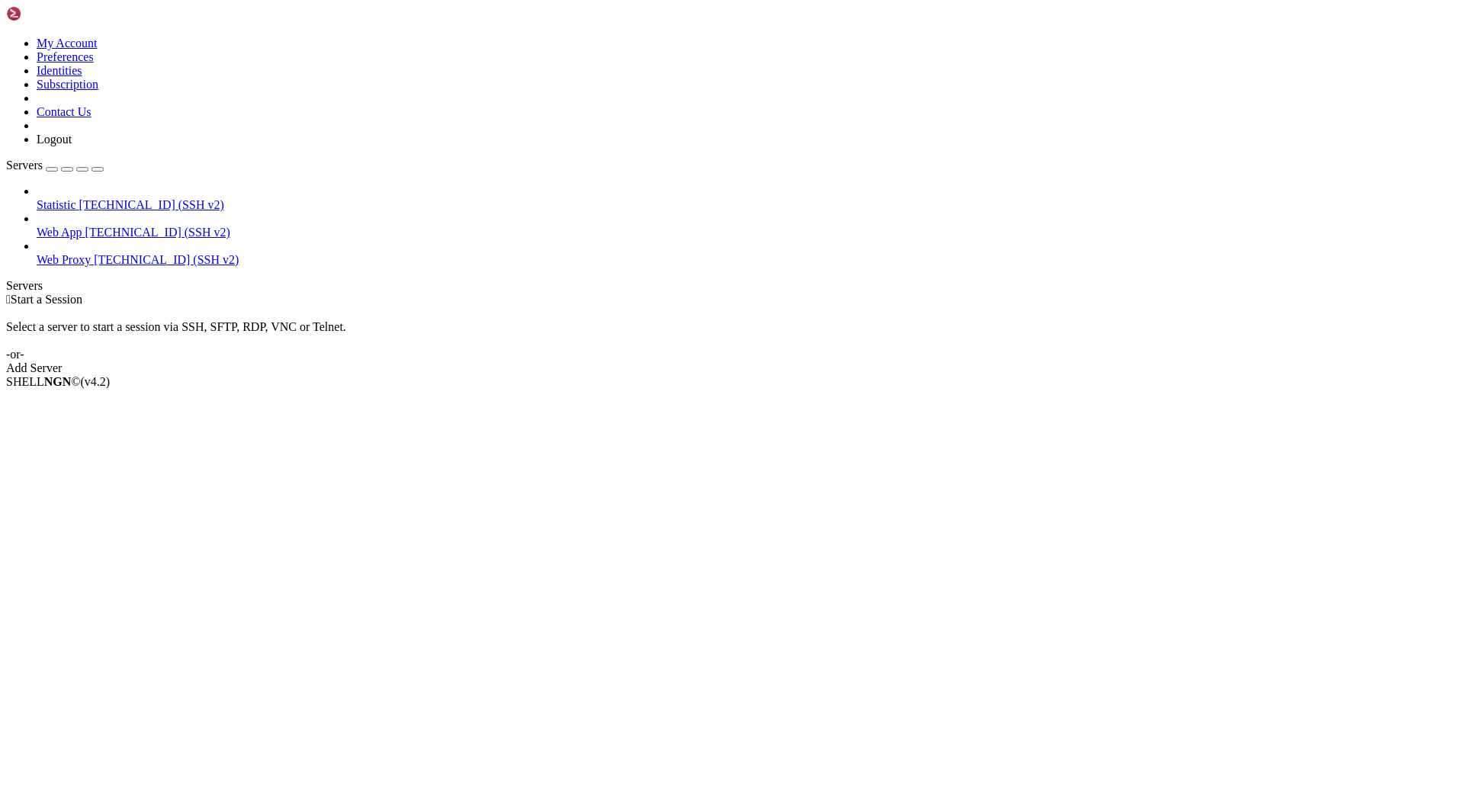
click at [94, 253] on span "[TECHNICAL_ID] (SSH v2)" at bounding box center [166, 259] width 145 height 13
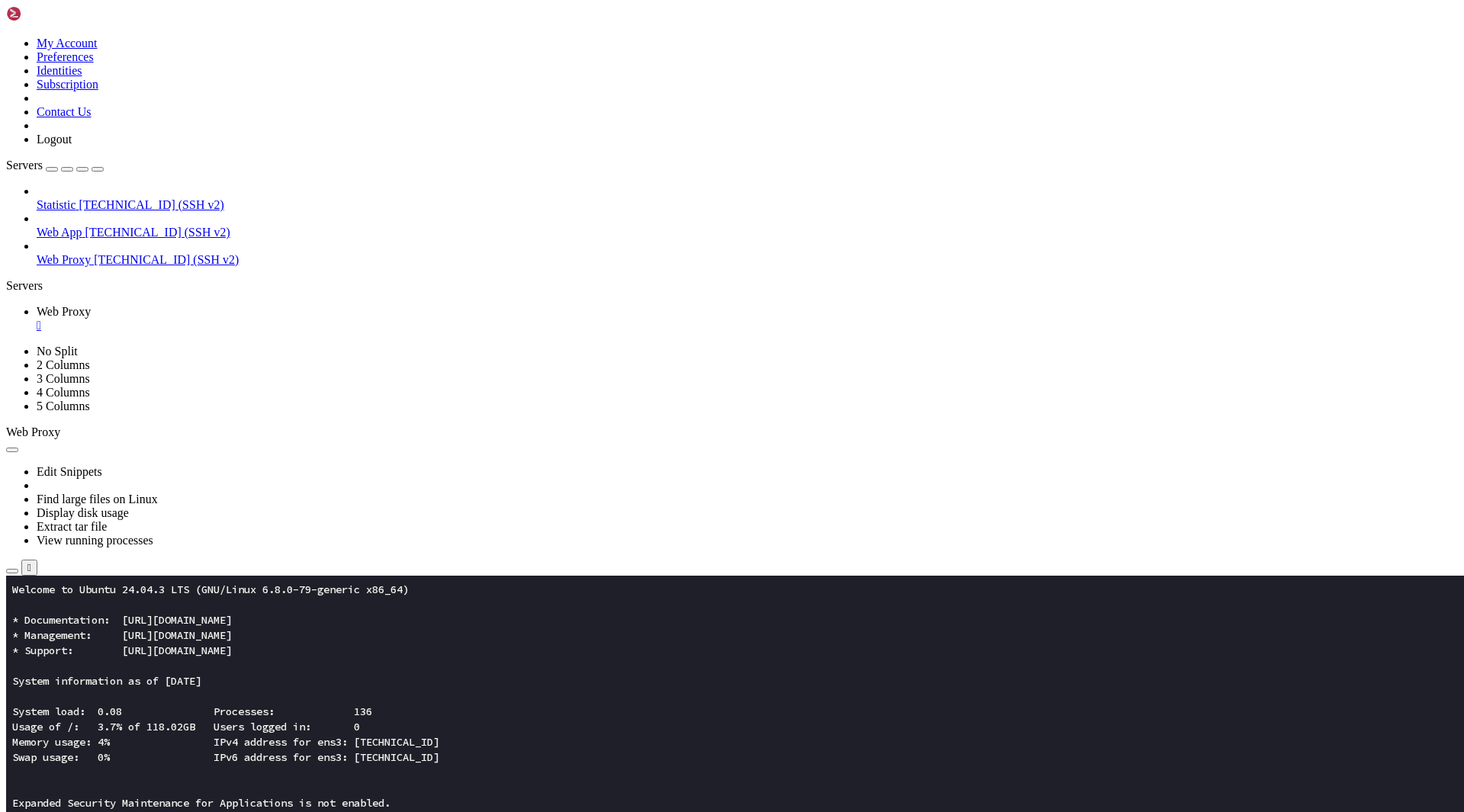
click at [12, 571] on icon "button" at bounding box center [12, 571] width 0 height 0
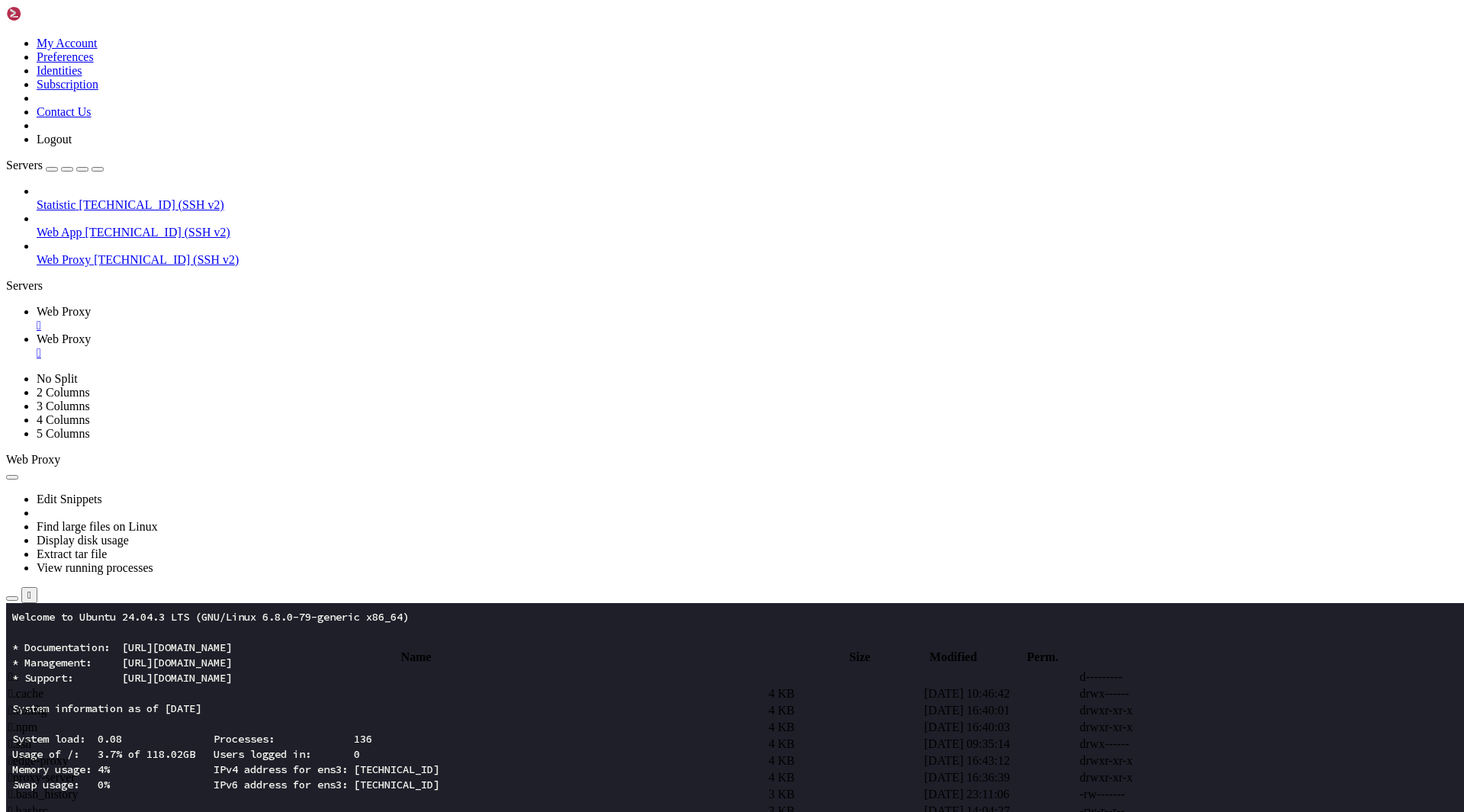
click at [157, 632] on input "/root" at bounding box center [89, 640] width 135 height 16
type input "/etc/nginx/sites-available"
click at [41, 704] on span " proxy" at bounding box center [24, 710] width 33 height 13
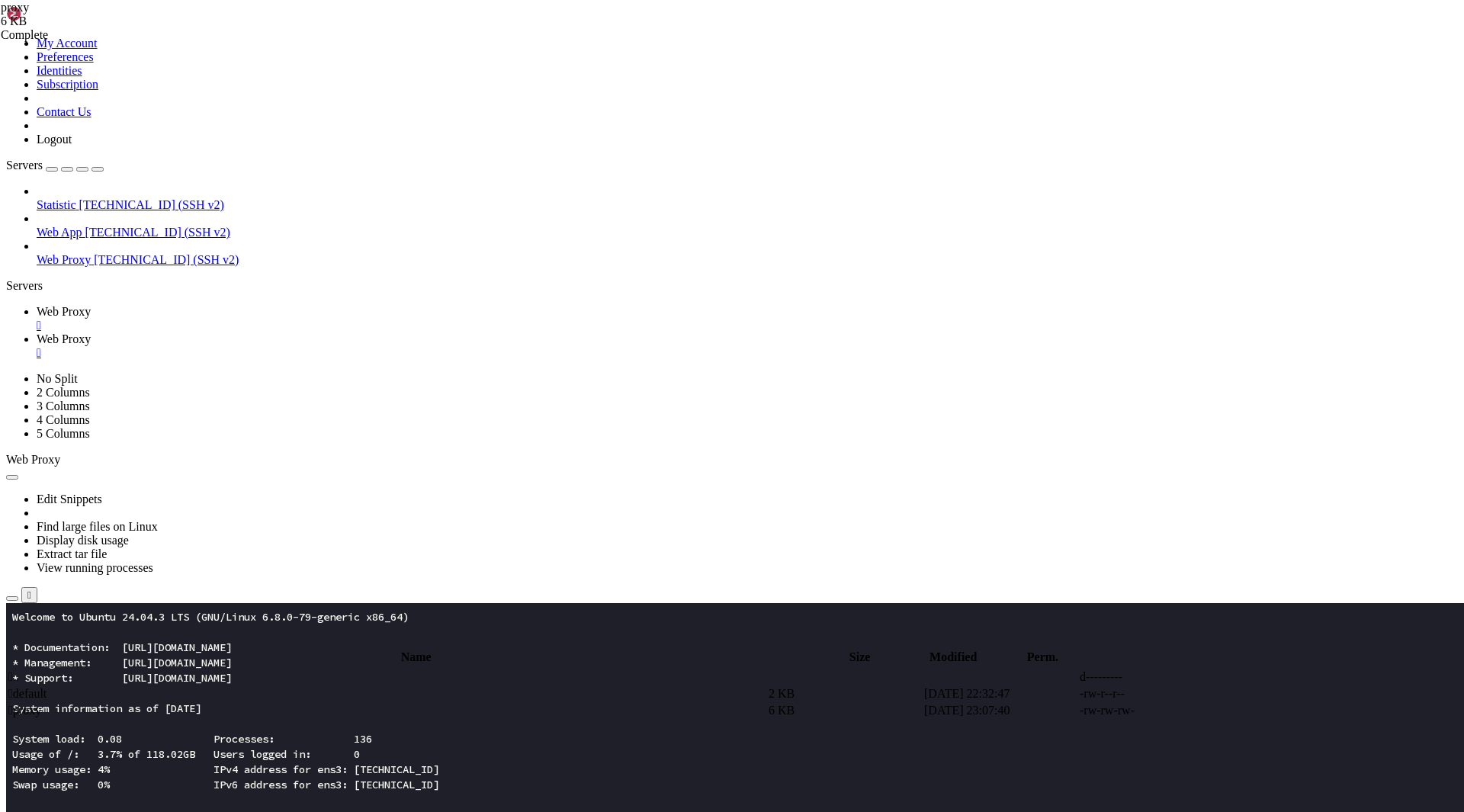
type textarea "}"
paste textarea
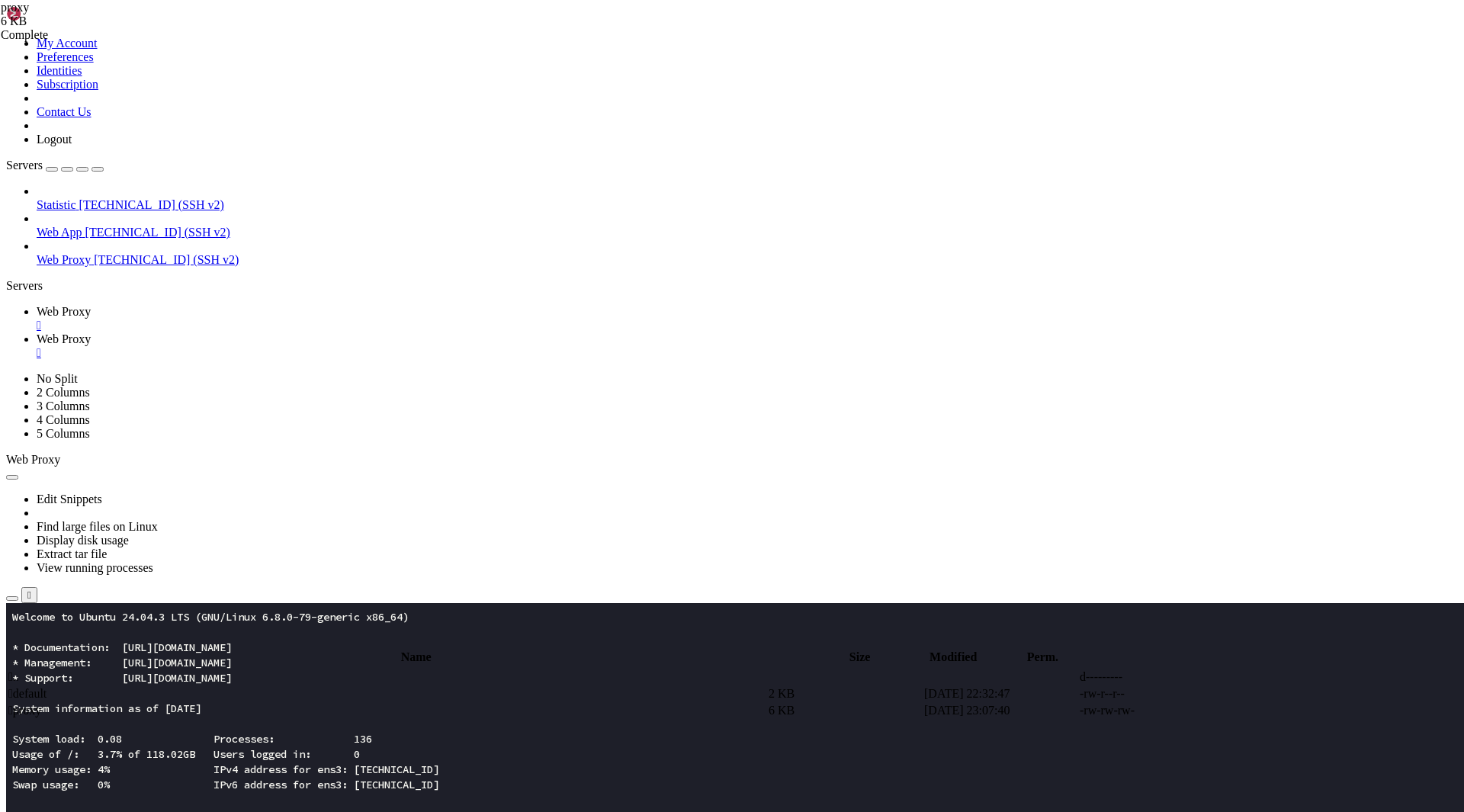
click at [91, 305] on span "Web Proxy" at bounding box center [64, 311] width 54 height 13
click at [244, 782] on x-row "Swap usage: 0% IPv6 address for ens3: [TECHNICAL_ID]" at bounding box center [642, 784] width 1260 height 15
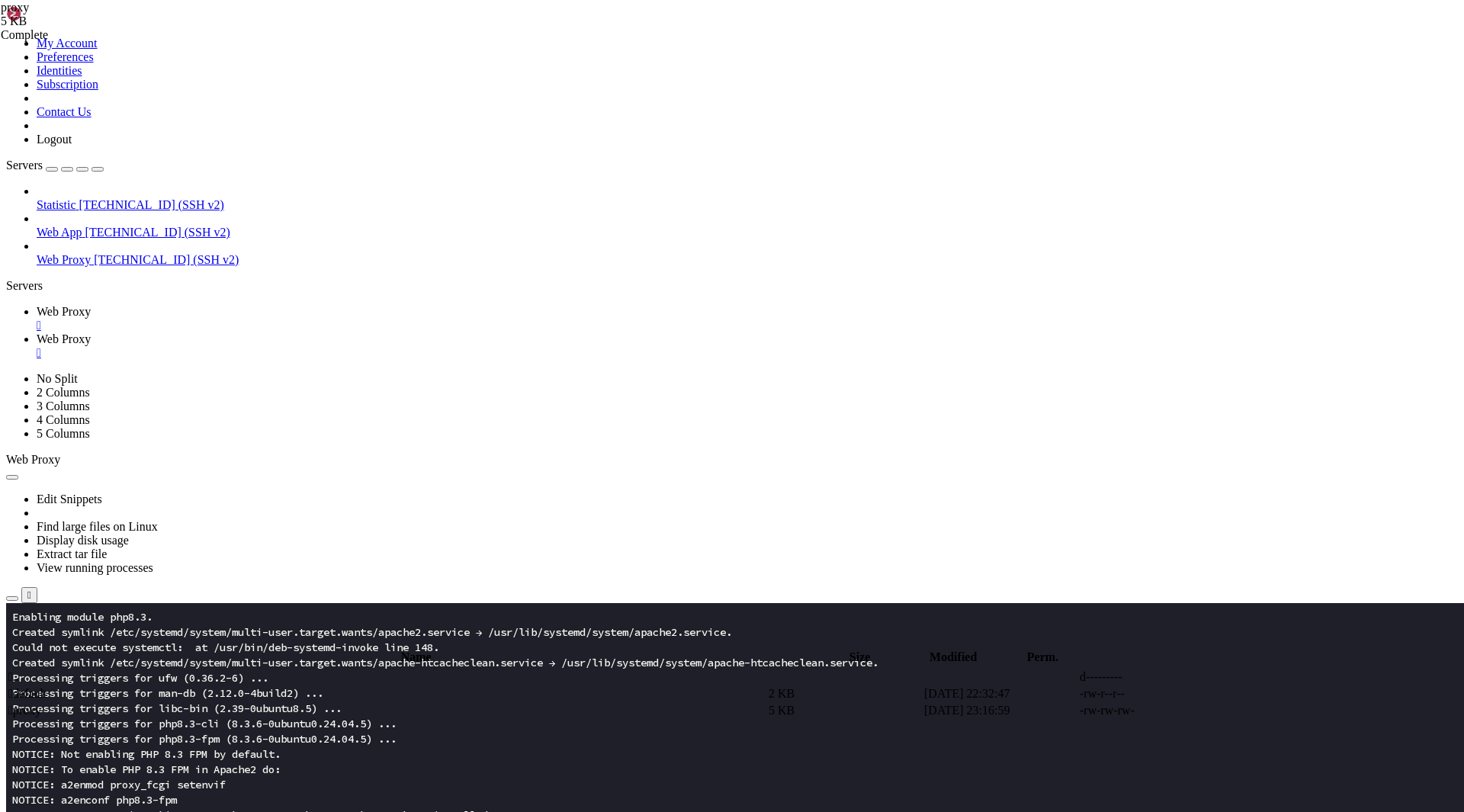
scroll to position [4116, 0]
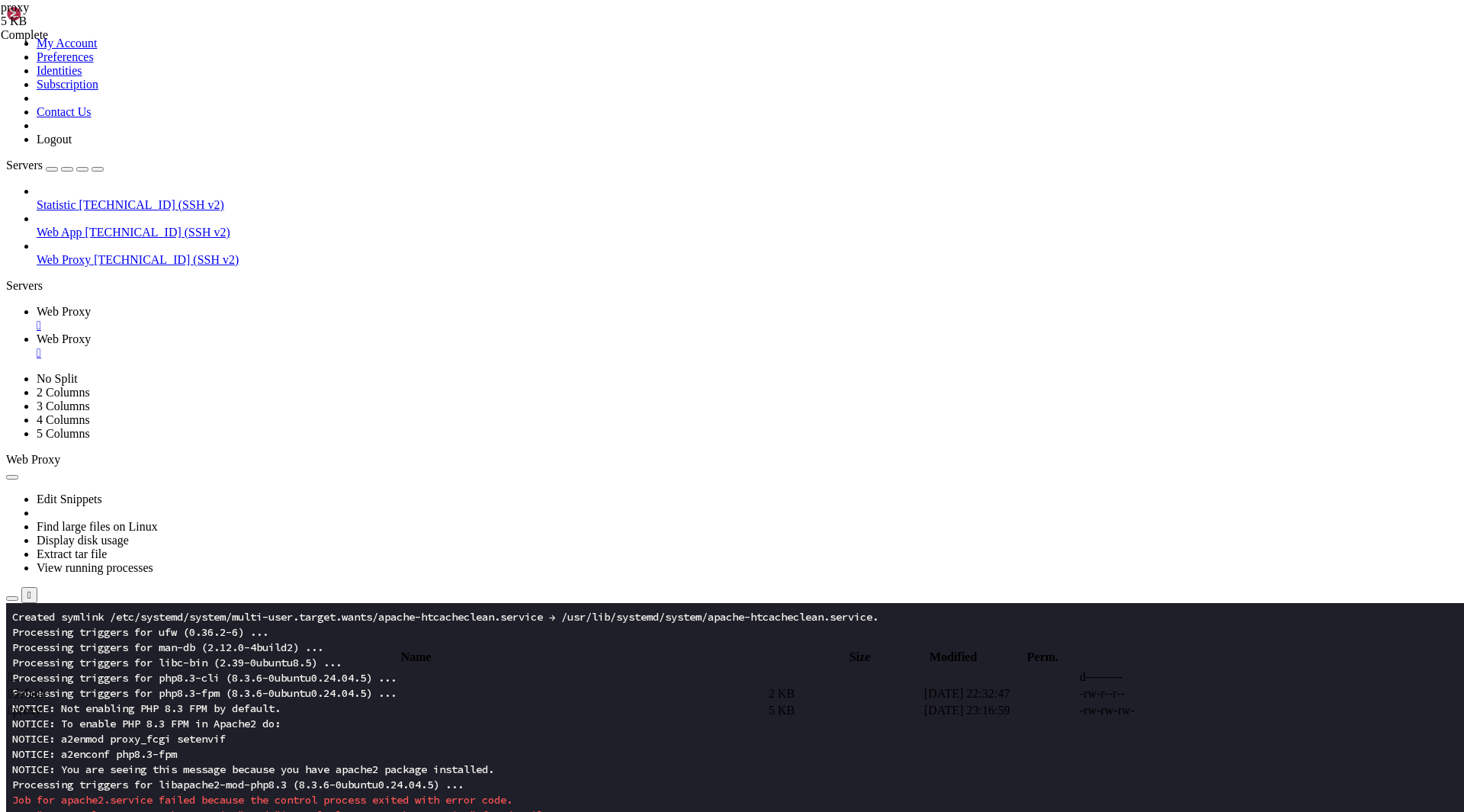
scroll to position [4162, 0]
drag, startPoint x: 161, startPoint y: 1300, endPoint x: -6, endPoint y: 756, distance: 569.1
click at [164, 789] on x-row "Processing triggers for libapache2-mod-php8.3 (8.3.6-0ubuntu0.24.04.5) ..." at bounding box center [642, 784] width 1260 height 15
drag, startPoint x: 136, startPoint y: 1300, endPoint x: 12, endPoint y: 681, distance: 631.3
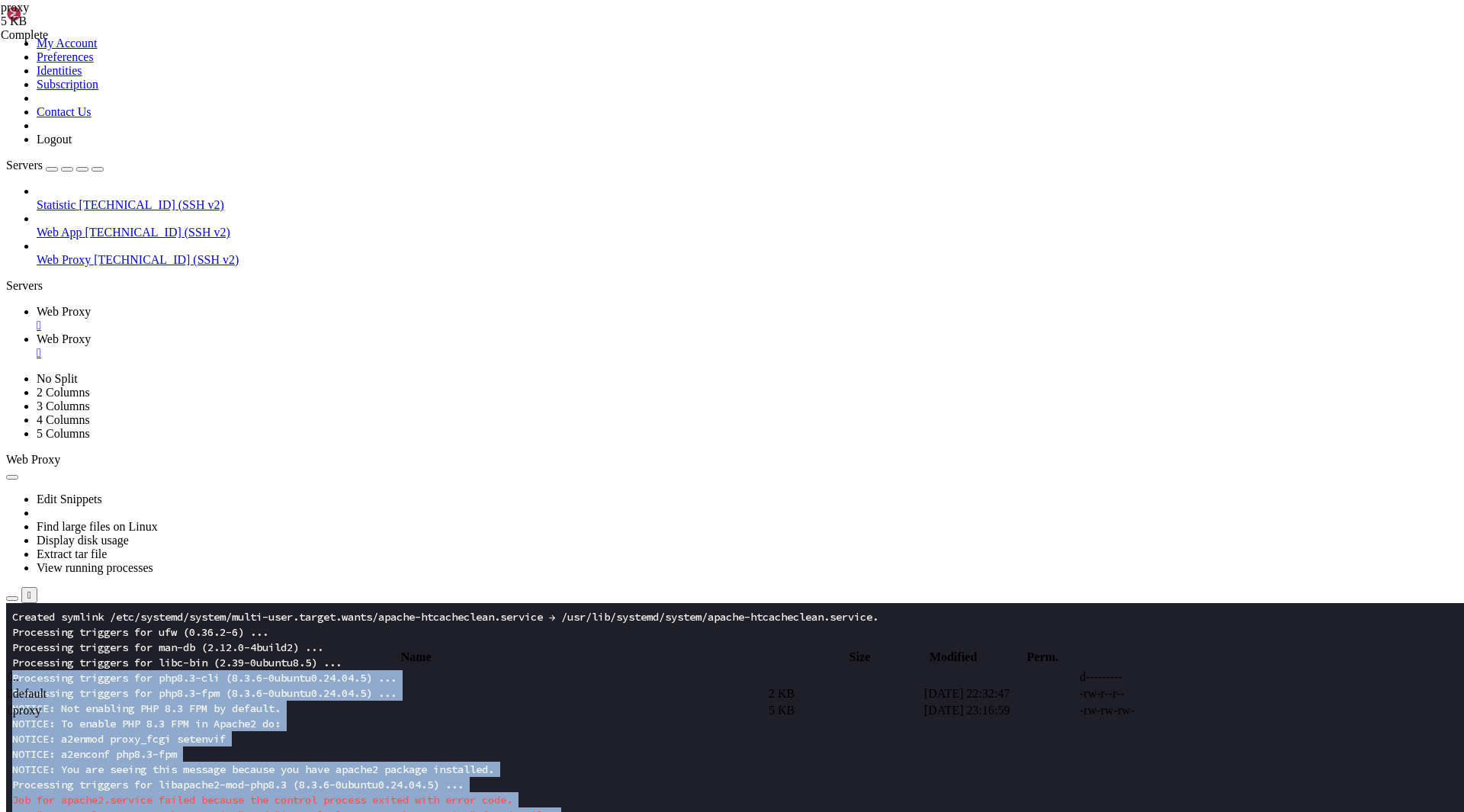
scroll to position [4177, 0]
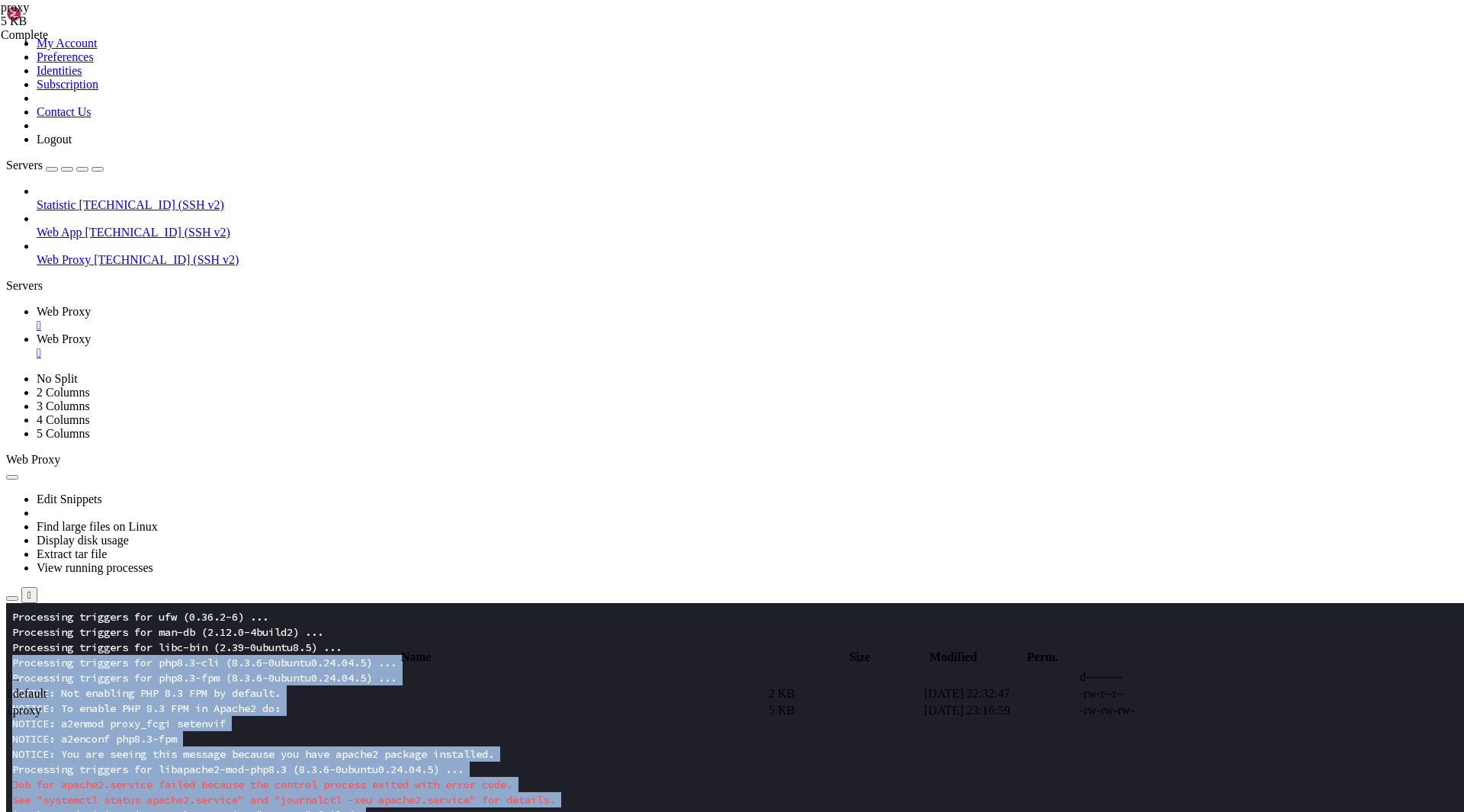
click at [501, 800] on span "See "systemctl status apache2.service" and "journalctl -xeu apache2.service" fo…" at bounding box center [284, 799] width 543 height 14
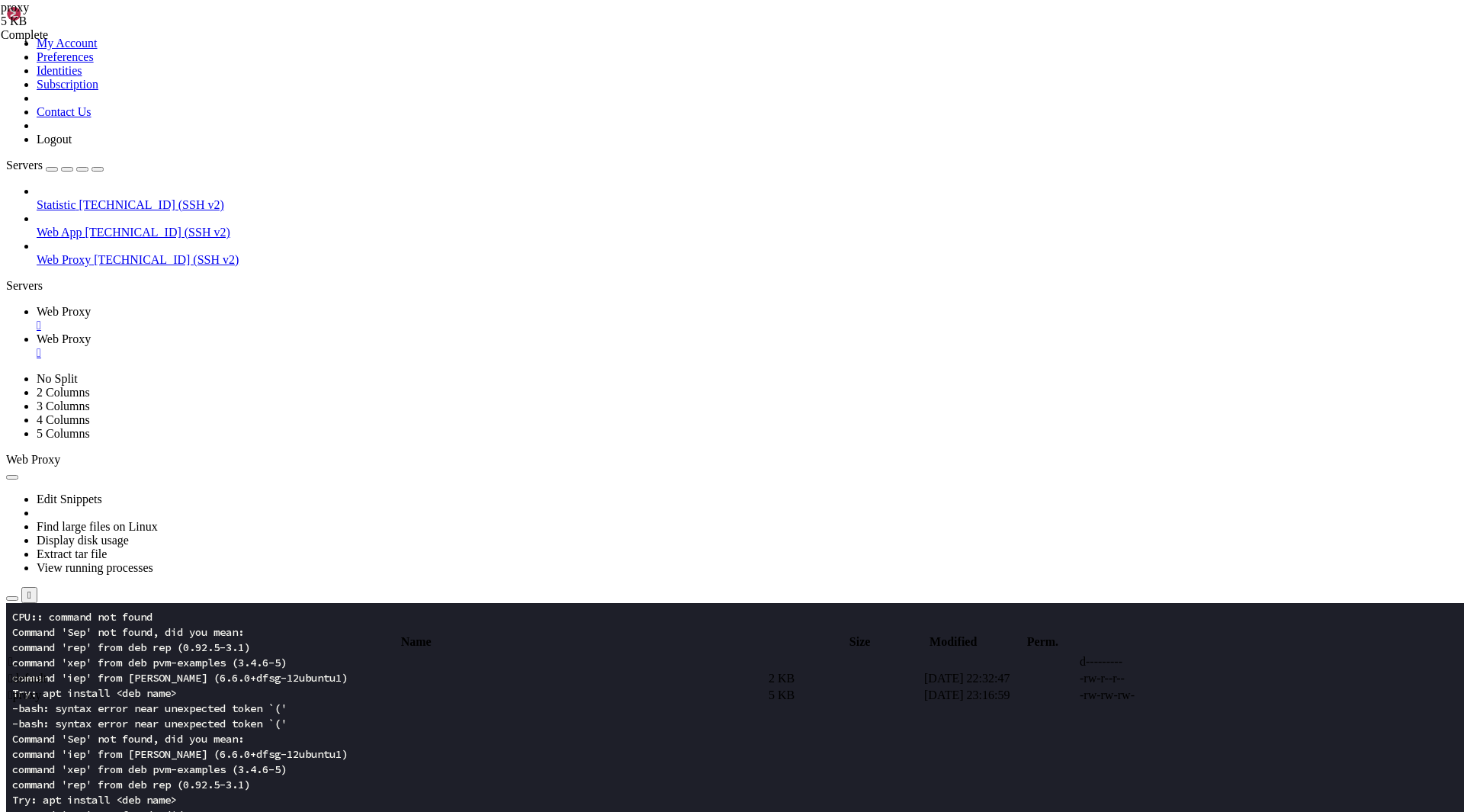
scroll to position [1113, 0]
click at [364, 710] on x-row "-bash: syntax error near unexpected token `('" at bounding box center [642, 708] width 1260 height 15
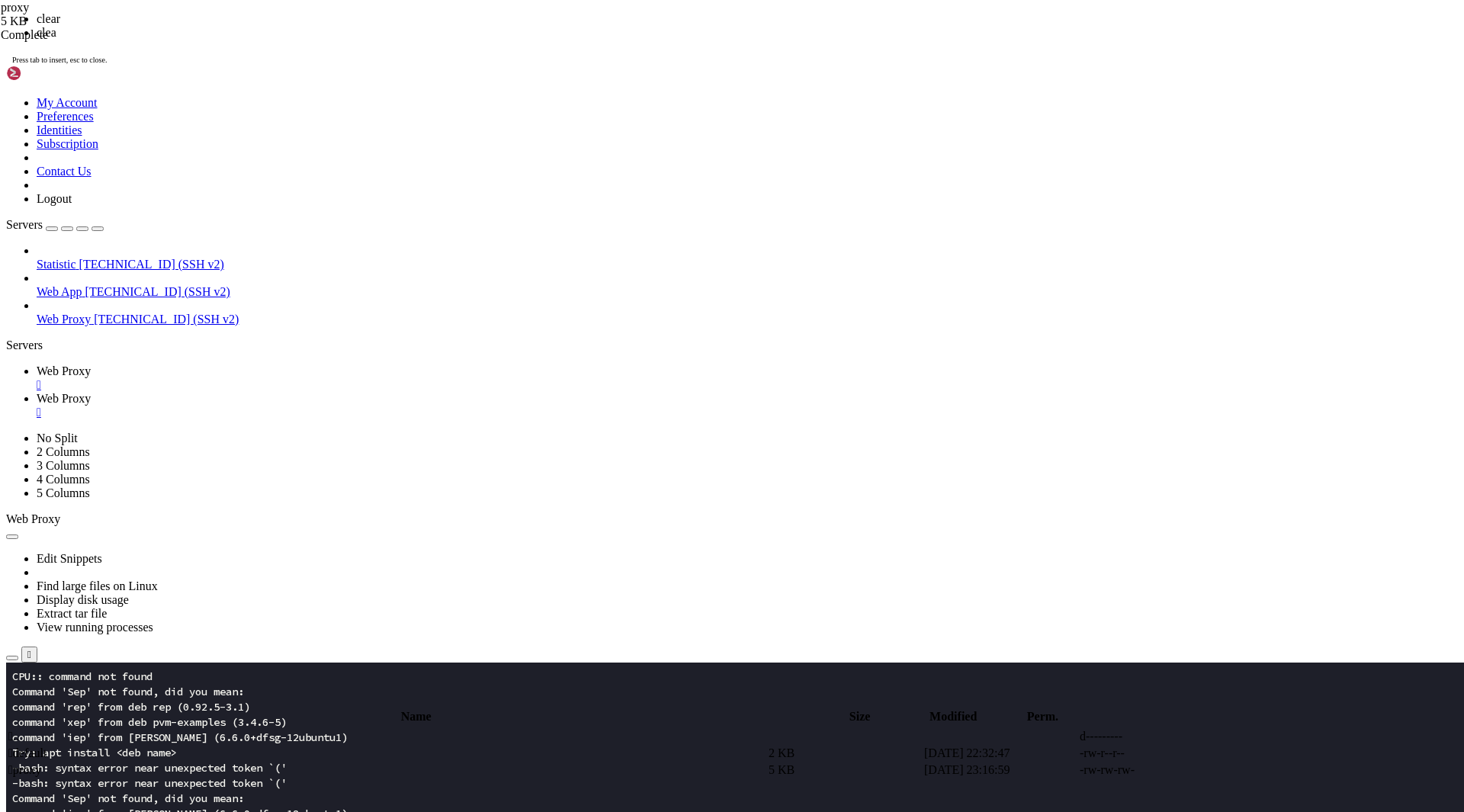
scroll to position [0, 0]
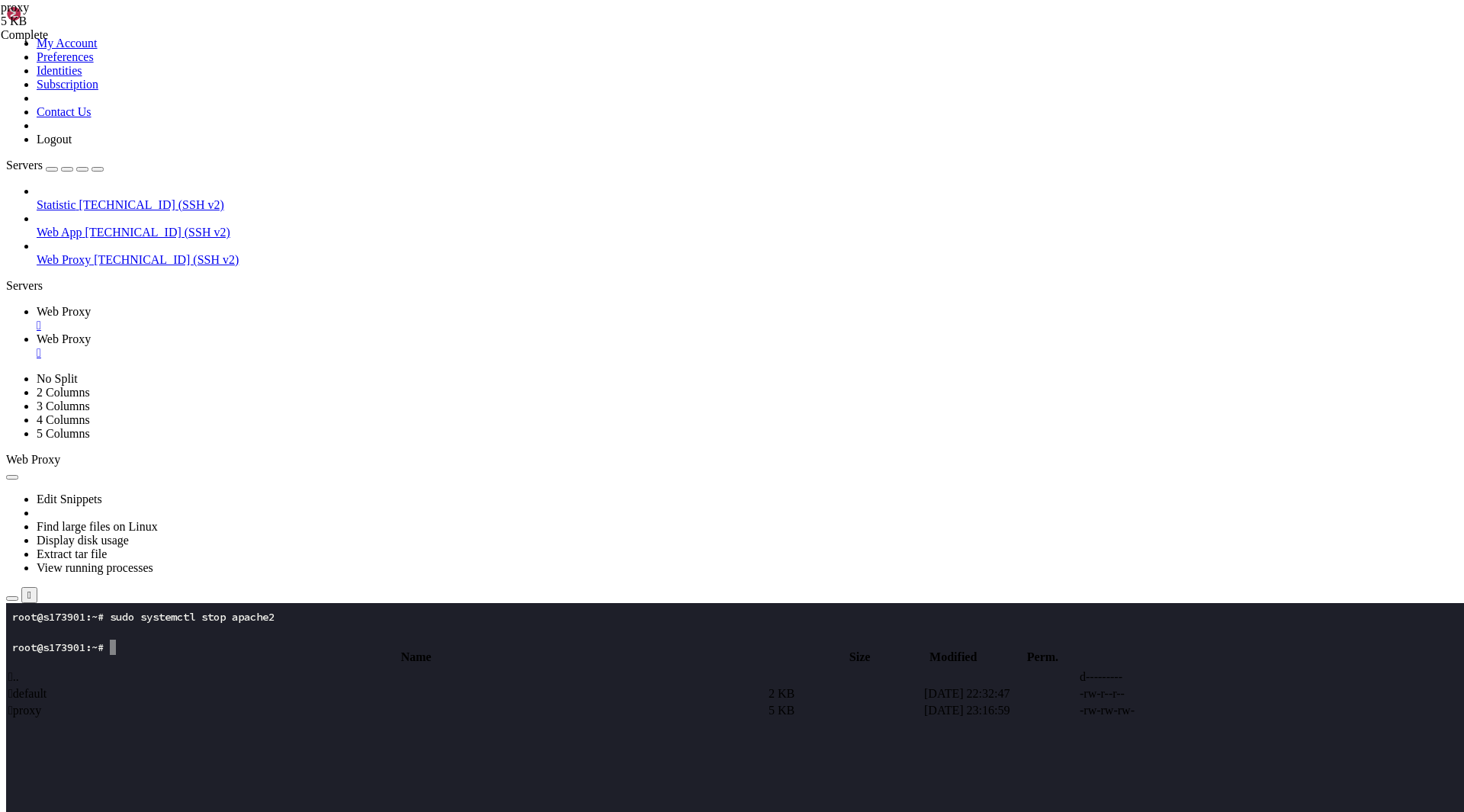
click at [278, 750] on x-row at bounding box center [642, 753] width 1260 height 15
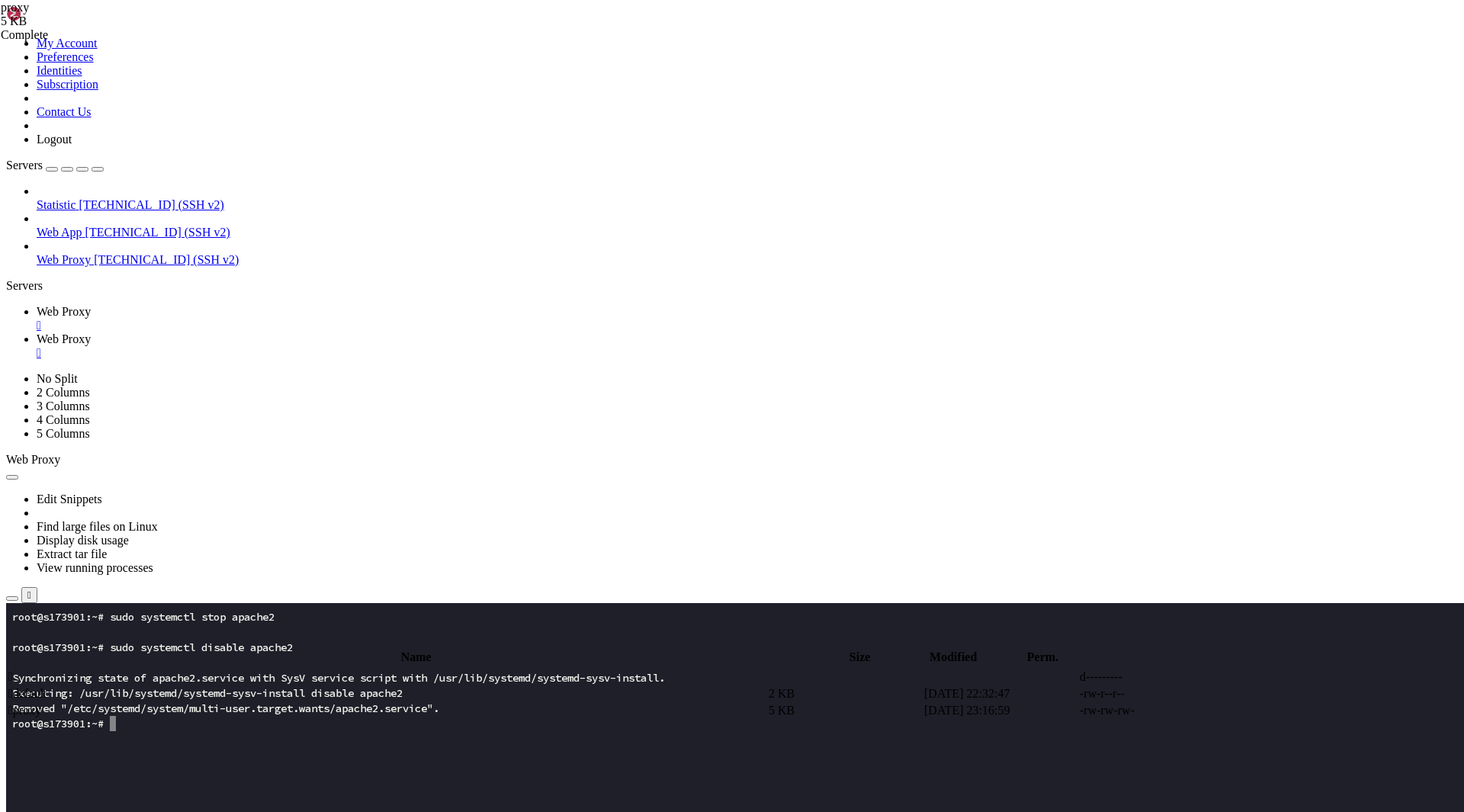
click at [291, 786] on x-row at bounding box center [642, 784] width 1260 height 15
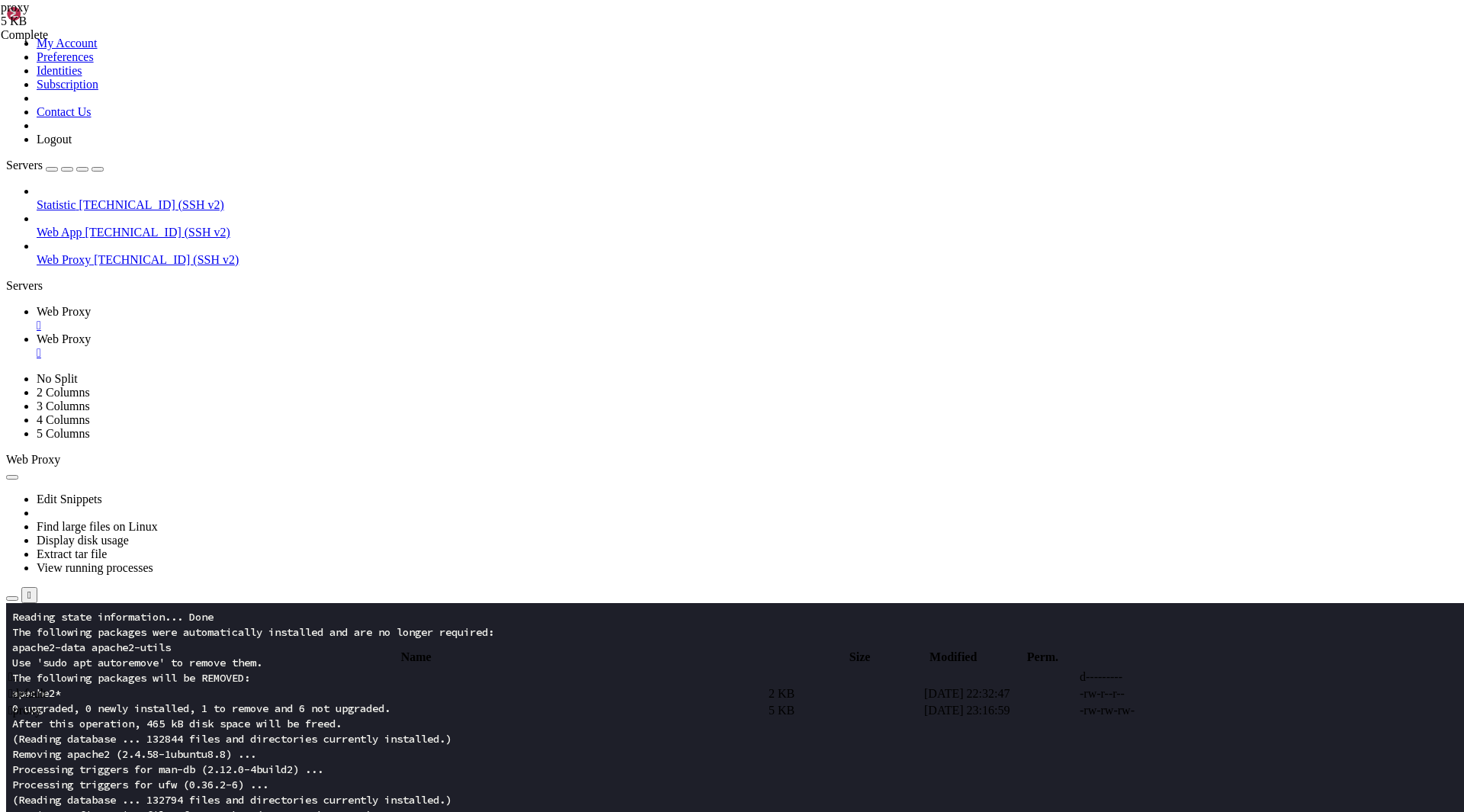
scroll to position [168, 0]
drag, startPoint x: 134, startPoint y: 1304, endPoint x: 11, endPoint y: 614, distance: 700.9
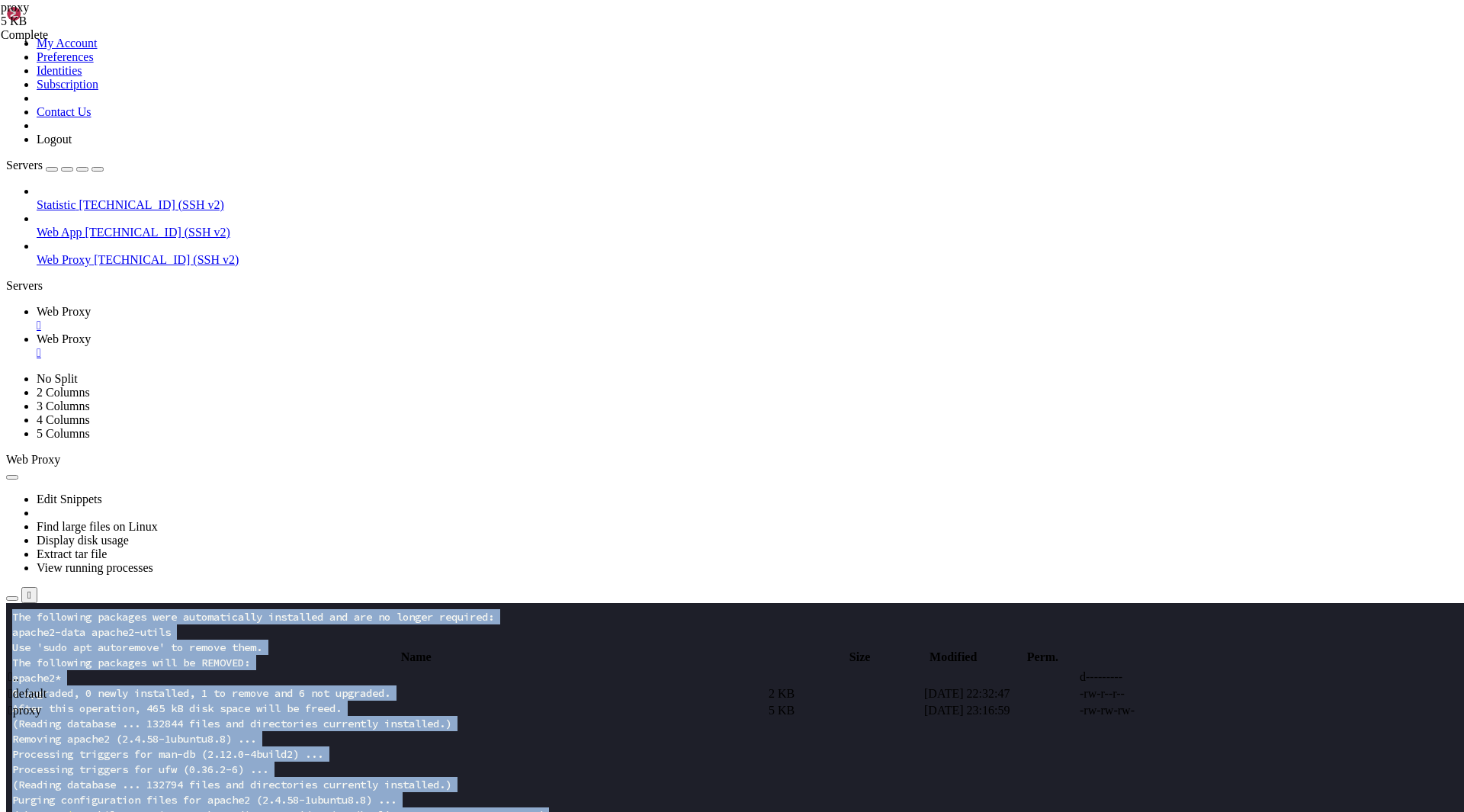
click at [325, 333] on link "Web Proxy " at bounding box center [747, 346] width 1422 height 28
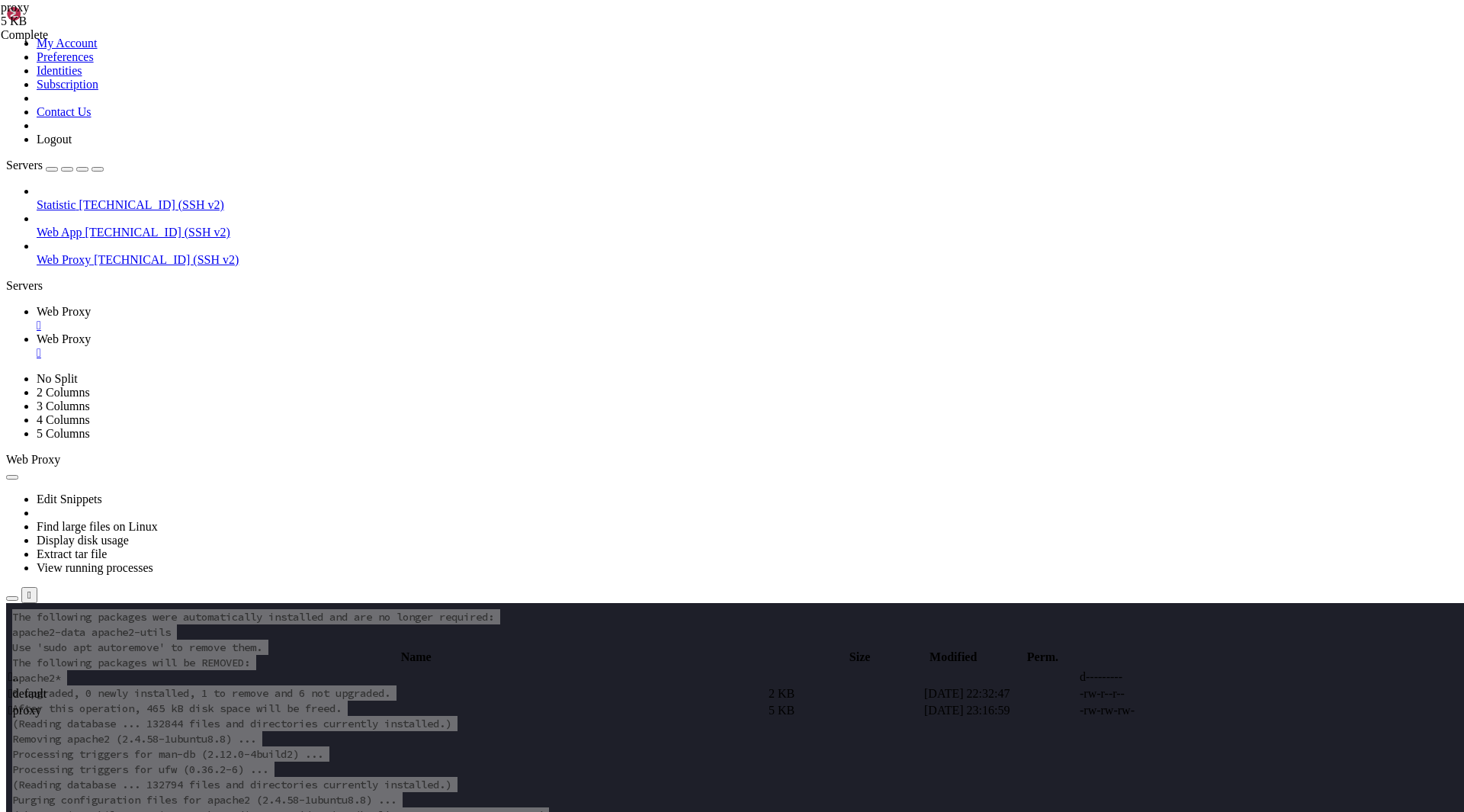
click at [41, 704] on span " proxy" at bounding box center [24, 710] width 33 height 13
type textarea "}"
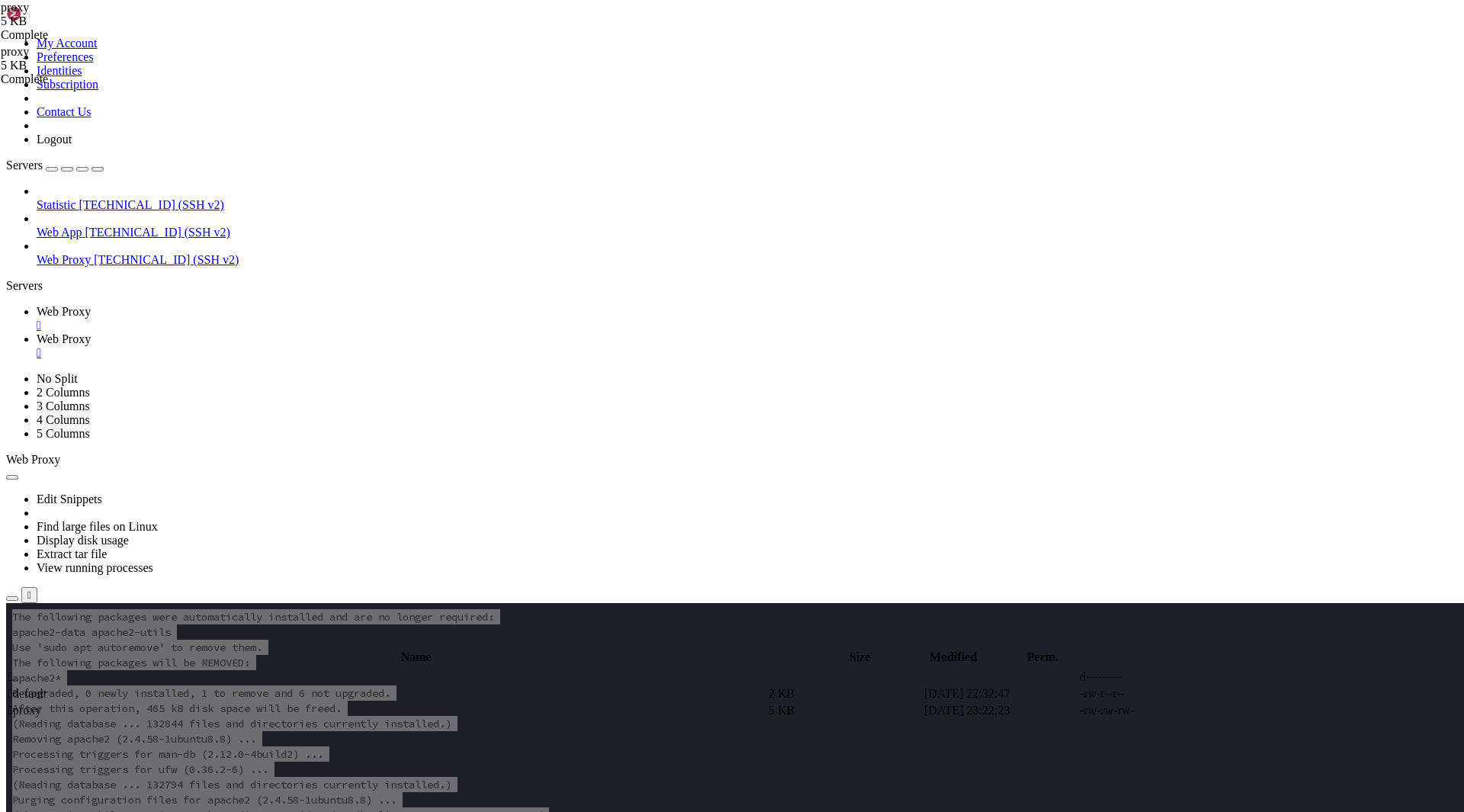
click at [91, 305] on span "Web Proxy" at bounding box center [64, 311] width 54 height 13
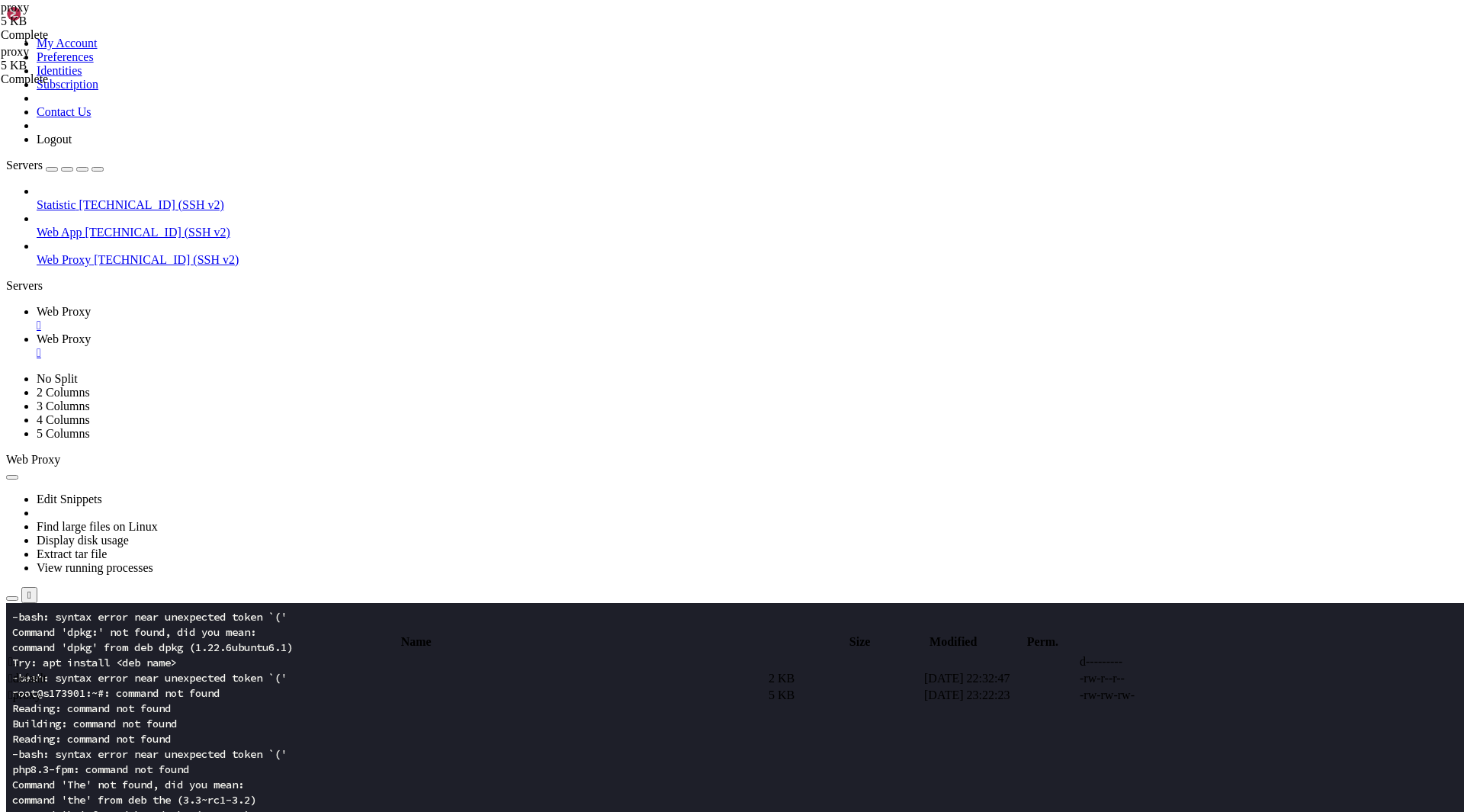
scroll to position [1952, 0]
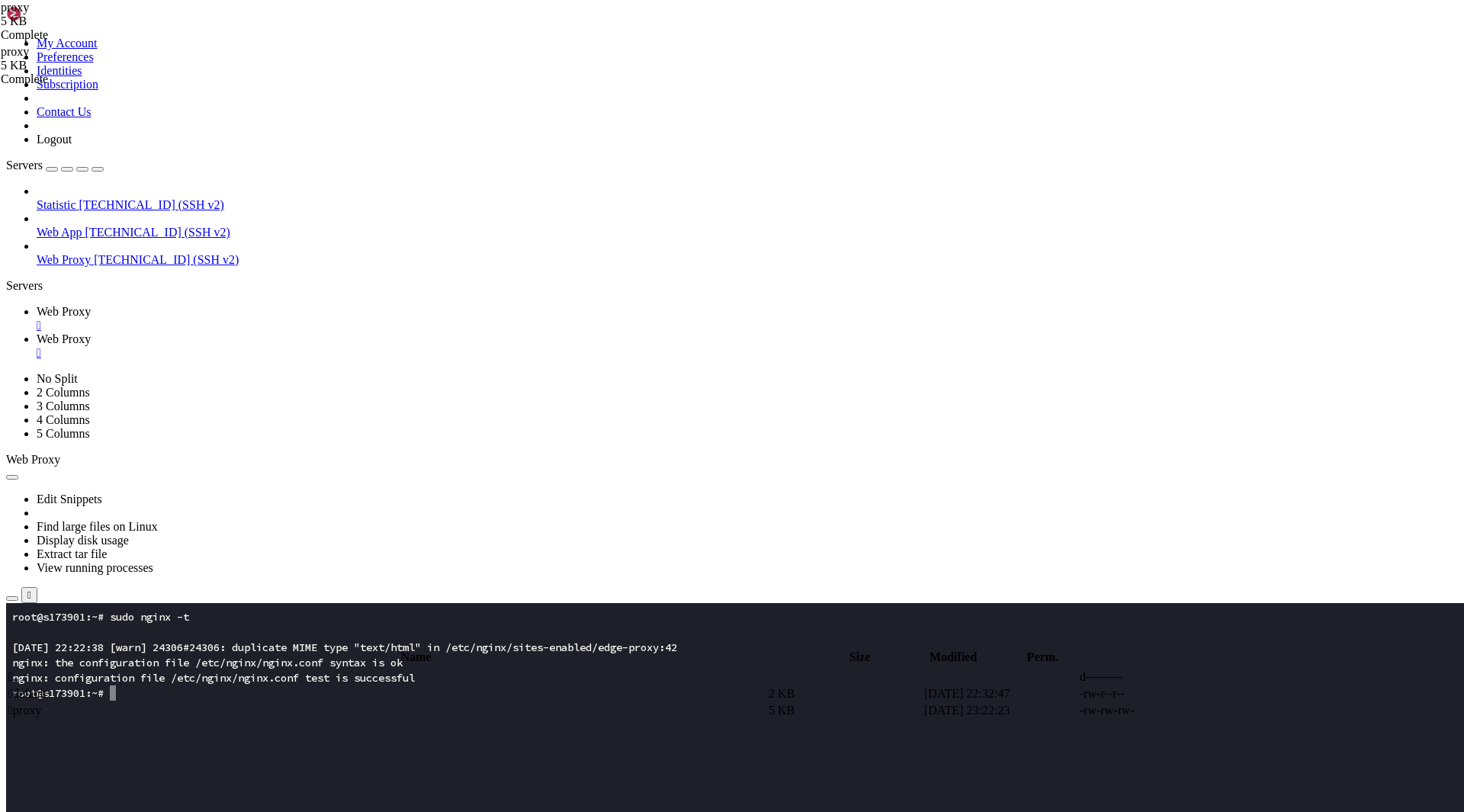
click at [194, 799] on x-row at bounding box center [642, 800] width 1260 height 15
click at [91, 333] on span "Web Proxy" at bounding box center [64, 339] width 54 height 13
click at [91, 305] on span "Web Proxy" at bounding box center [64, 311] width 54 height 13
click at [12, 598] on icon "button" at bounding box center [12, 598] width 0 height 0
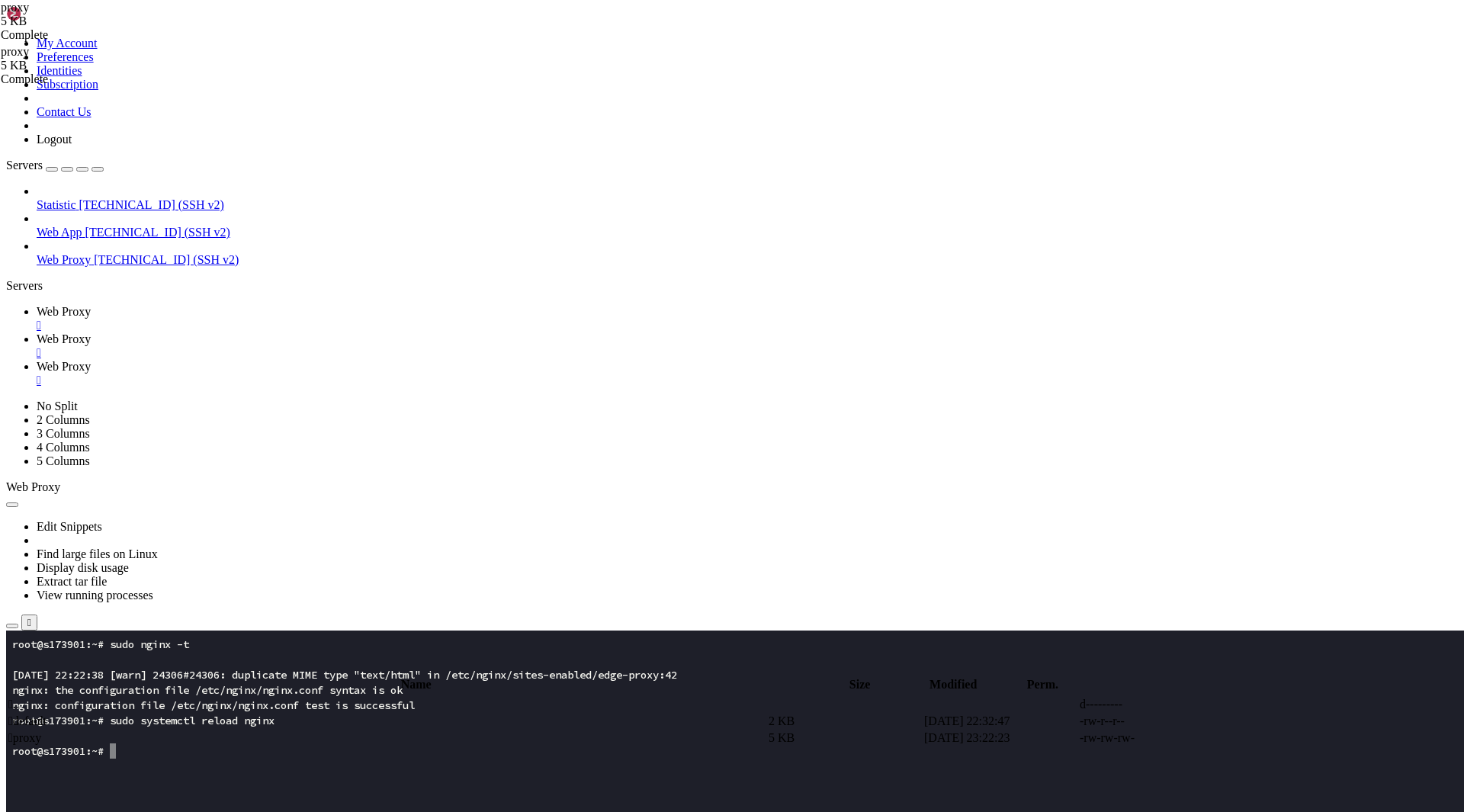
type input "/var/www/[DOMAIN_NAME]"
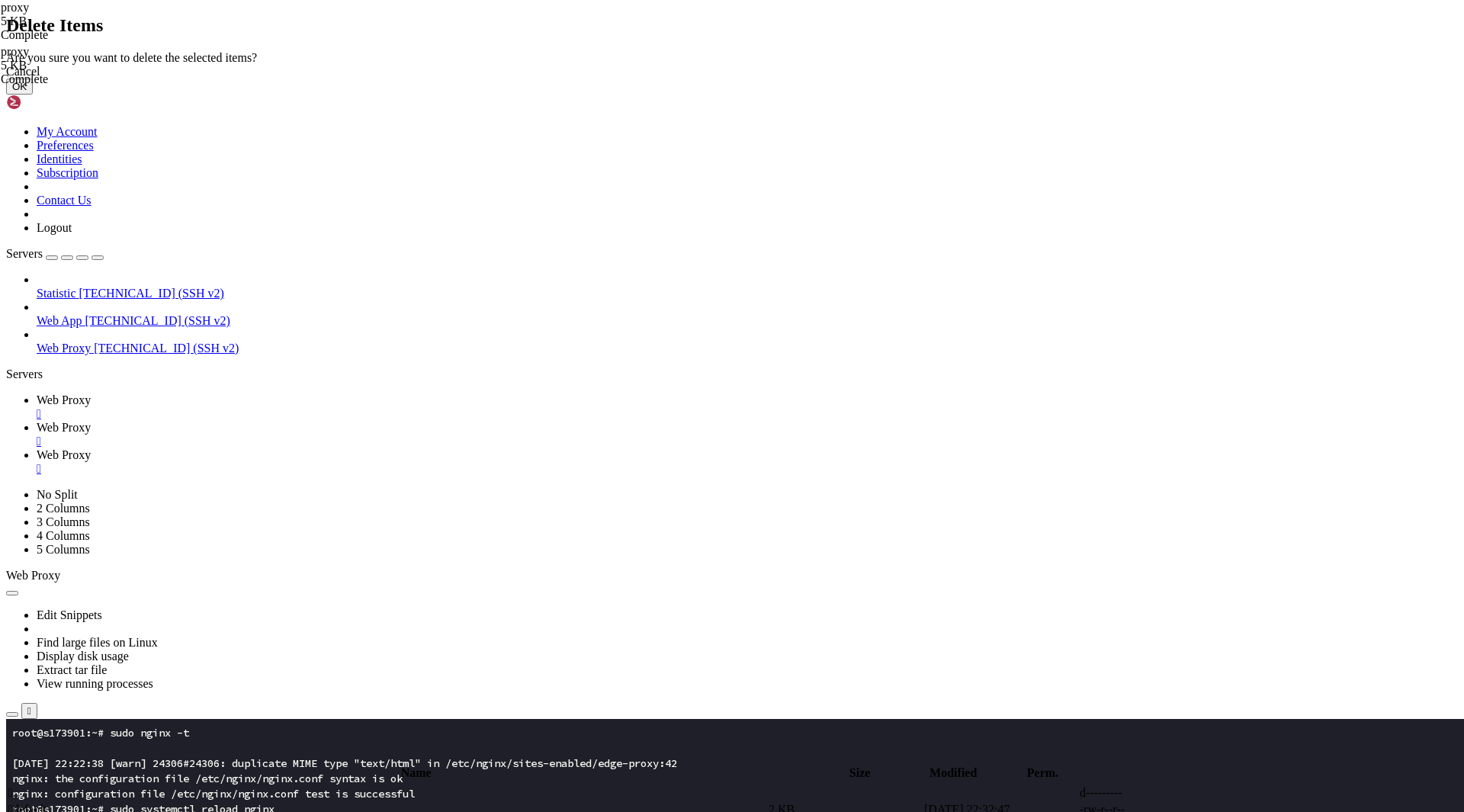
click at [33, 95] on button "OK" at bounding box center [19, 86] width 27 height 16
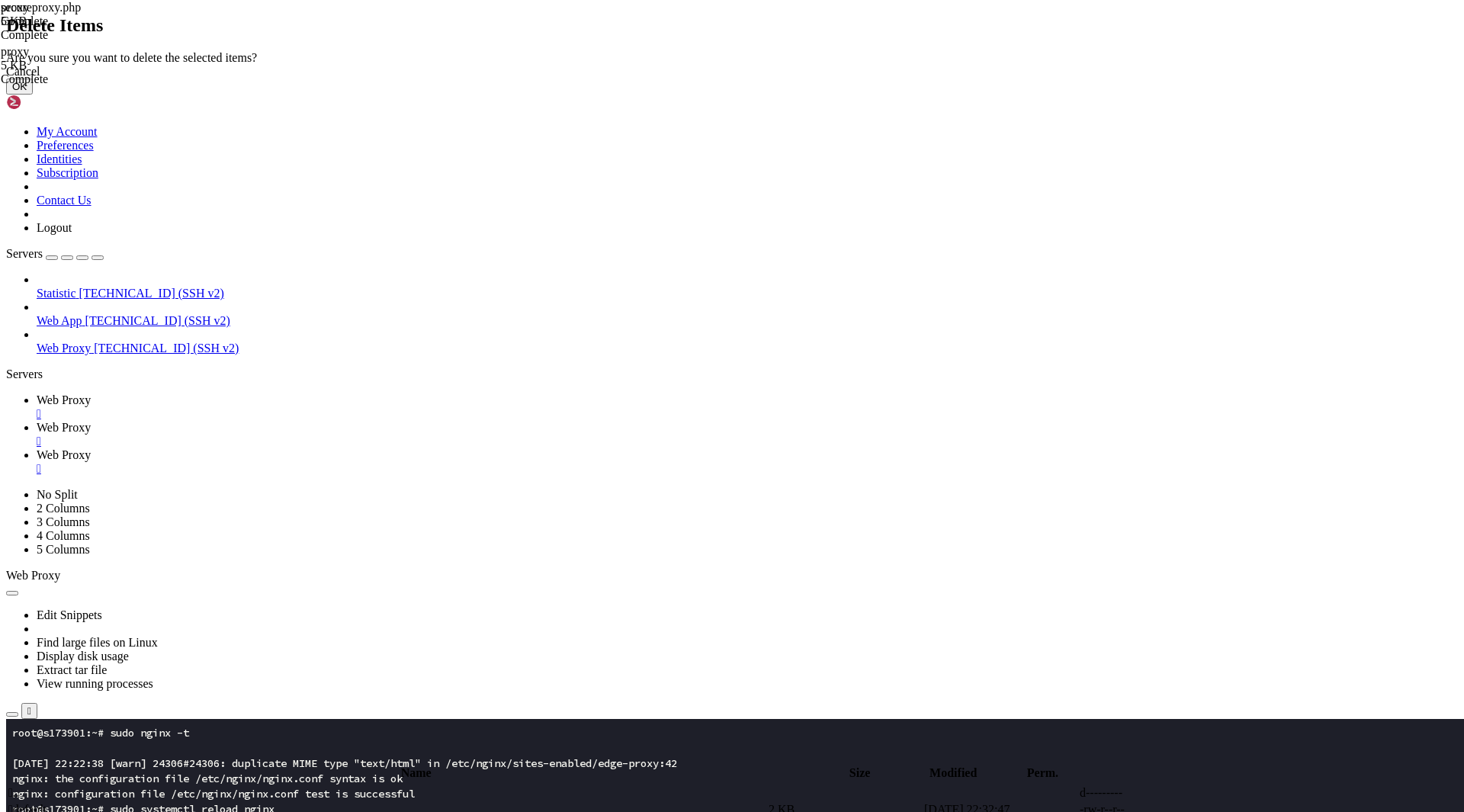
click at [33, 95] on button "OK" at bounding box center [19, 86] width 27 height 16
